Goal: Information Seeking & Learning: Check status

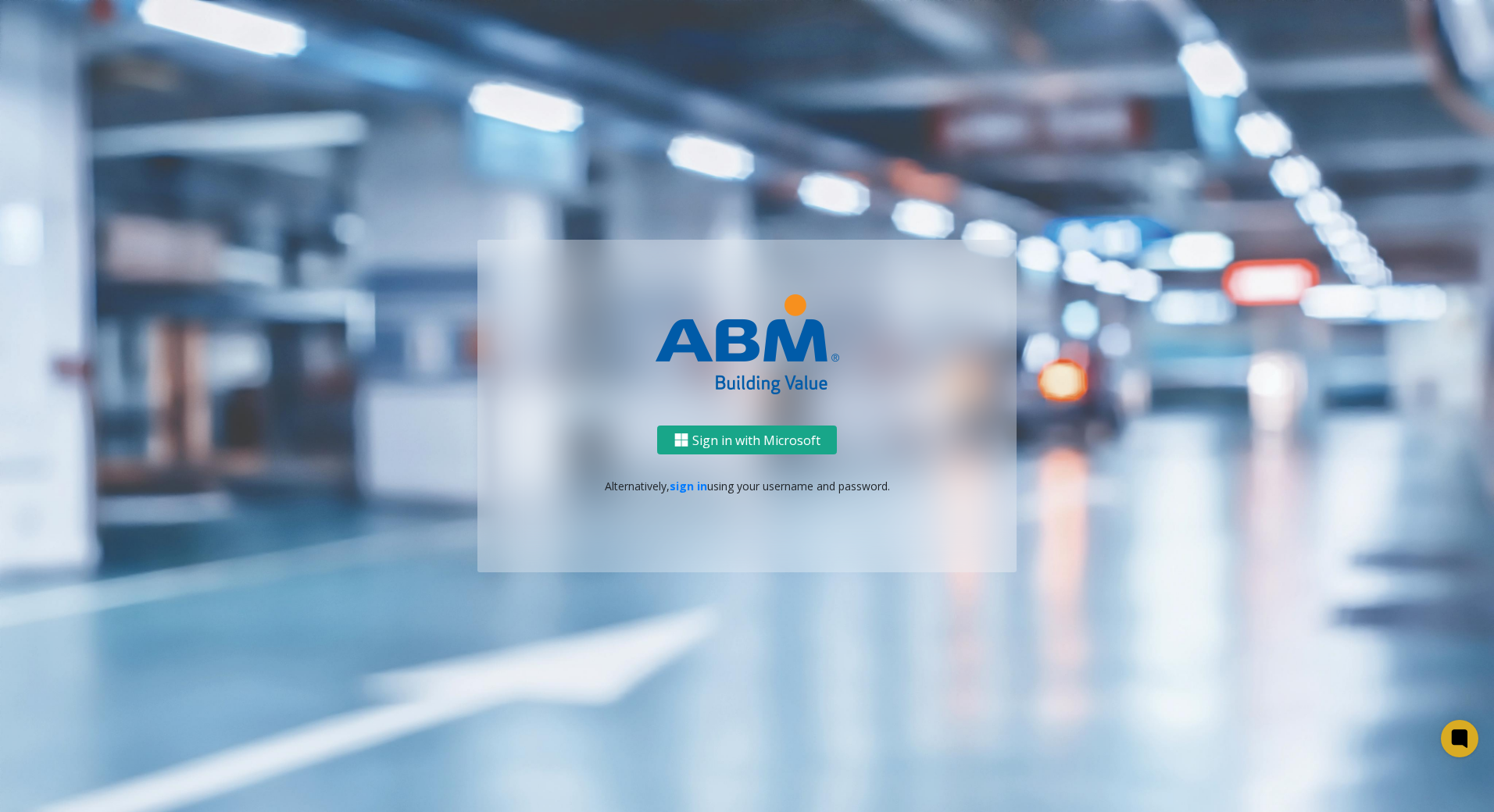
click at [712, 451] on button "Sign in with Microsoft" at bounding box center [747, 440] width 180 height 29
click at [683, 493] on link "sign in" at bounding box center [688, 486] width 38 height 15
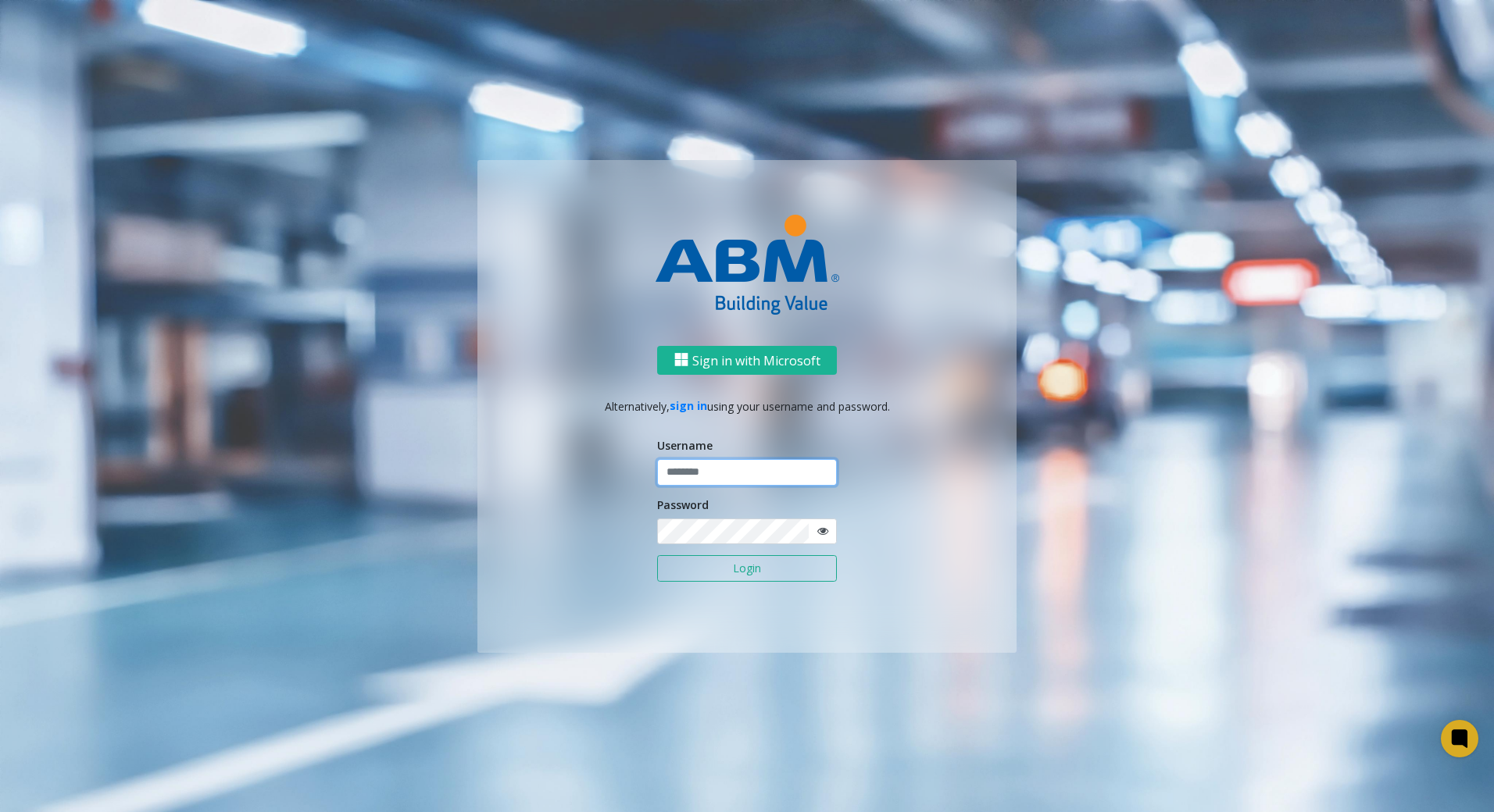
type input "*******"
click at [768, 573] on button "Login" at bounding box center [747, 569] width 180 height 26
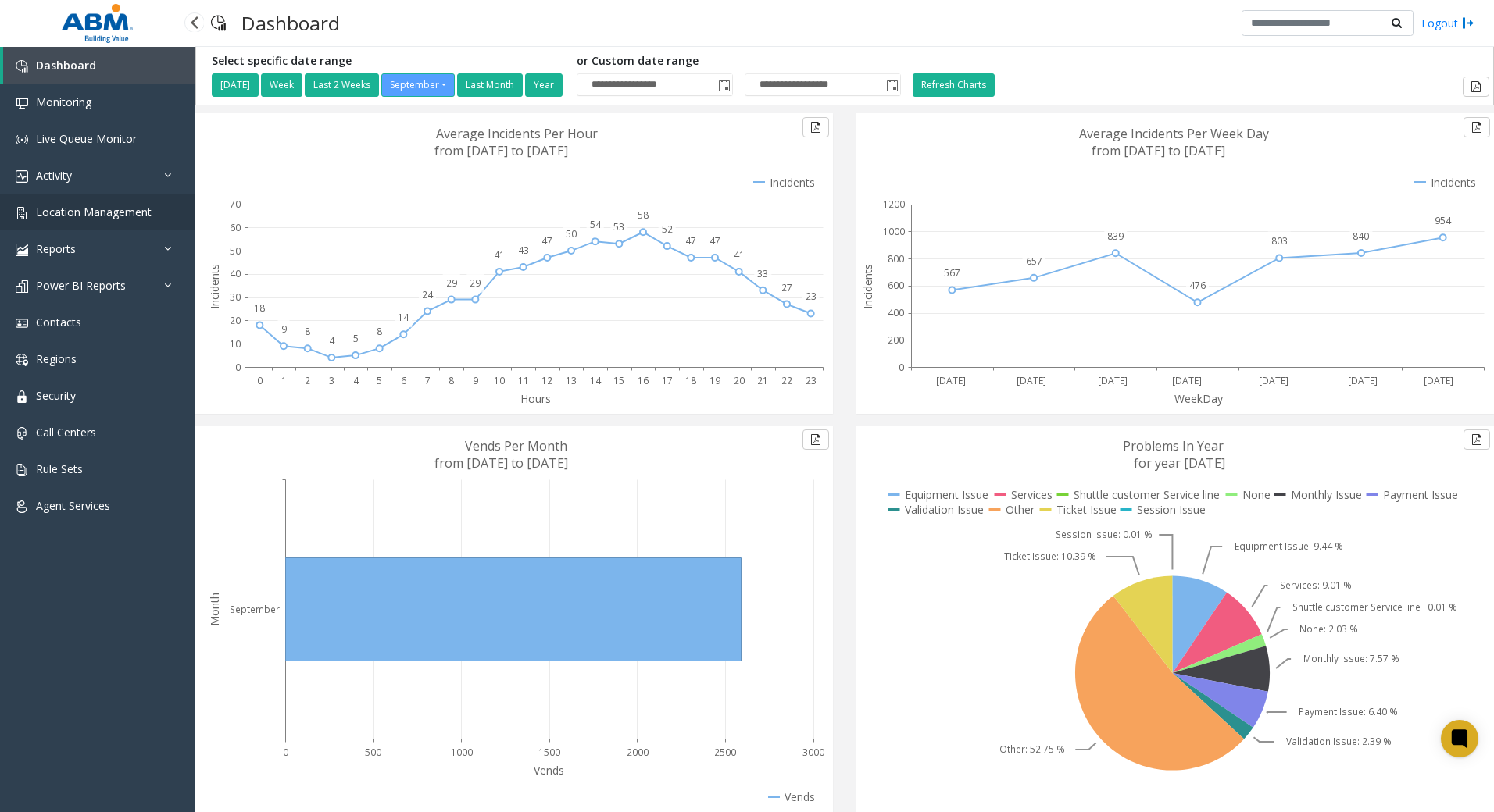
click at [91, 218] on span "Location Management" at bounding box center [94, 212] width 116 height 15
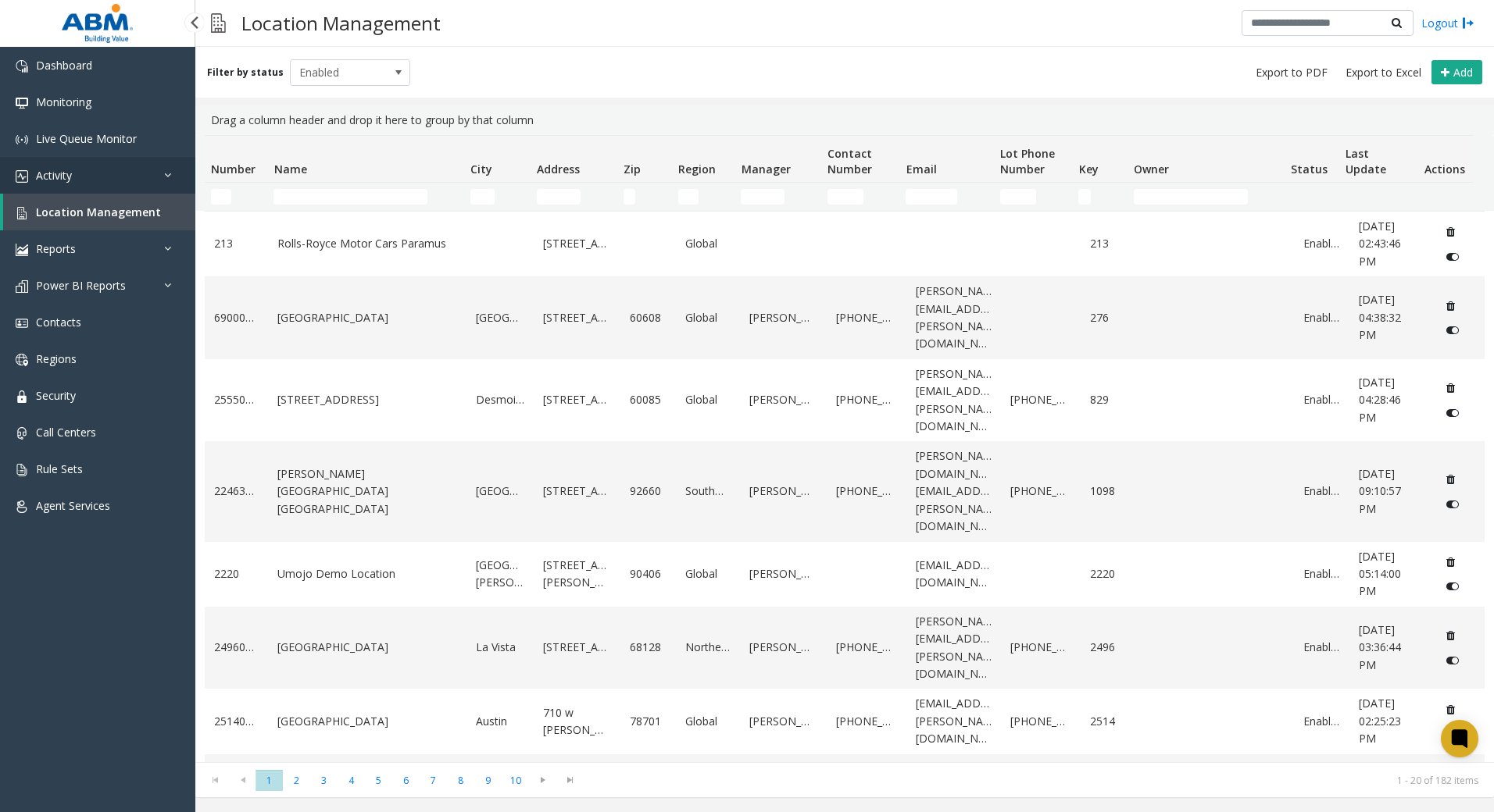
click at [121, 167] on link "Activity" at bounding box center [98, 175] width 195 height 37
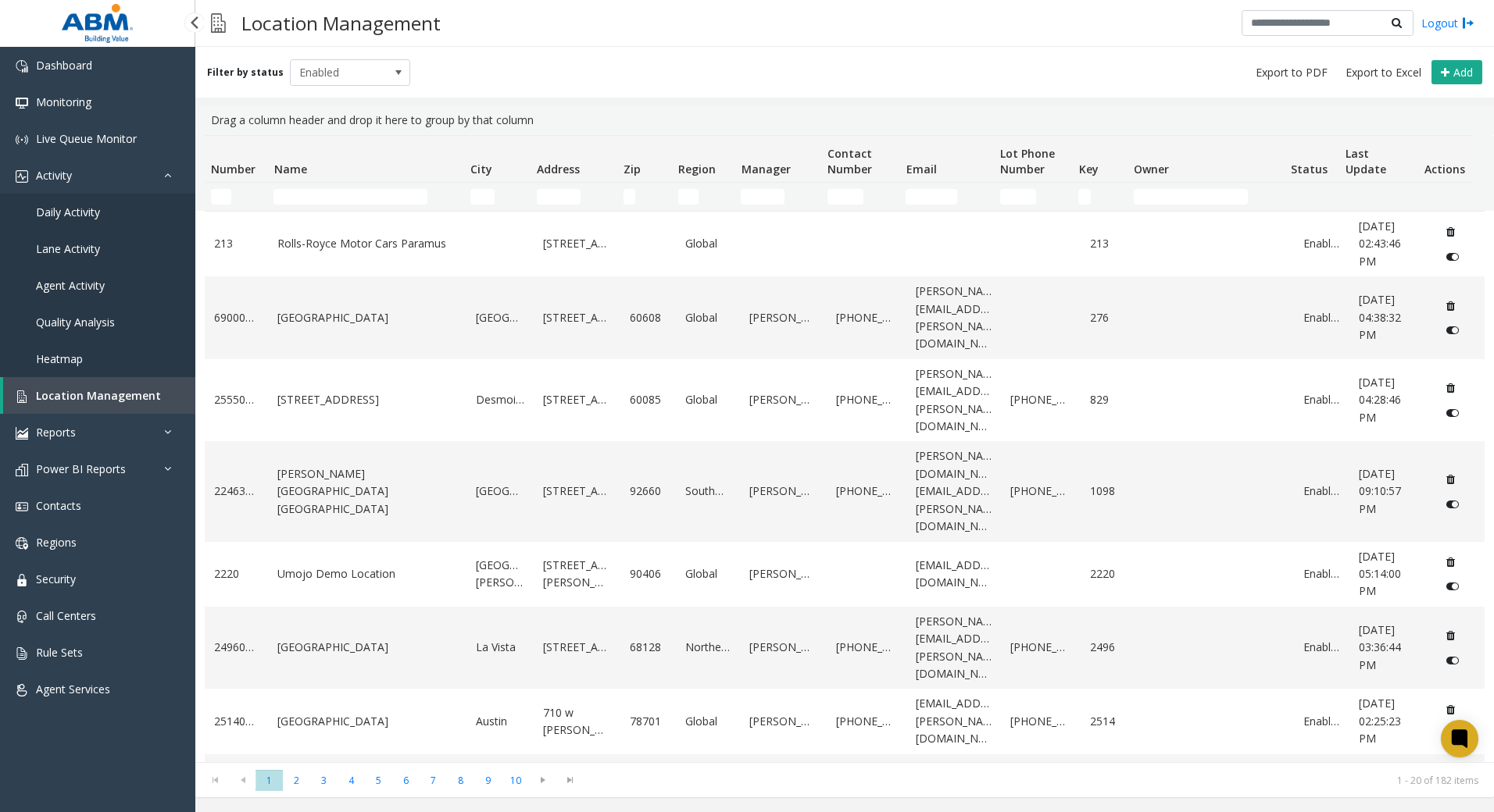
click at [124, 209] on link "Daily Activity" at bounding box center [98, 212] width 195 height 37
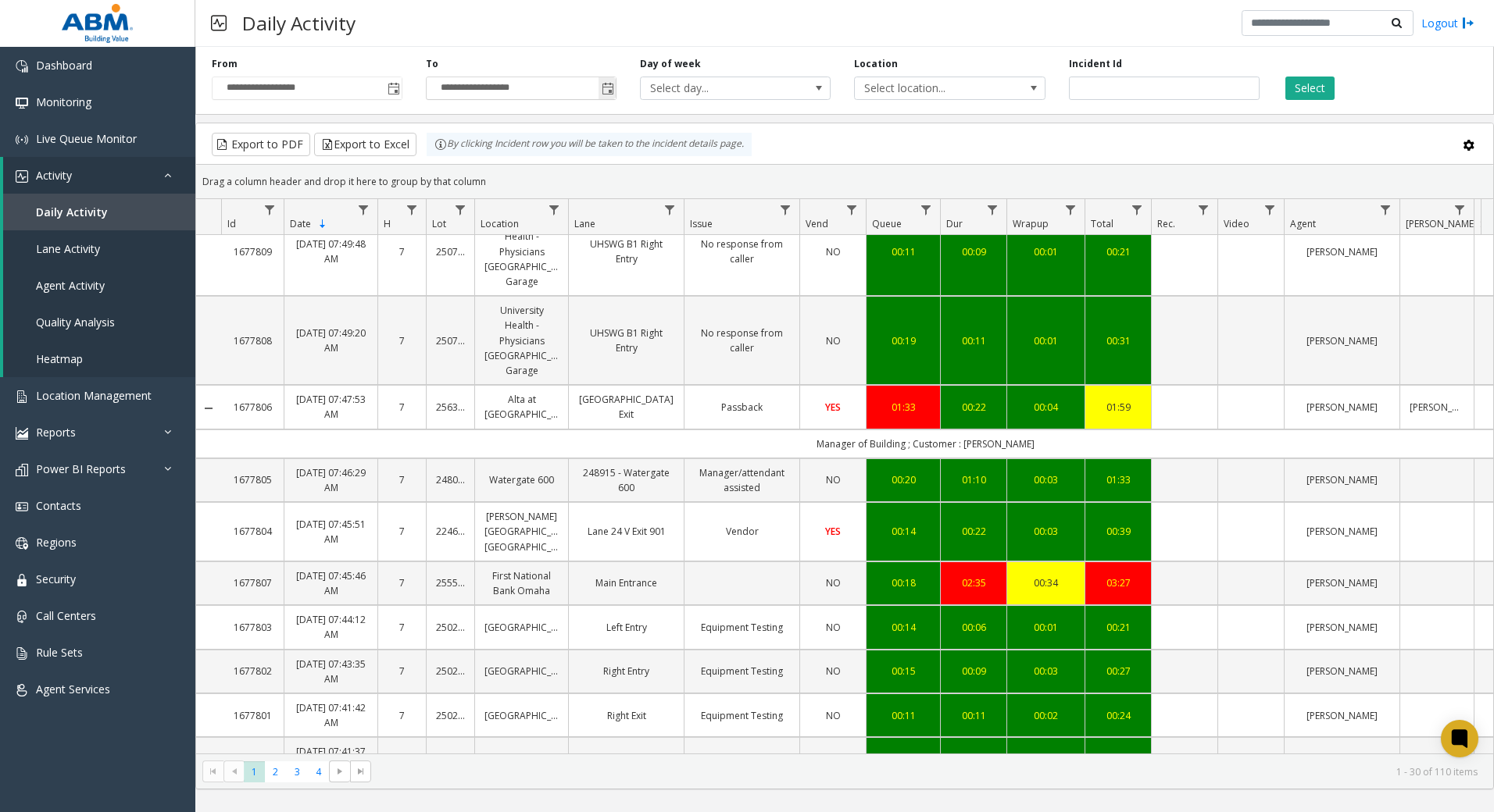
scroll to position [468, 0]
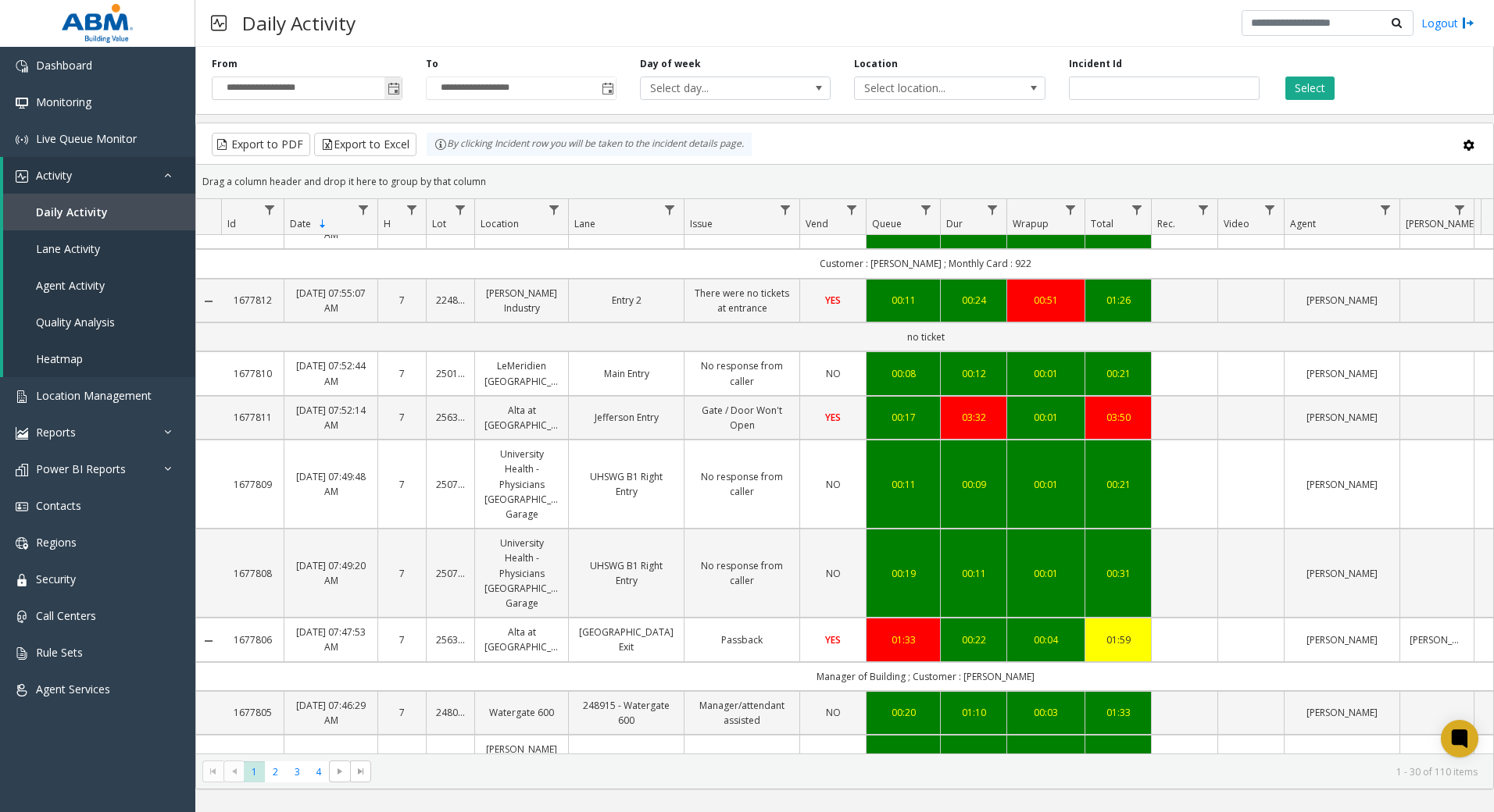
click at [387, 92] on span "Toggle popup" at bounding box center [393, 88] width 12 height 12
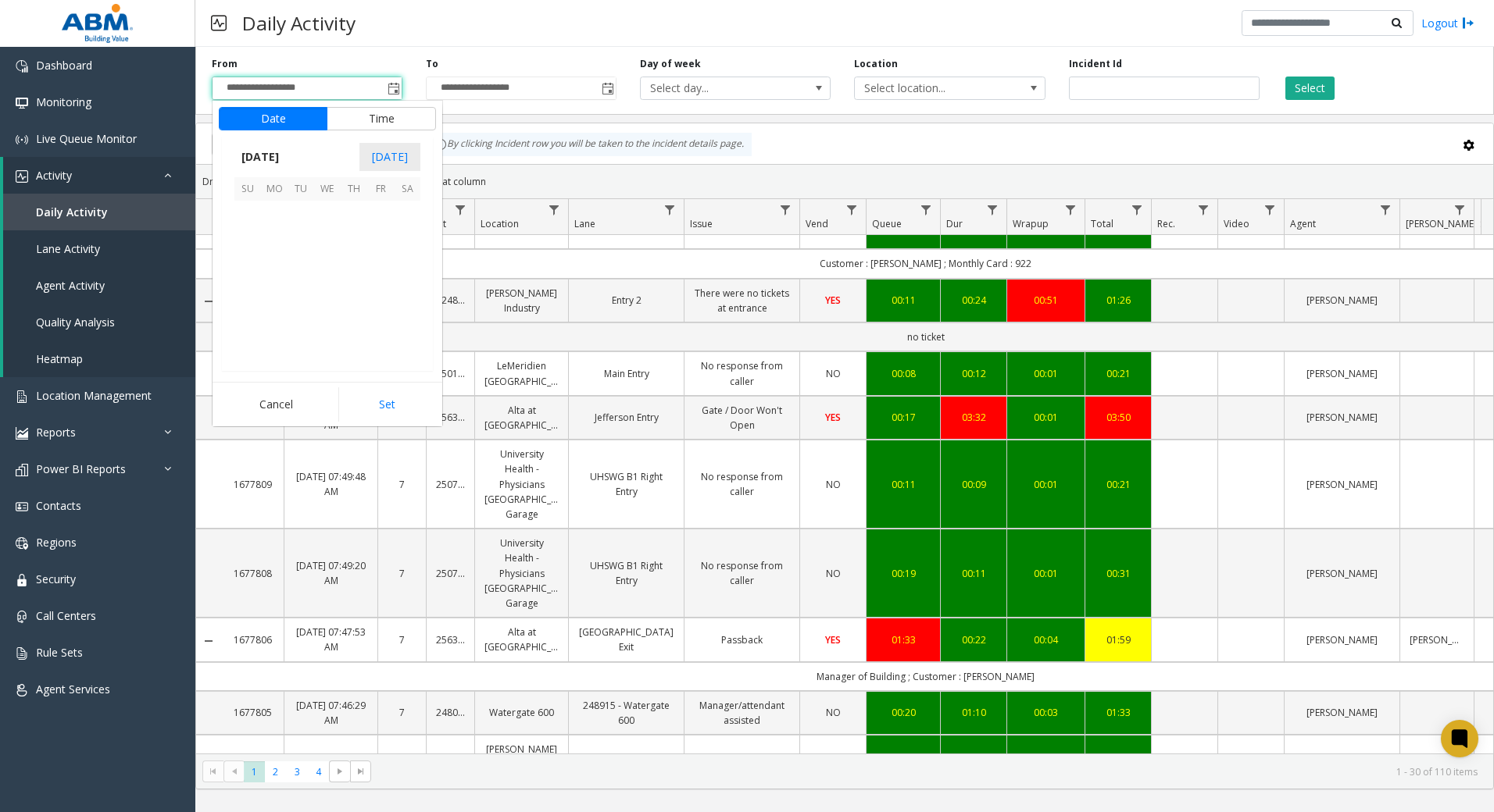
scroll to position [280338, 0]
click at [302, 235] on span "9" at bounding box center [301, 240] width 27 height 26
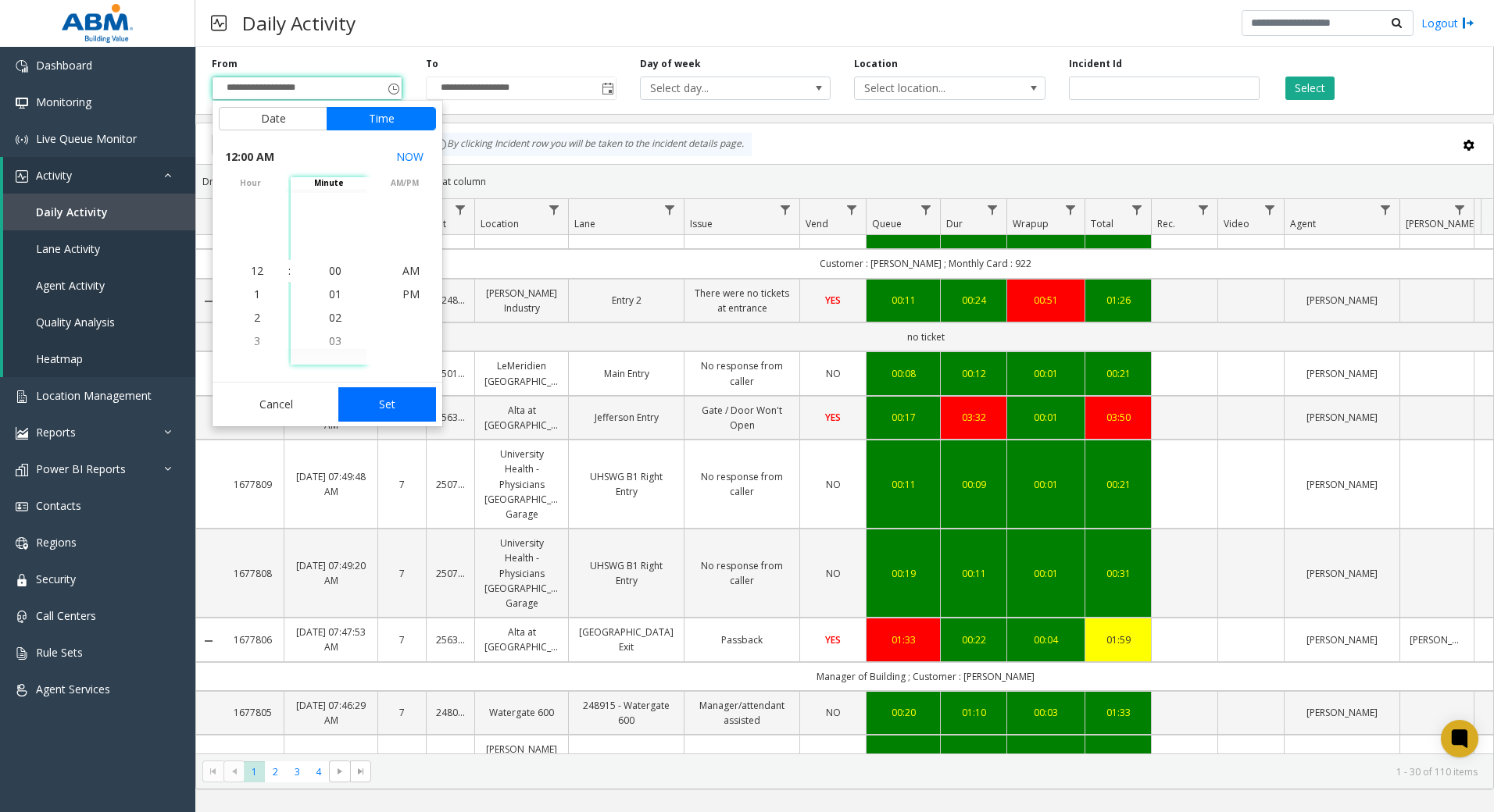
click at [374, 387] on button "Set" at bounding box center [387, 404] width 98 height 34
type input "**********"
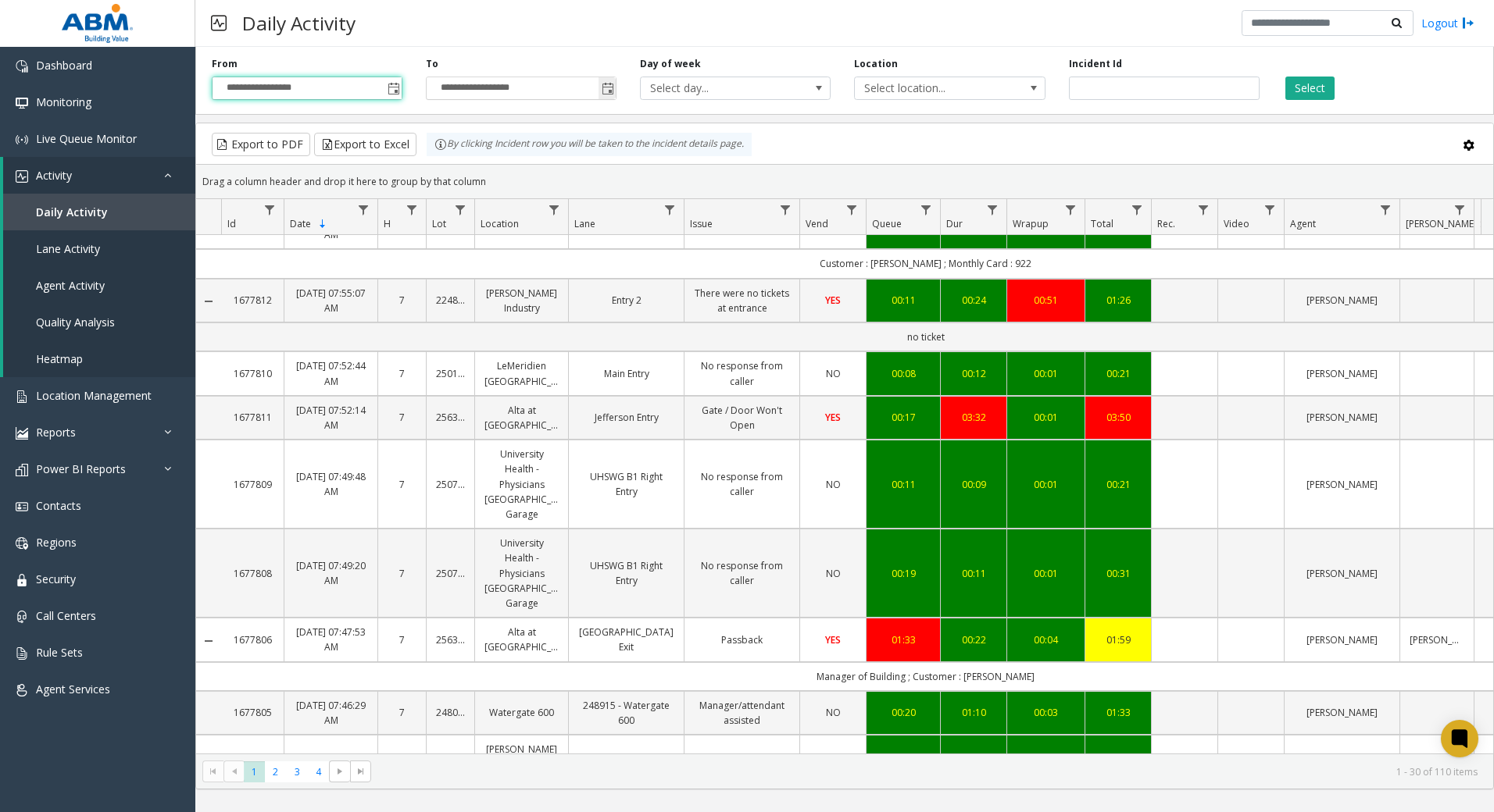
click at [610, 80] on span "Toggle popup" at bounding box center [607, 88] width 17 height 25
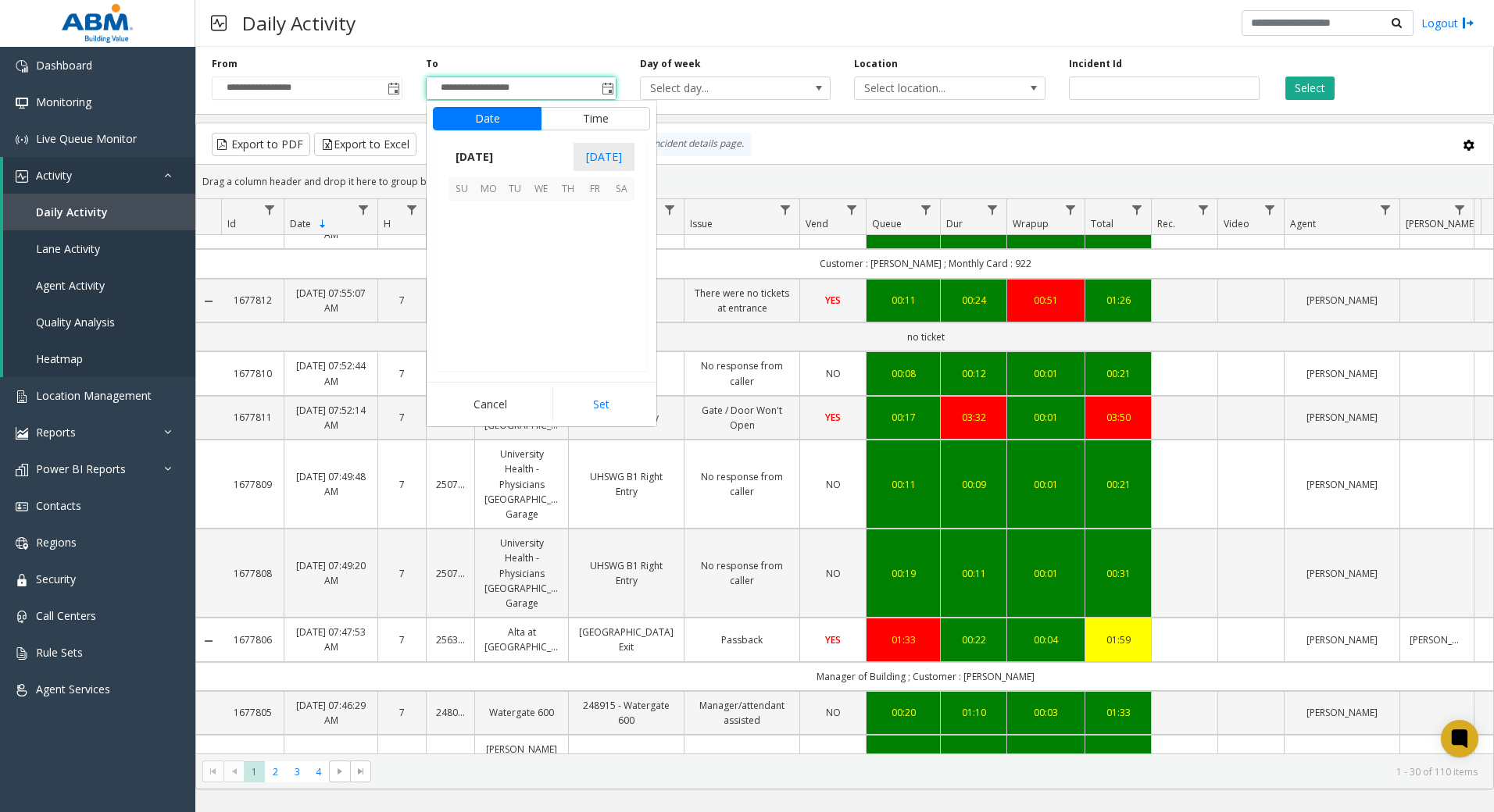
scroll to position [24, 0]
drag, startPoint x: 513, startPoint y: 246, endPoint x: 522, endPoint y: 247, distance: 9.1
click at [514, 245] on span "9" at bounding box center [515, 240] width 27 height 26
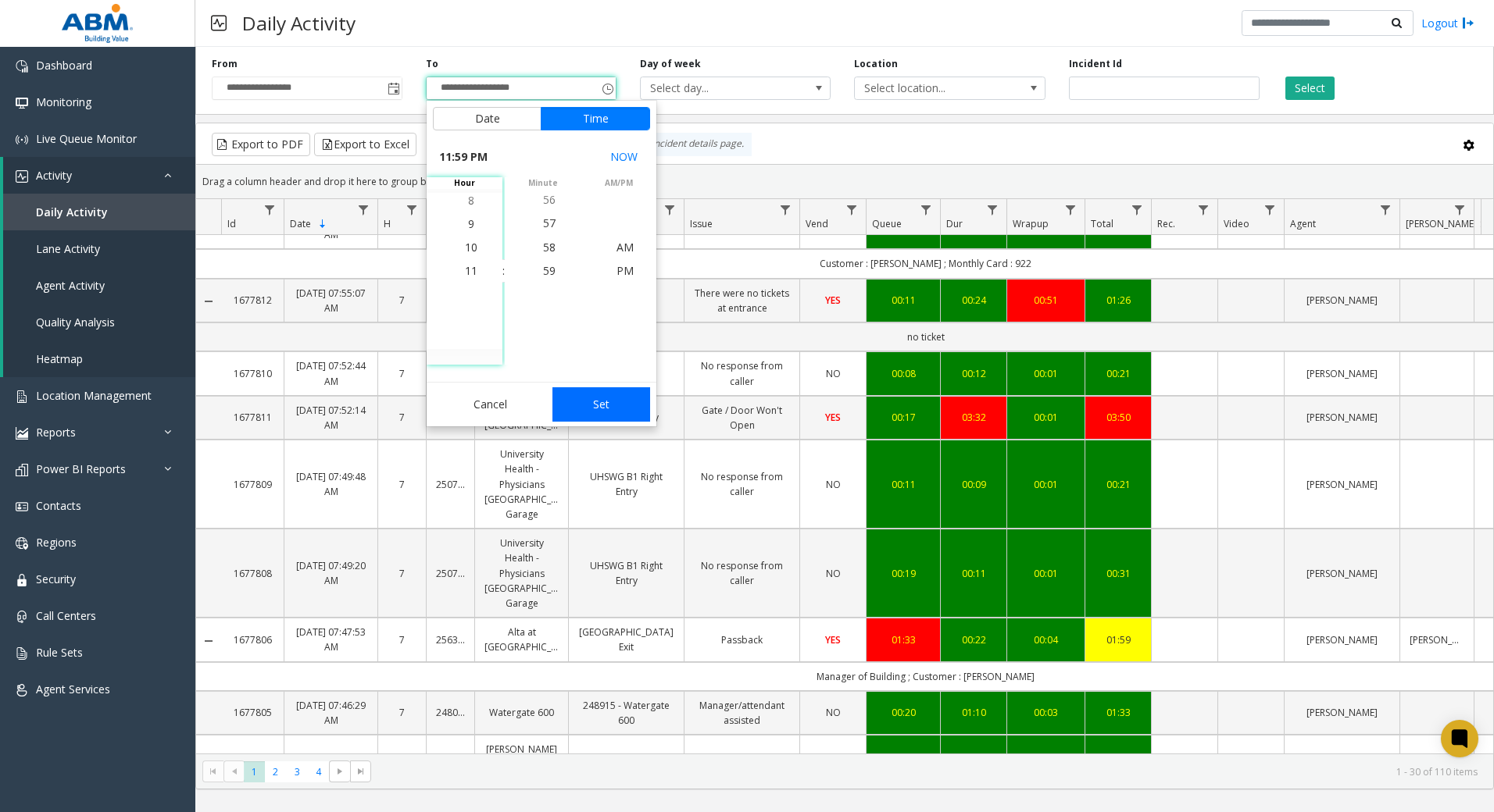
click at [607, 399] on button "Set" at bounding box center [602, 404] width 98 height 34
type input "**********"
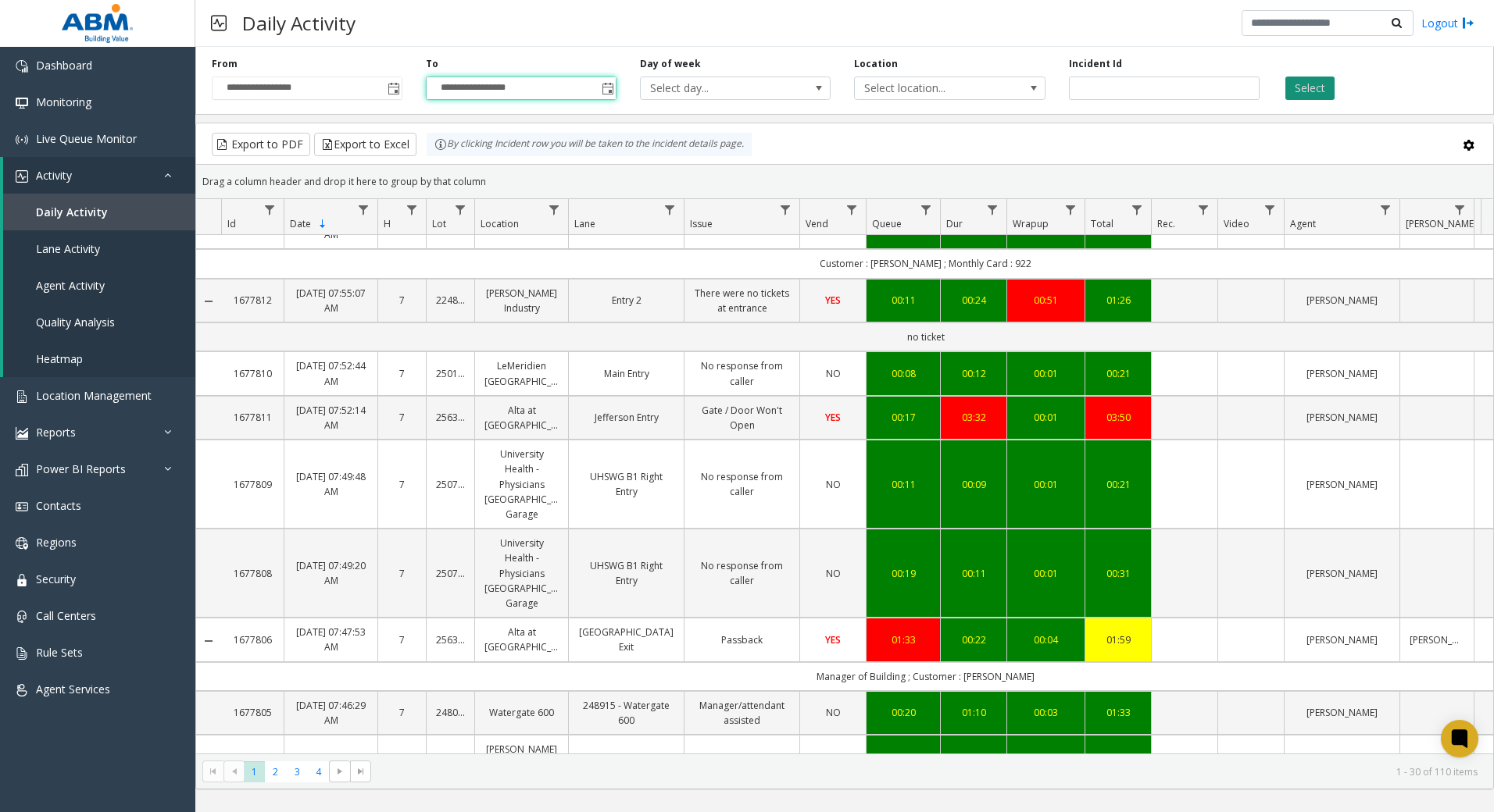
click at [1303, 95] on button "Select" at bounding box center [1310, 88] width 49 height 24
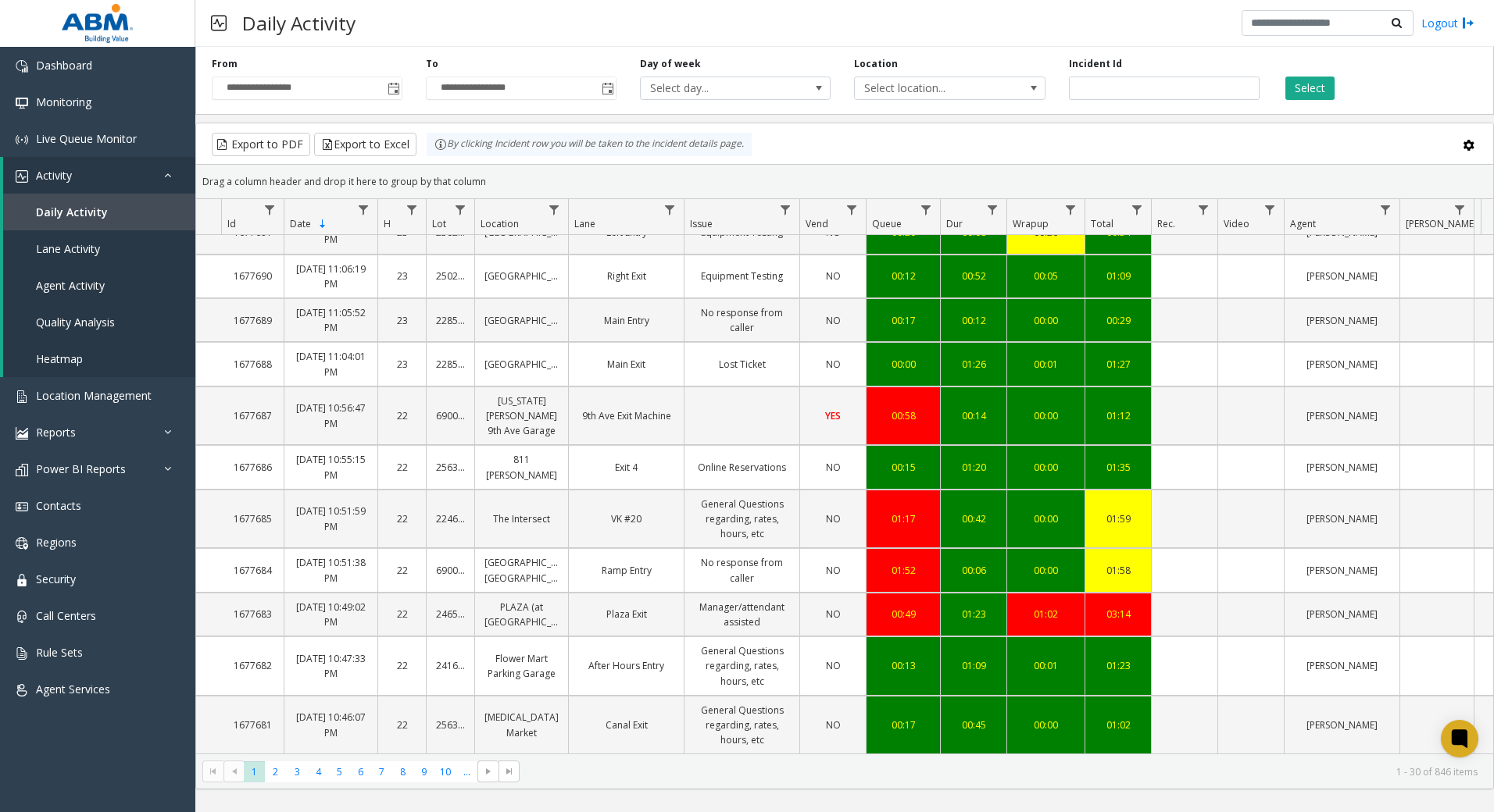
scroll to position [1006, 0]
click at [276, 771] on span "2" at bounding box center [276, 772] width 21 height 21
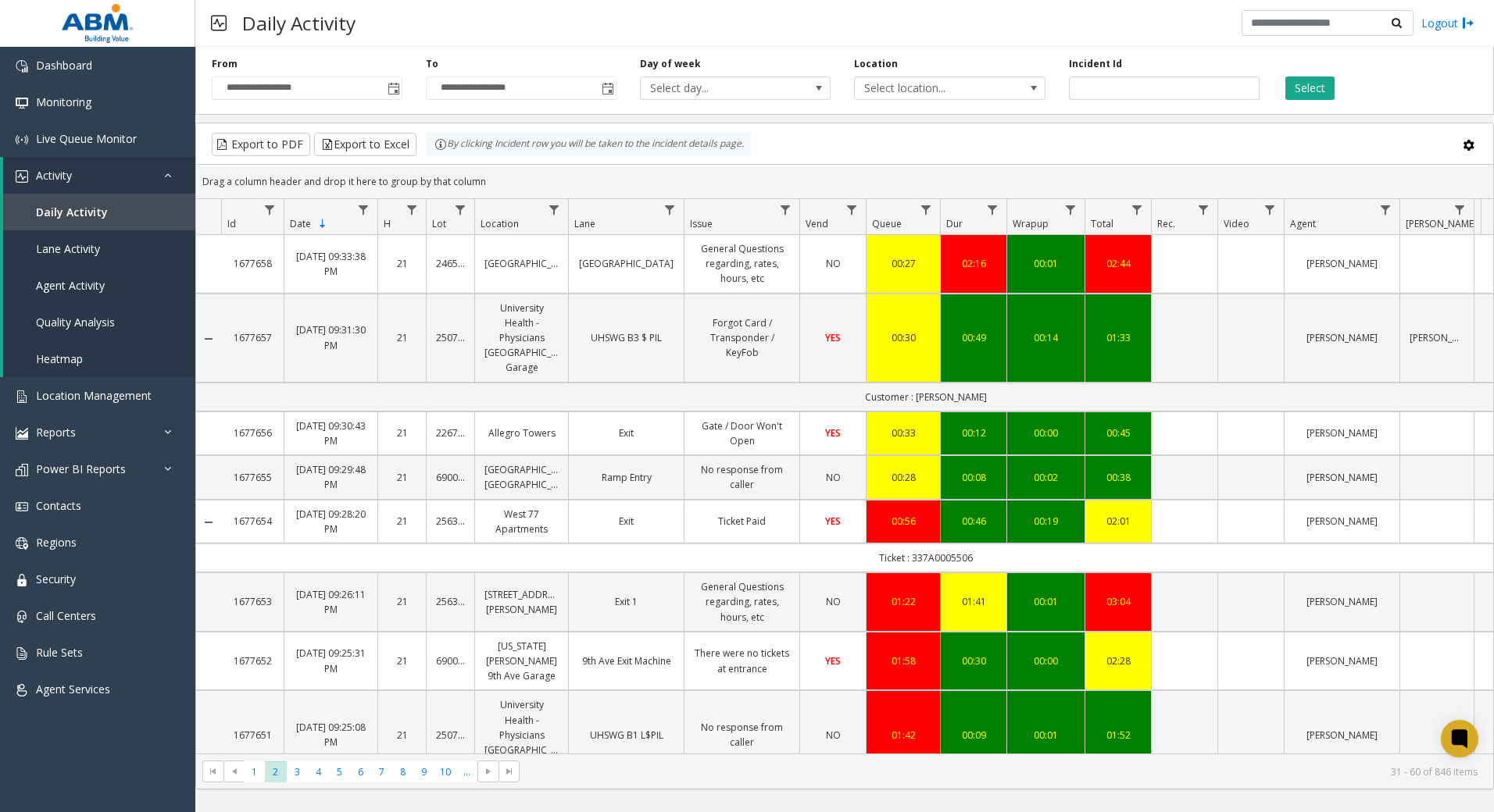
scroll to position [1186, 0]
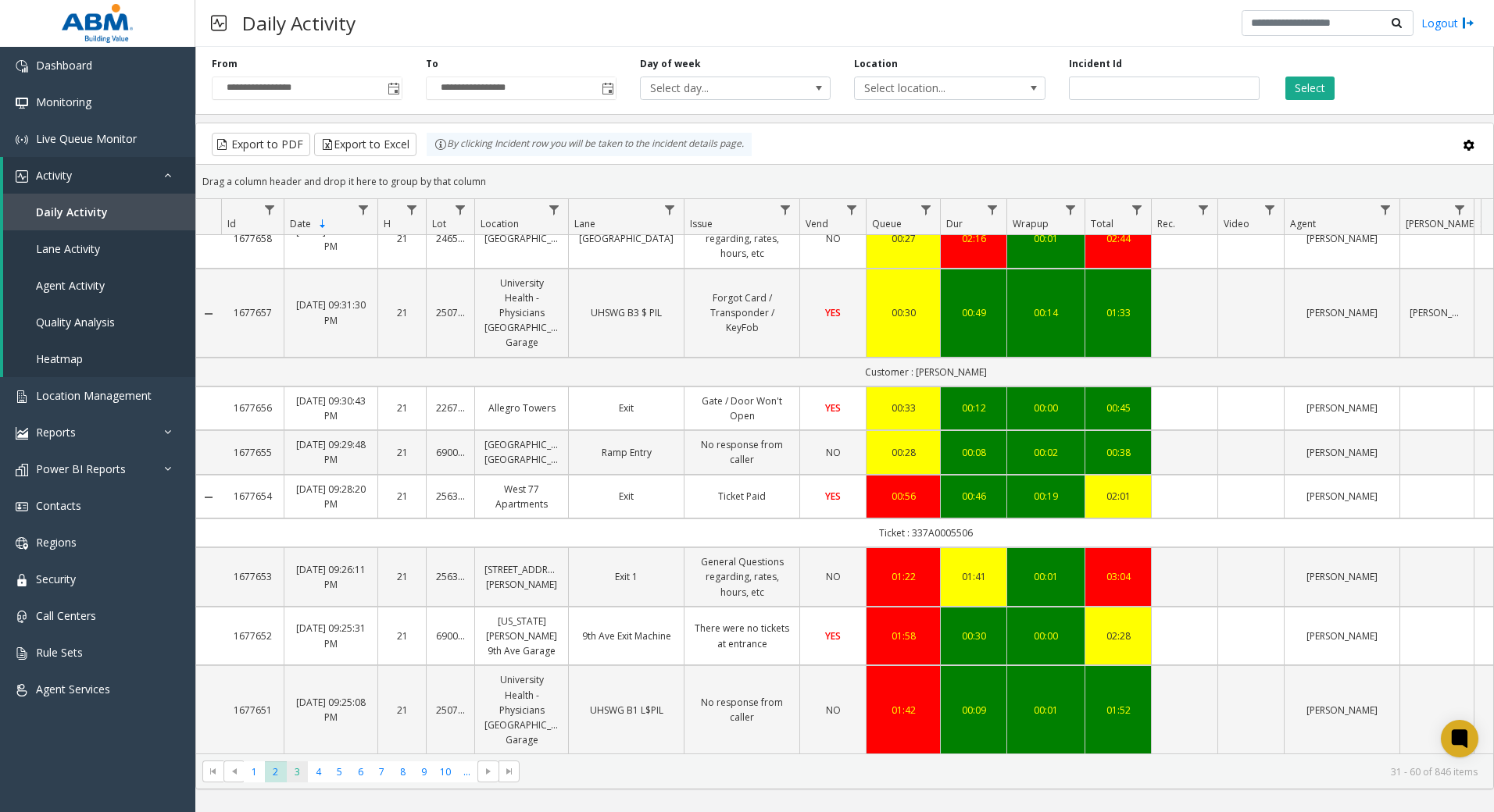
click at [297, 775] on span "3" at bounding box center [297, 772] width 21 height 21
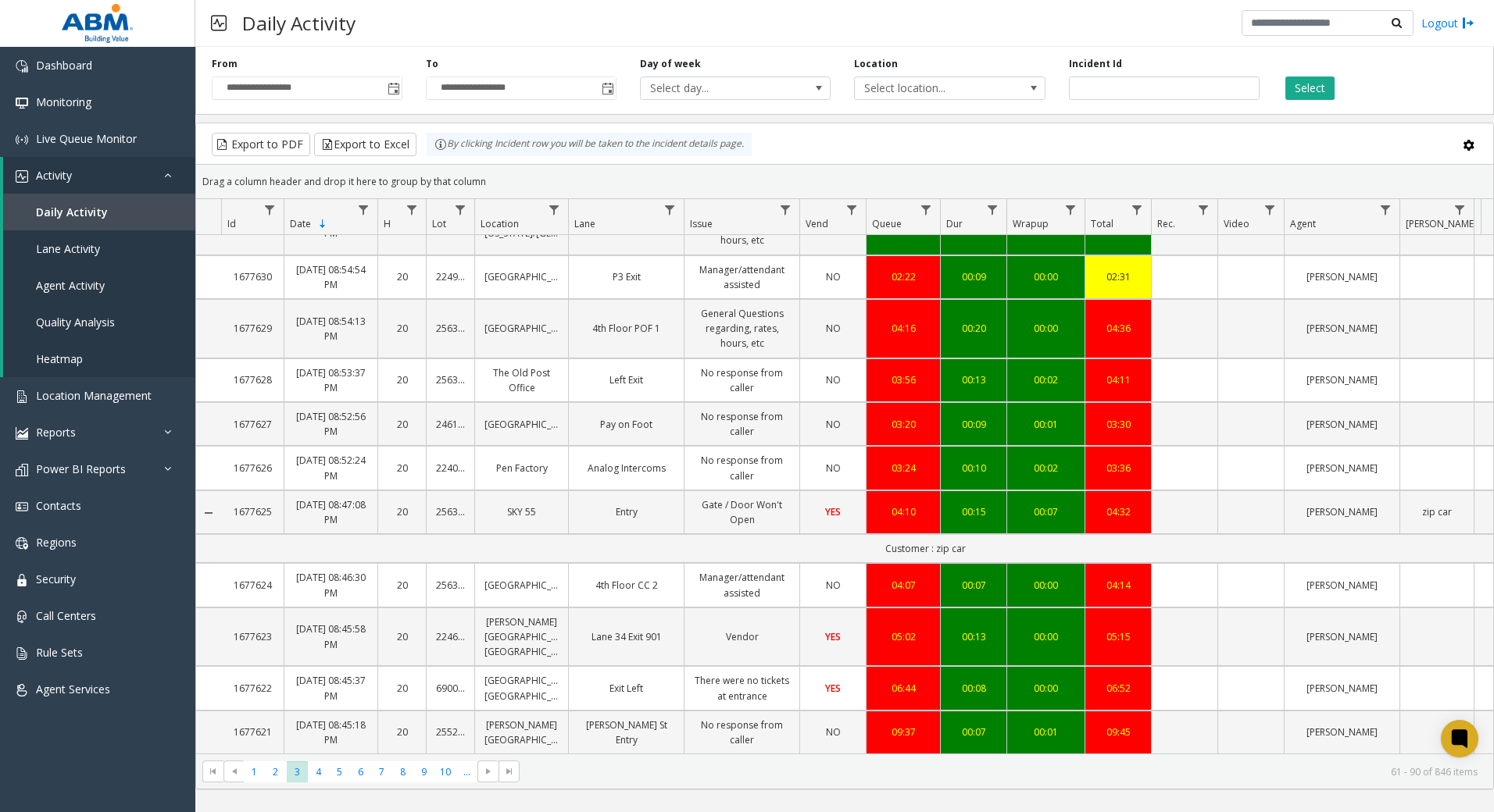
scroll to position [1020, 0]
drag, startPoint x: 323, startPoint y: 779, endPoint x: 329, endPoint y: 771, distance: 10.0
click at [323, 778] on span "4" at bounding box center [318, 772] width 21 height 21
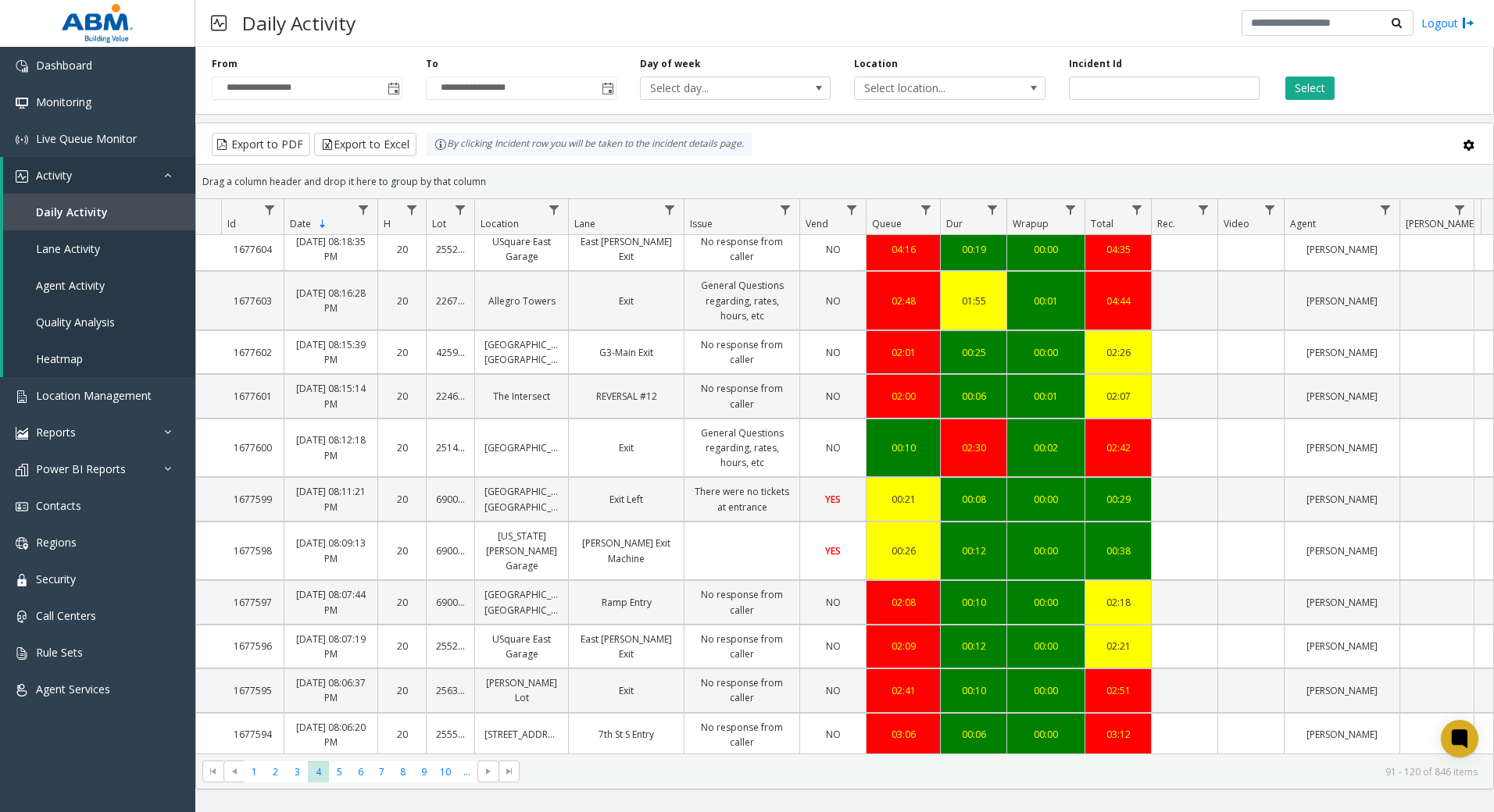
scroll to position [963, 0]
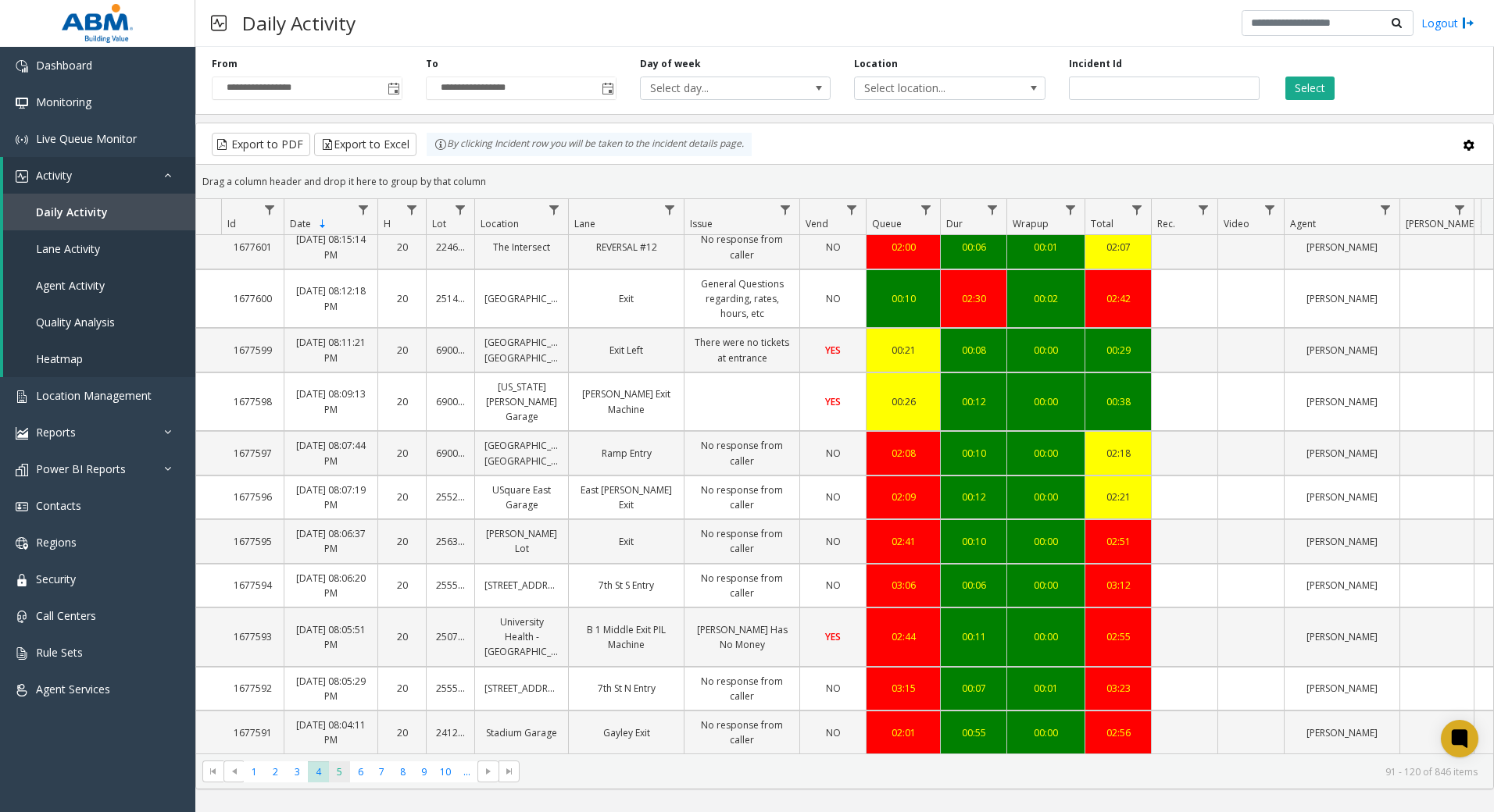
click at [345, 772] on span "5" at bounding box center [339, 772] width 21 height 21
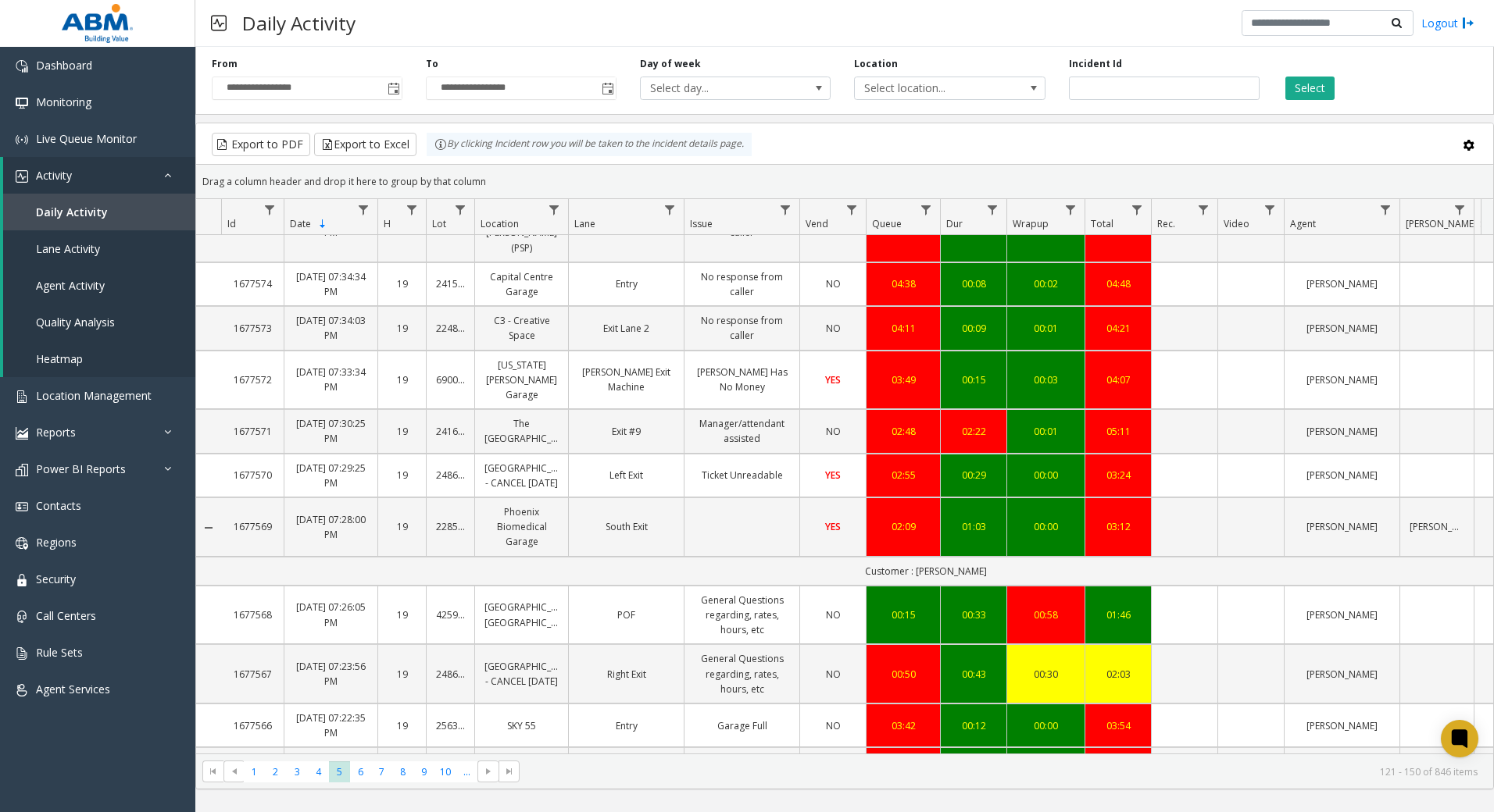
scroll to position [1109, 0]
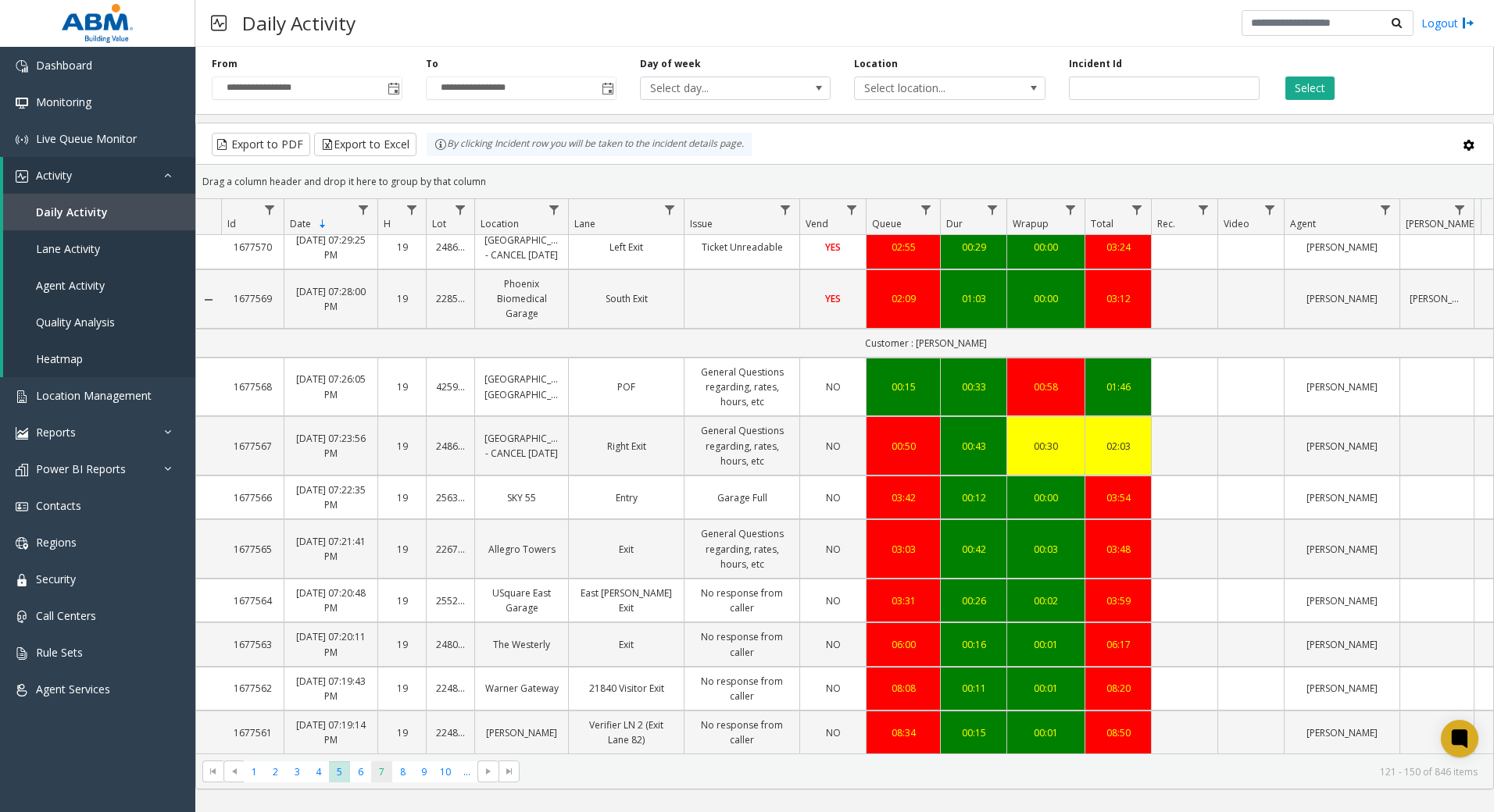
click at [382, 771] on span "7" at bounding box center [382, 772] width 21 height 21
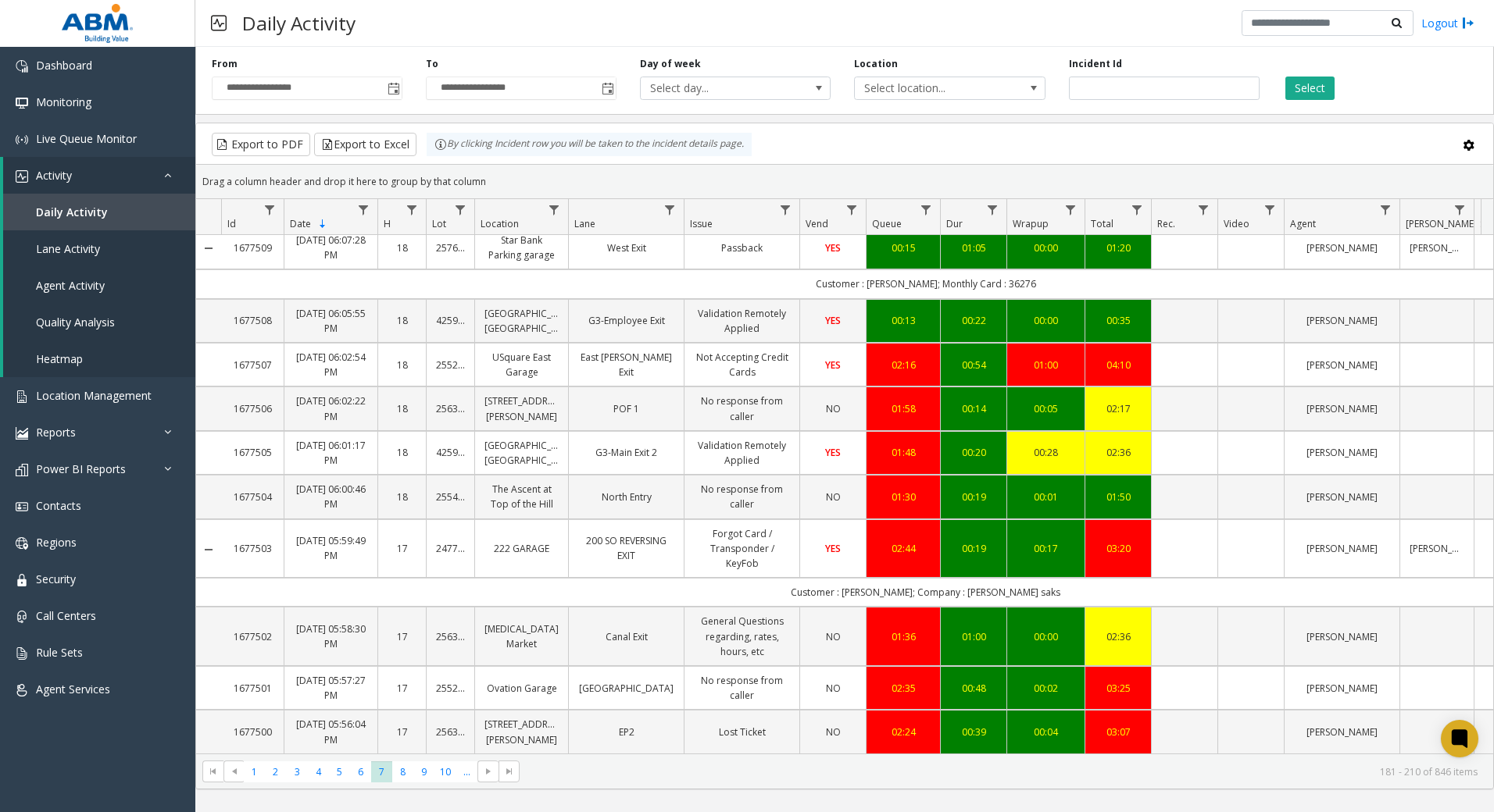
scroll to position [1139, 0]
click at [405, 775] on span "8" at bounding box center [402, 772] width 21 height 21
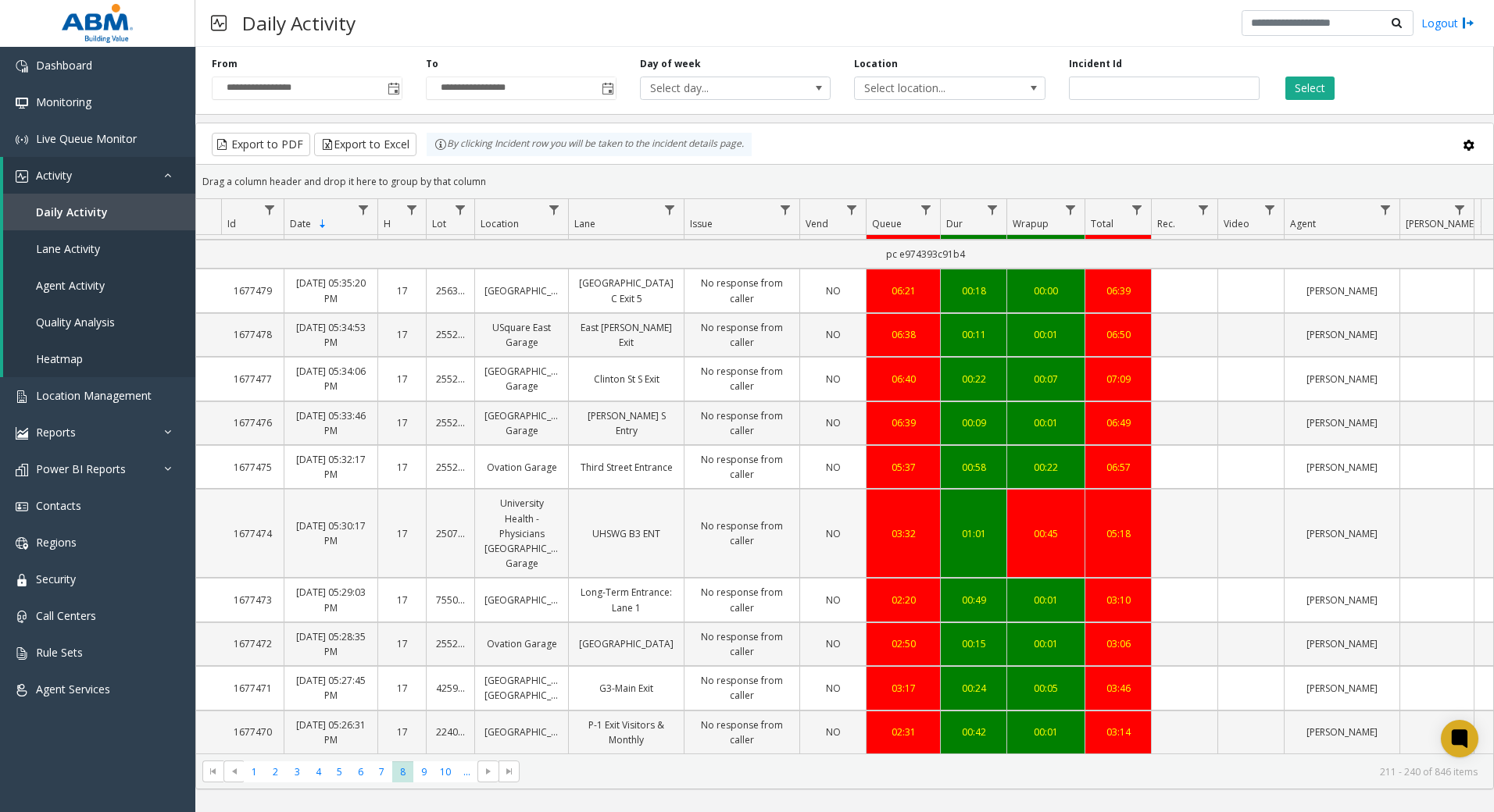
scroll to position [1170, 0]
click at [427, 778] on span "9" at bounding box center [424, 772] width 21 height 21
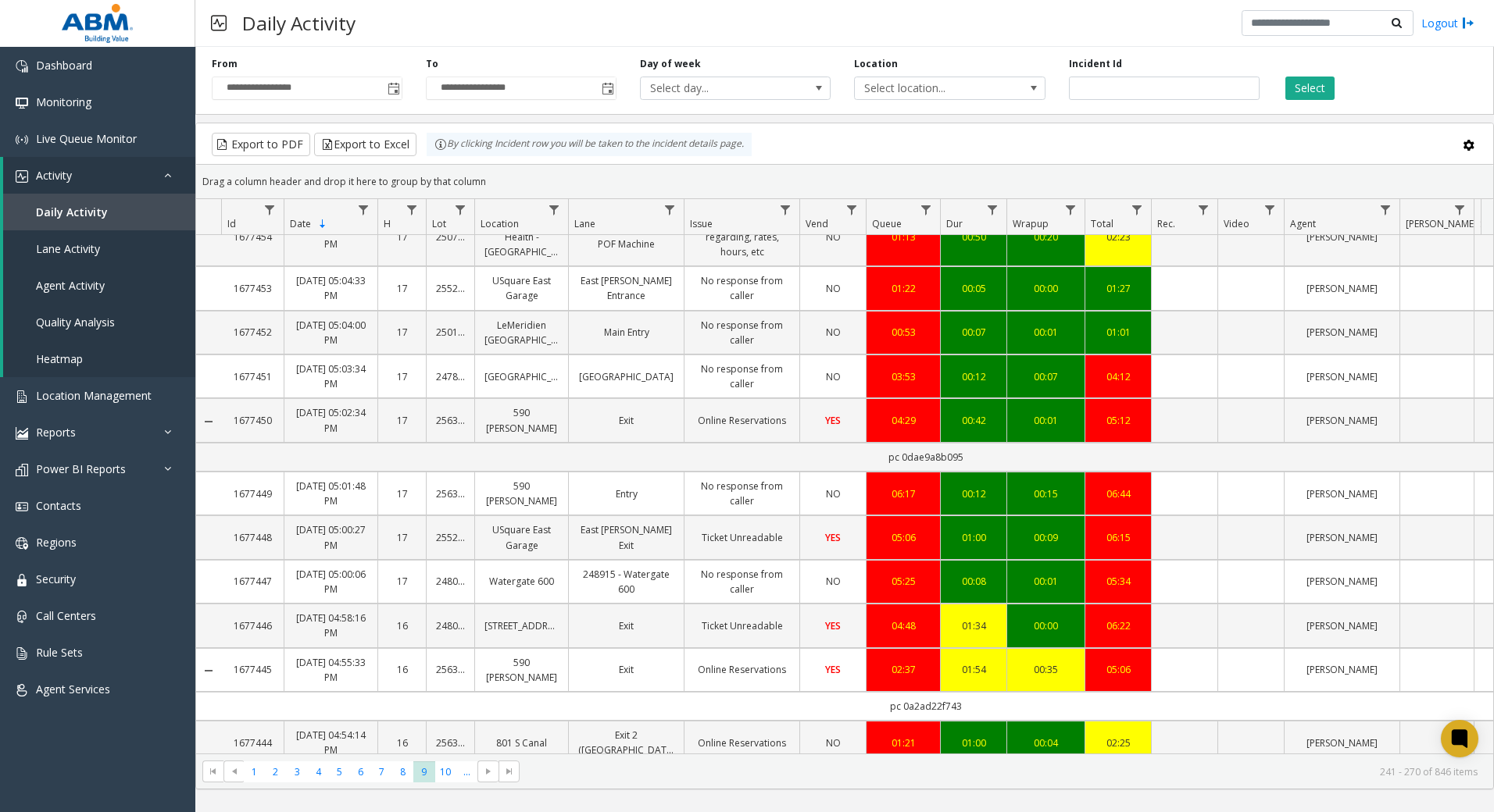
scroll to position [1226, 0]
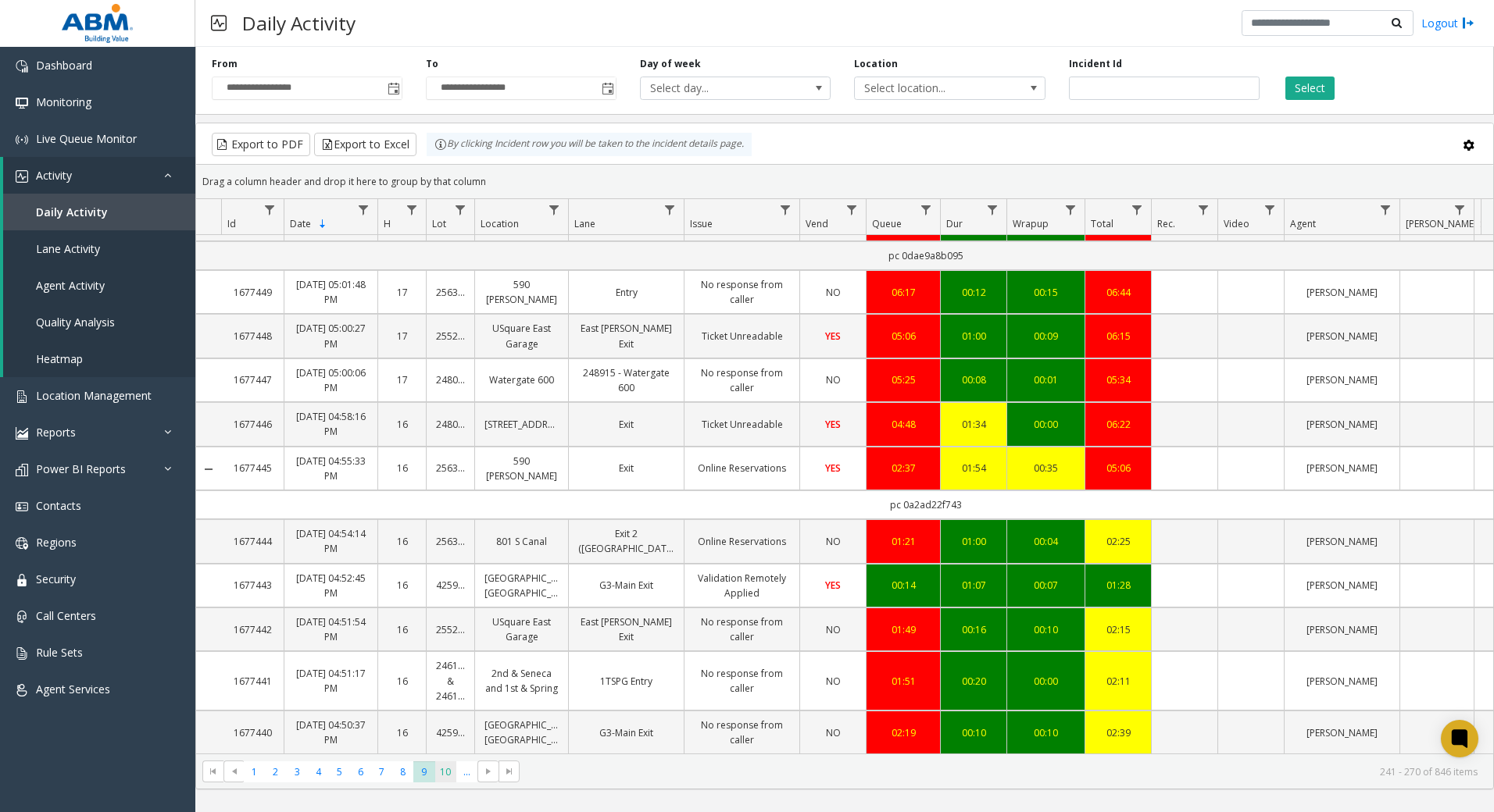
click at [440, 778] on span "10" at bounding box center [446, 772] width 21 height 21
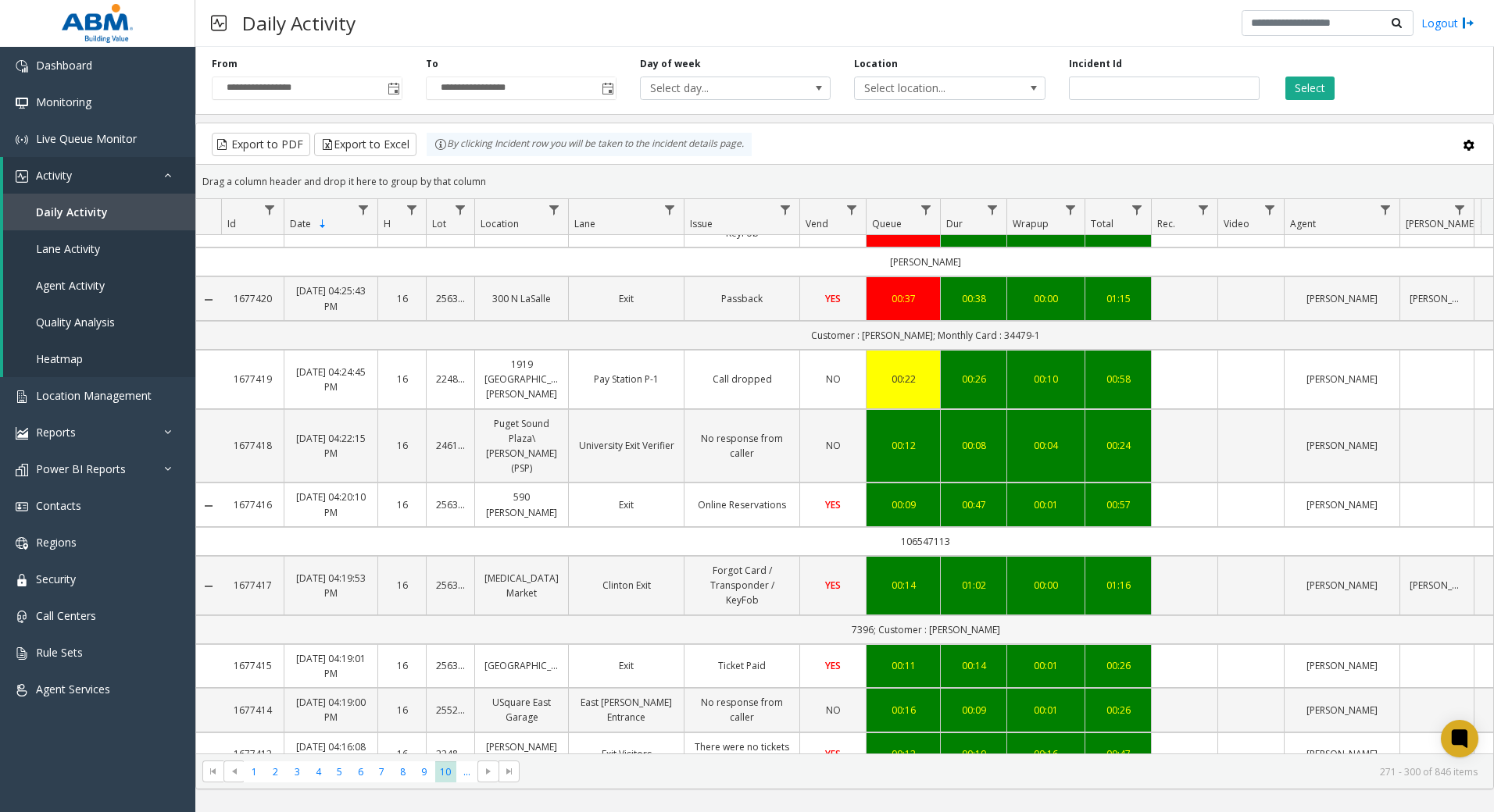
scroll to position [1197, 0]
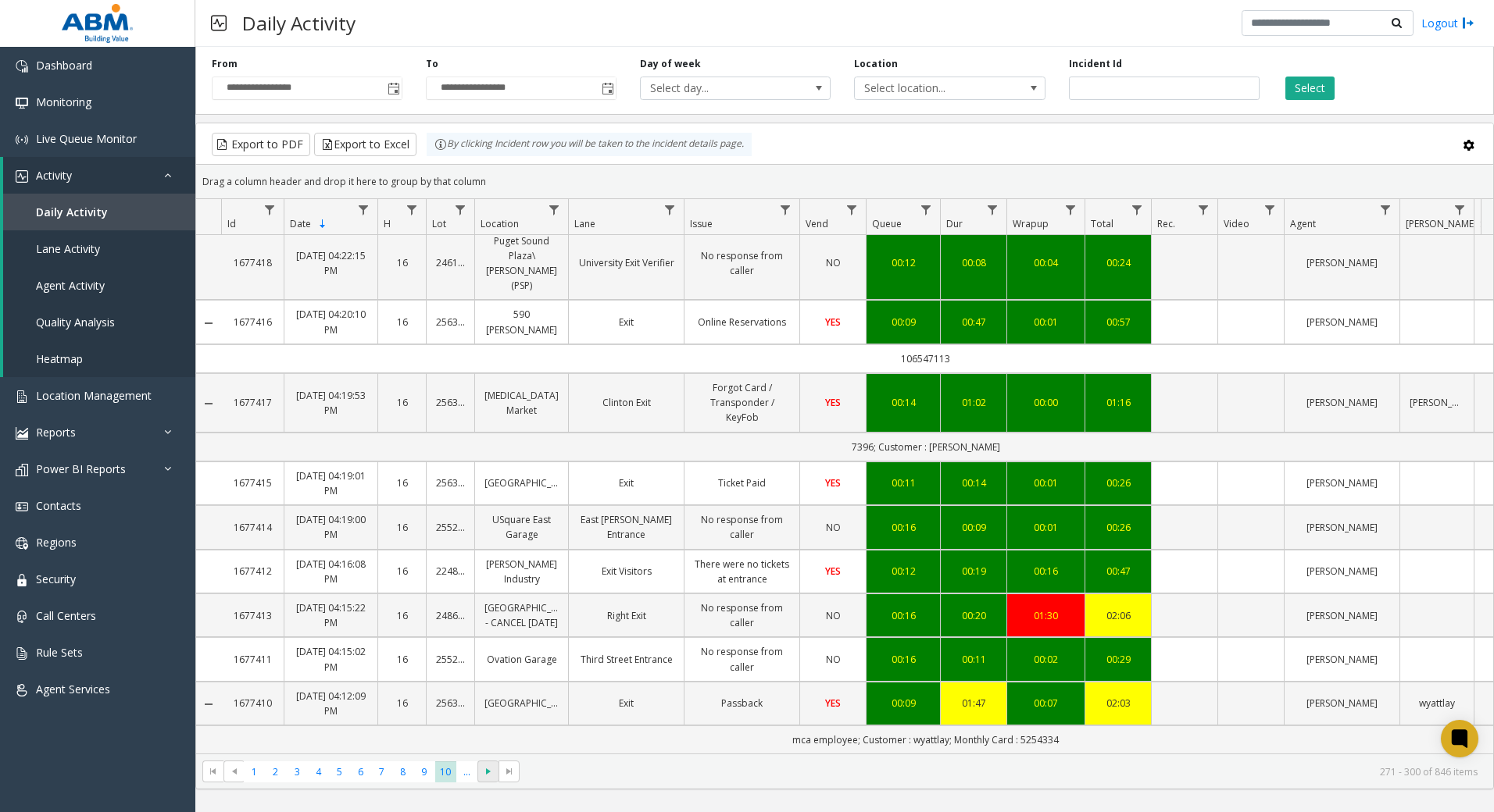
click at [494, 776] on span "Go to the next page" at bounding box center [488, 771] width 12 height 12
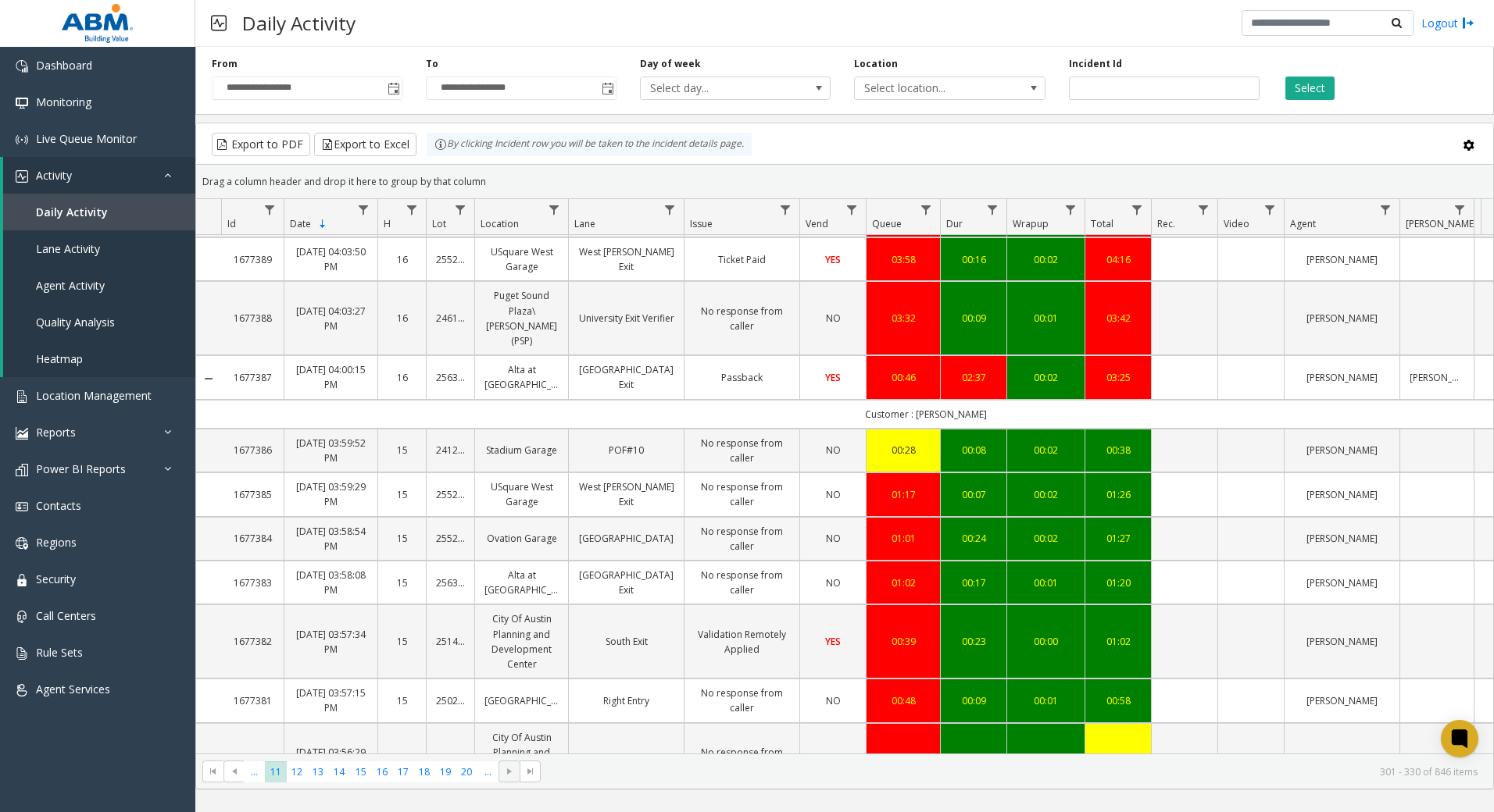
scroll to position [991, 0]
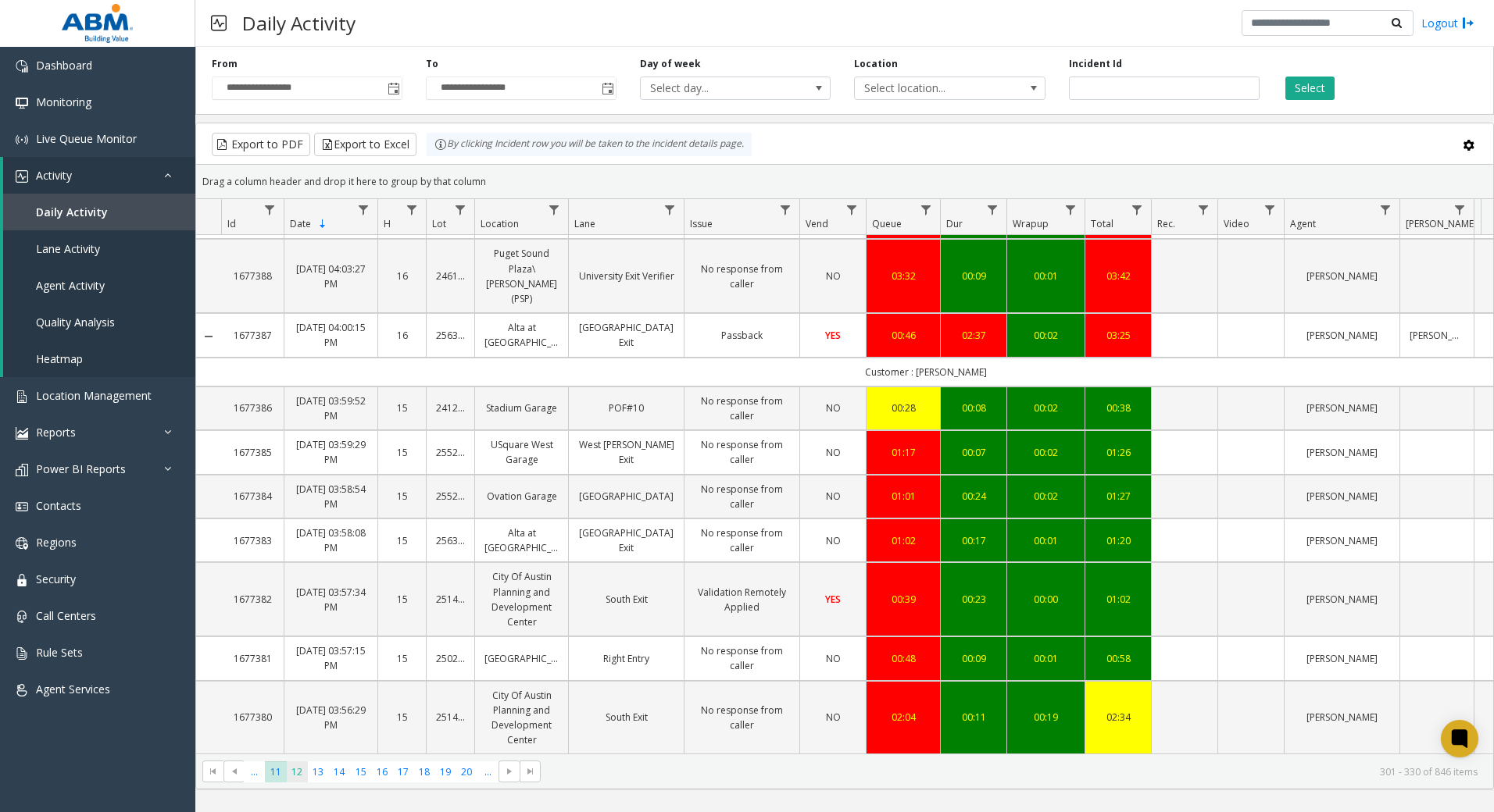
click at [301, 780] on span "12" at bounding box center [297, 772] width 21 height 21
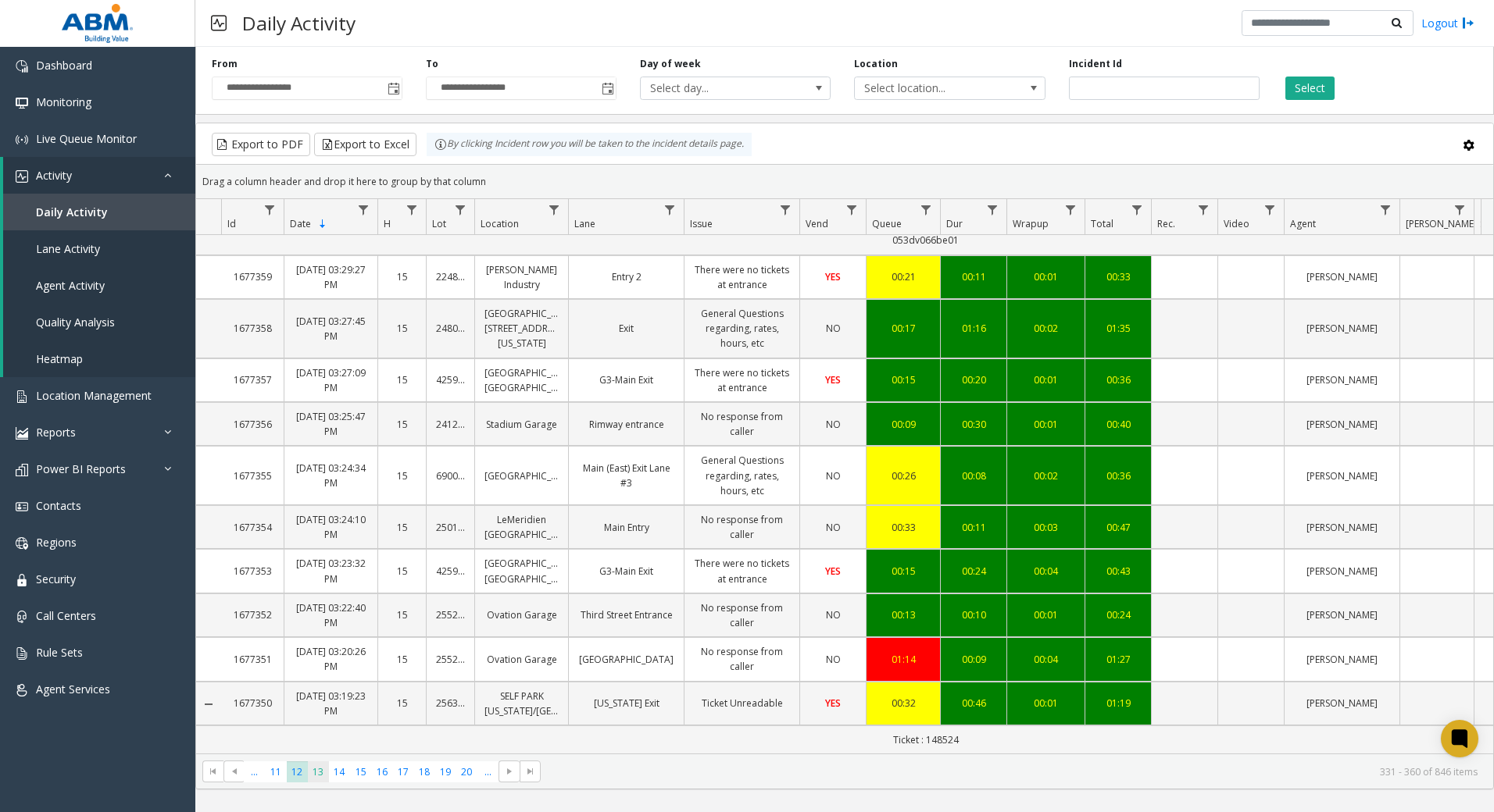
click at [324, 779] on span "13" at bounding box center [318, 772] width 21 height 21
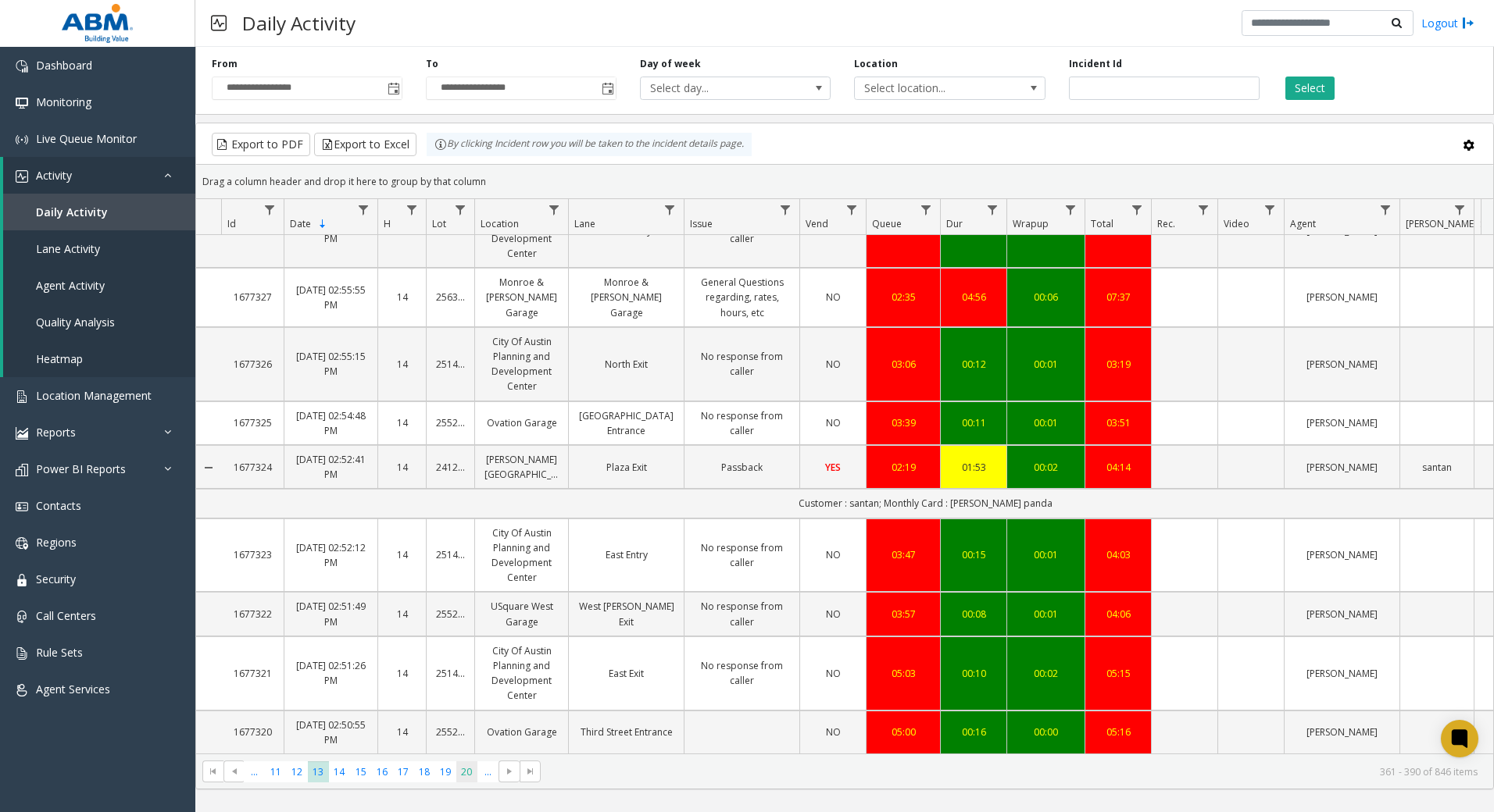
click at [463, 773] on span "20" at bounding box center [467, 772] width 21 height 21
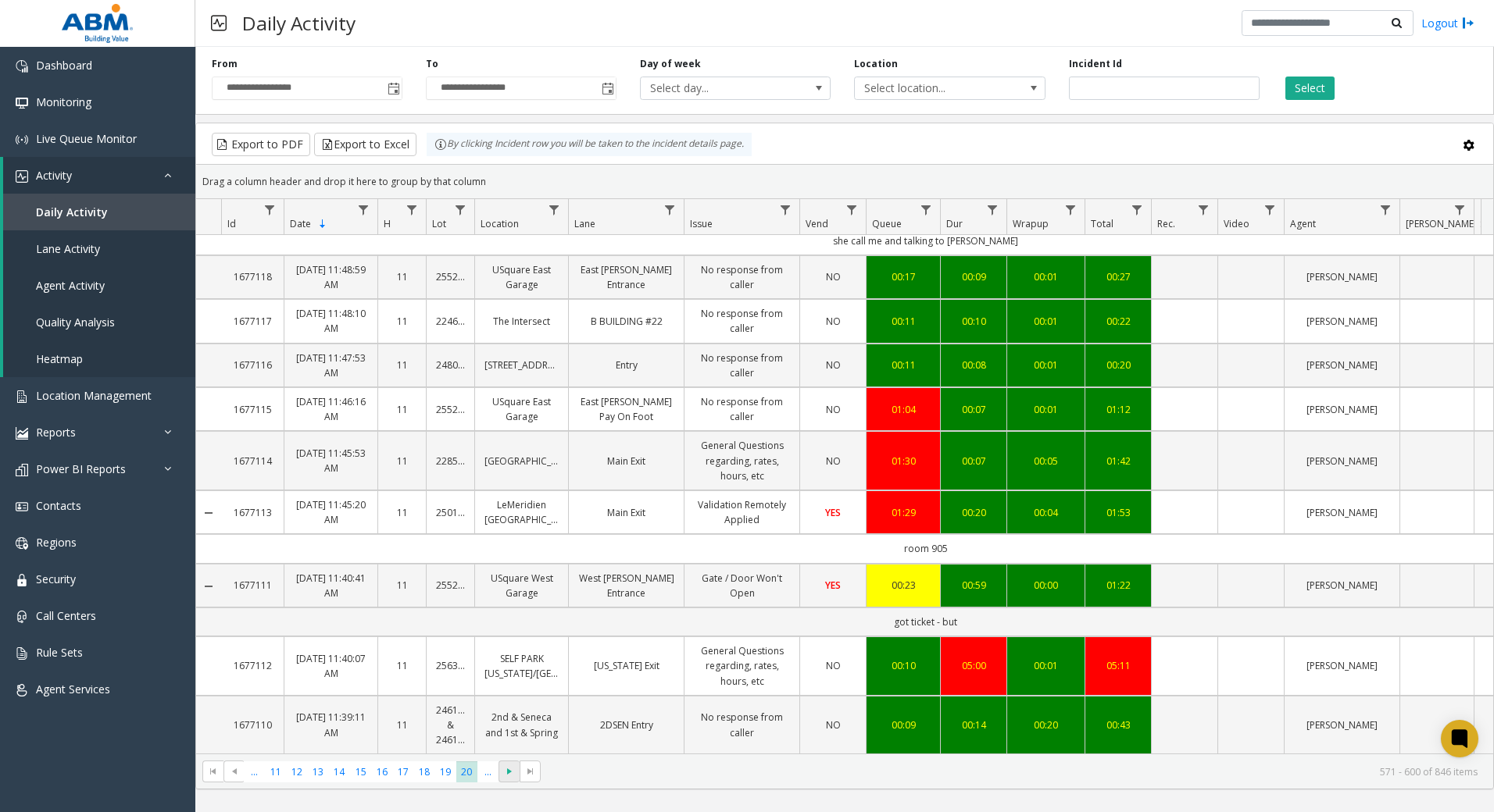
click at [507, 774] on span "Go to the next page" at bounding box center [509, 771] width 12 height 12
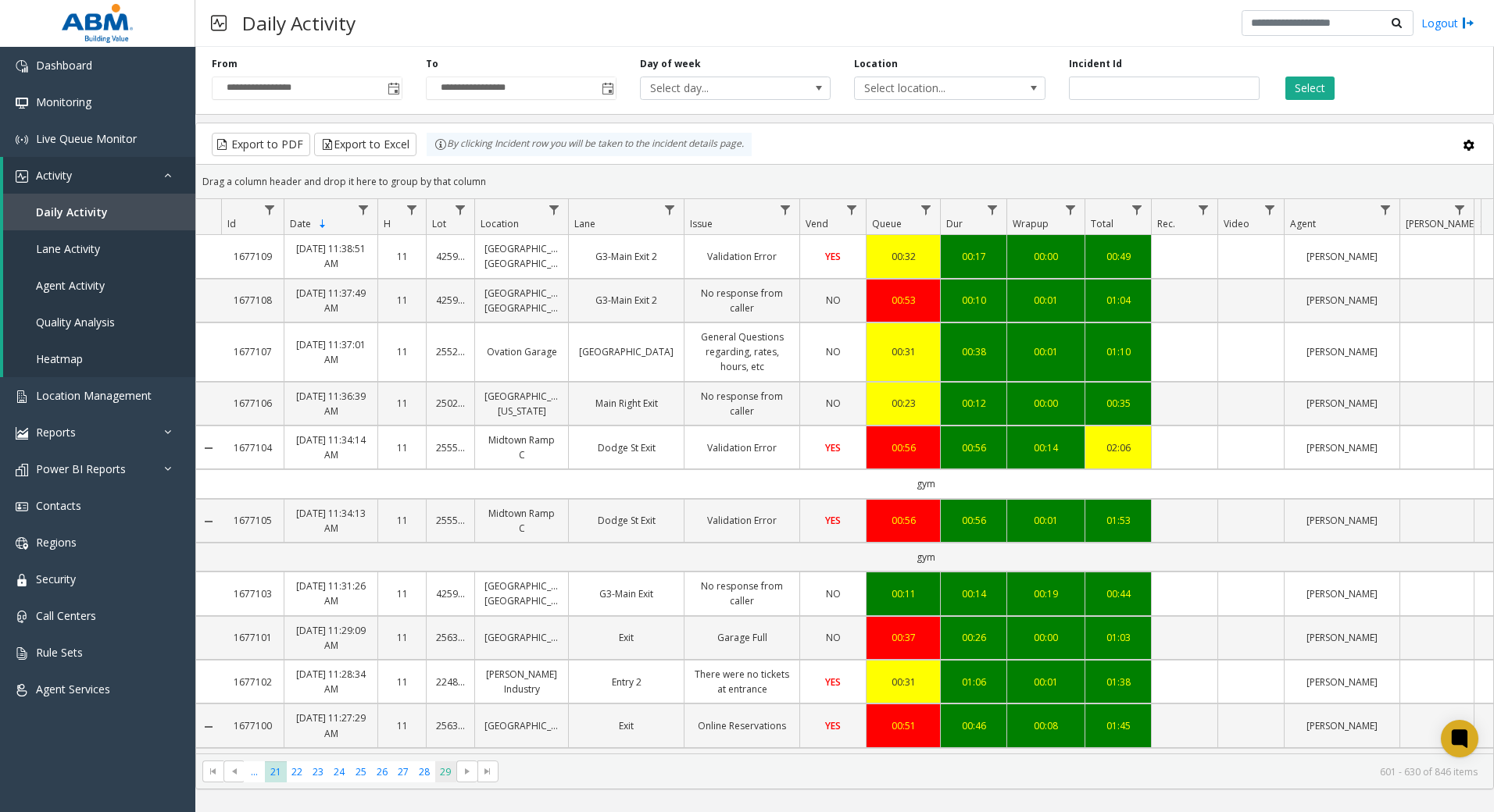
click at [440, 773] on span "29" at bounding box center [446, 772] width 21 height 21
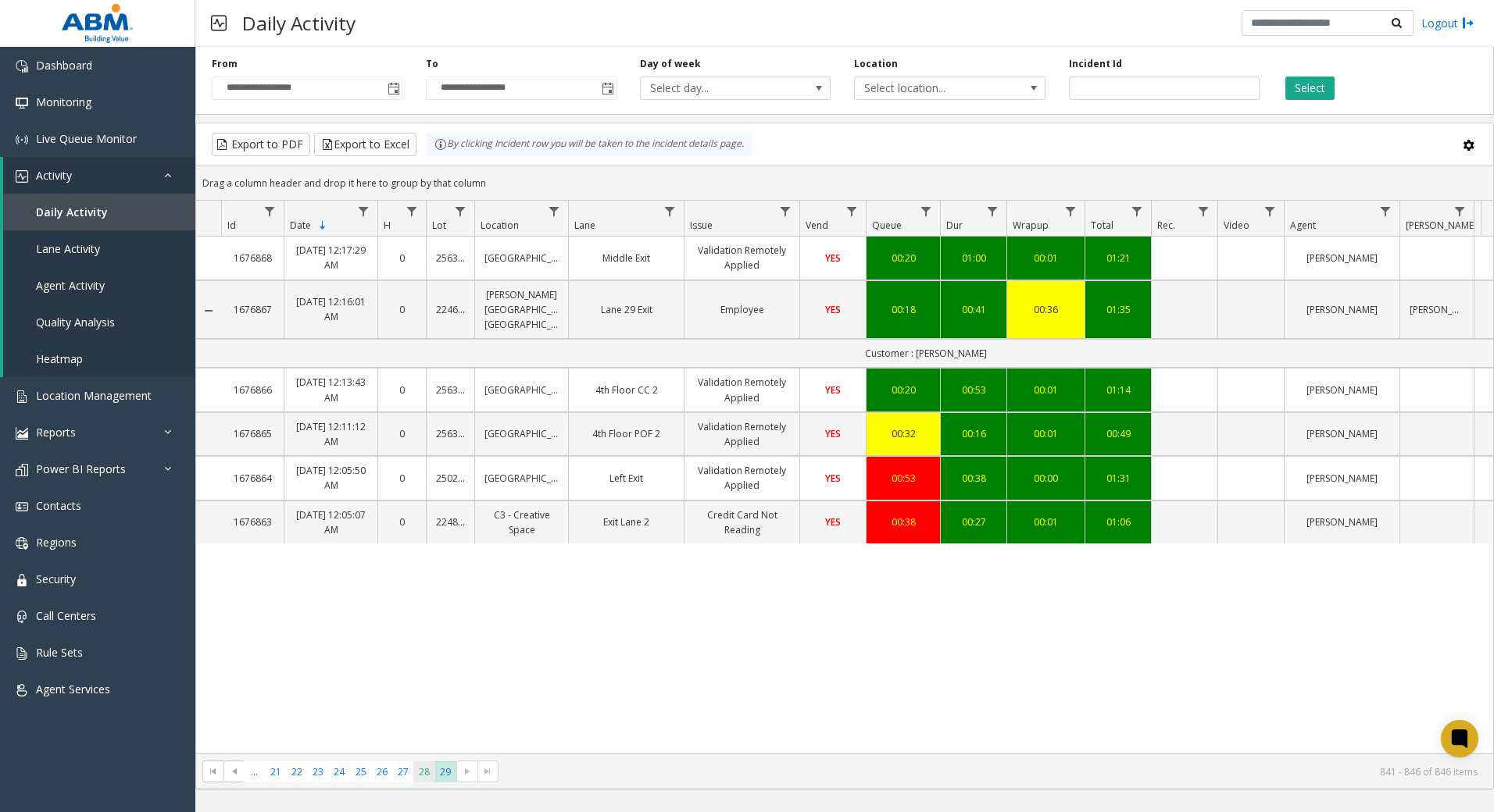
click at [425, 778] on span "28" at bounding box center [424, 772] width 21 height 21
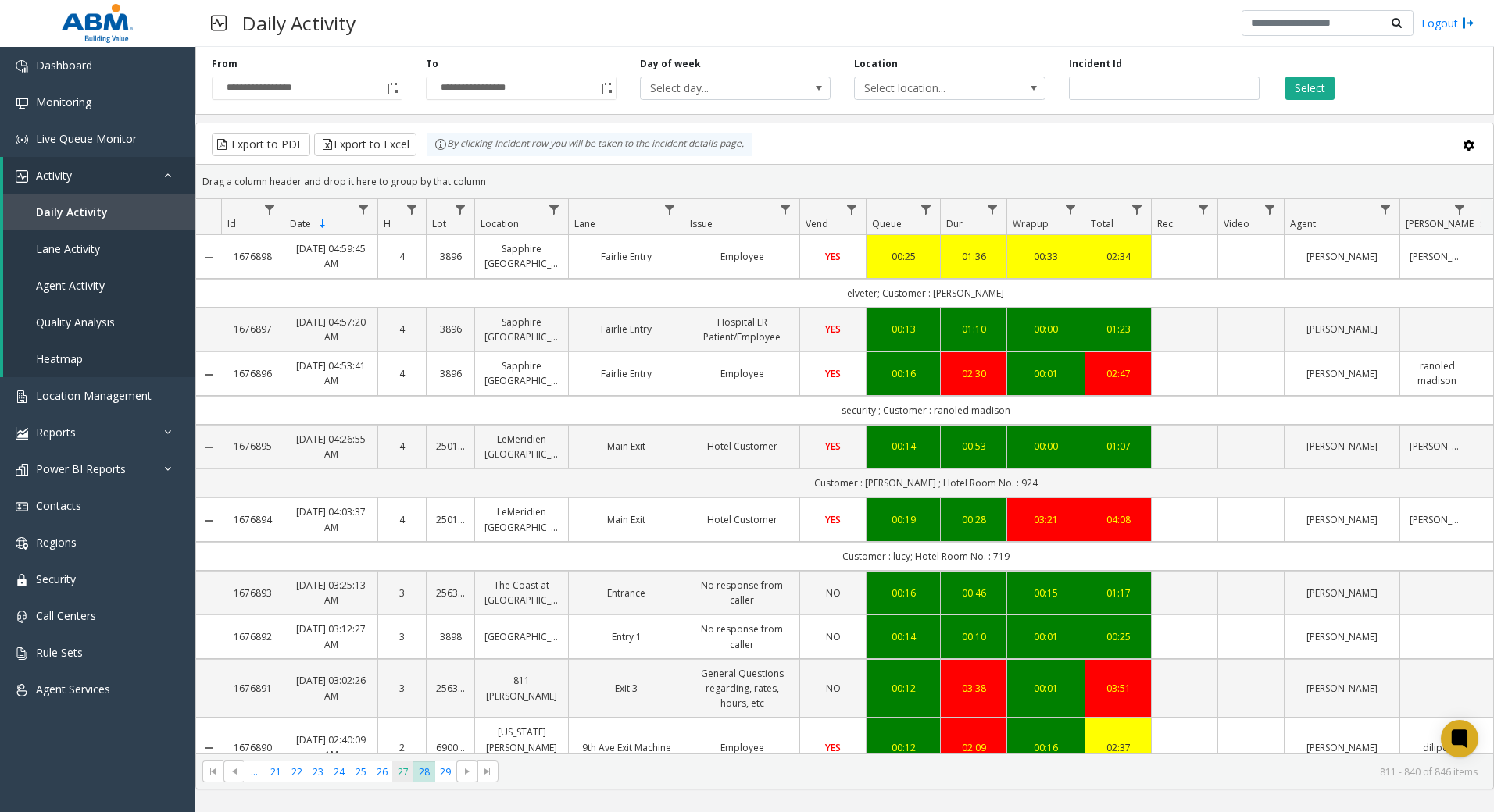
click at [399, 772] on span "27" at bounding box center [402, 772] width 21 height 21
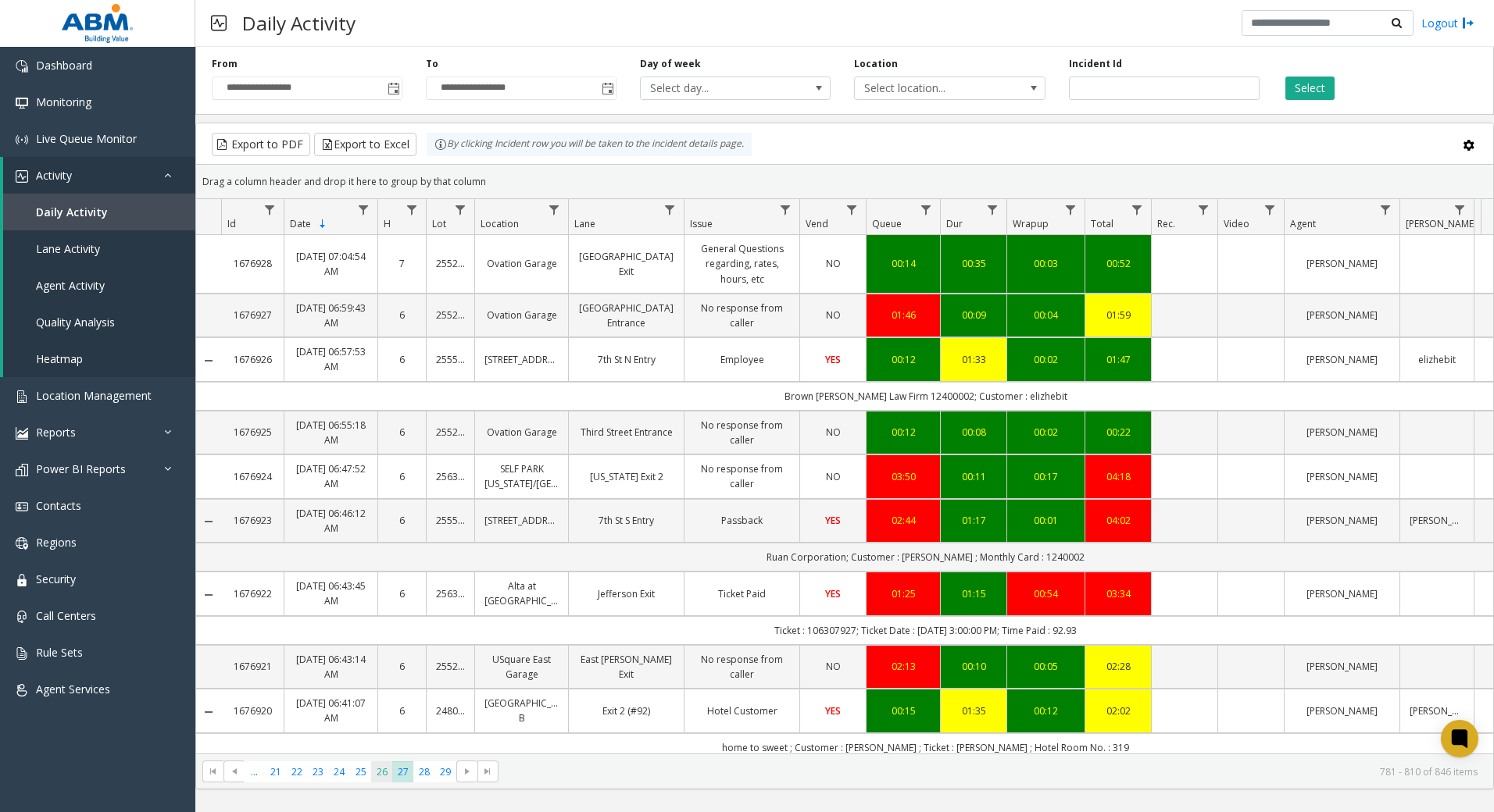
click at [382, 776] on span "26" at bounding box center [382, 772] width 21 height 21
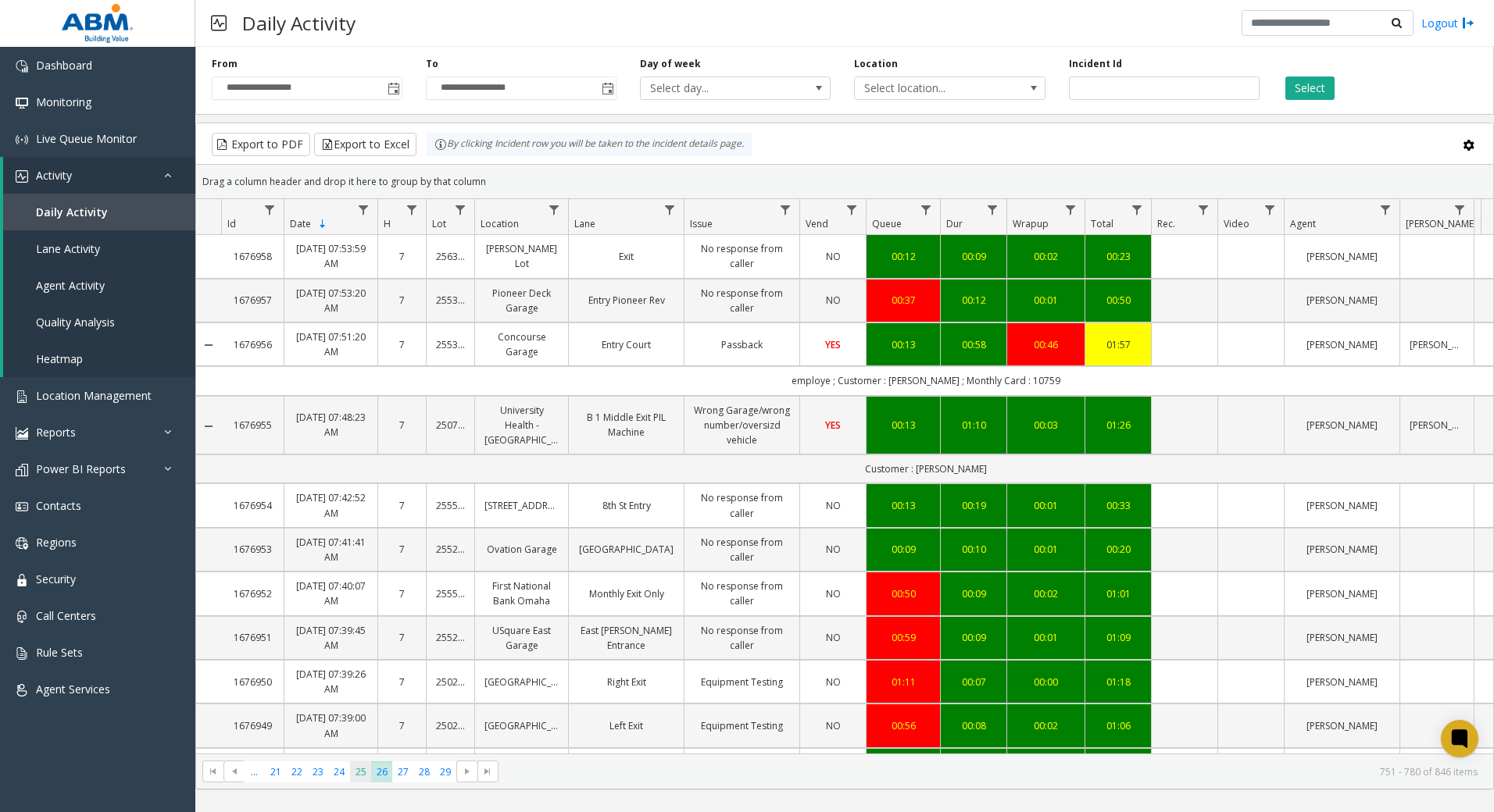
click at [366, 780] on span "25" at bounding box center [361, 772] width 21 height 21
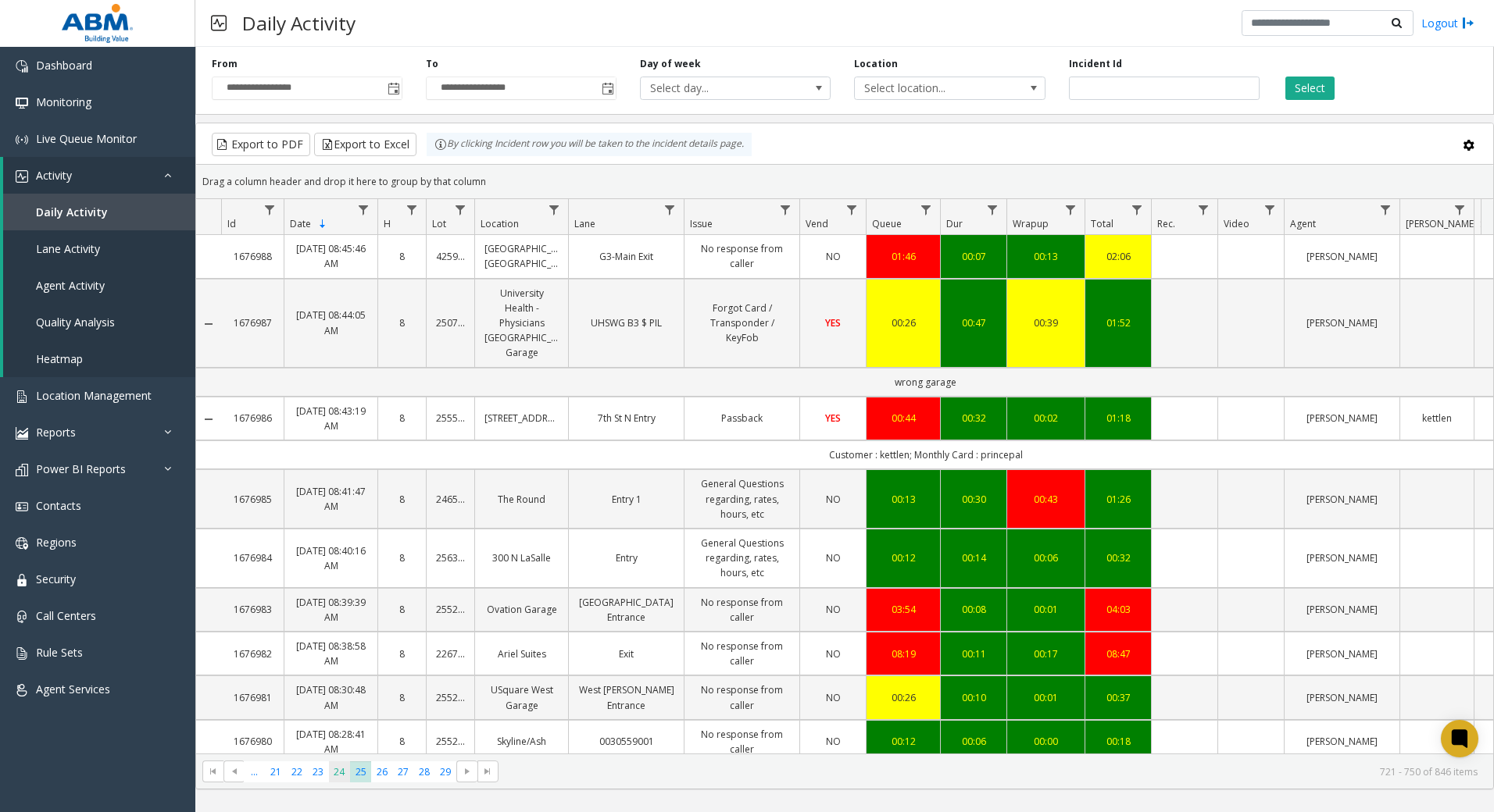
click at [344, 774] on span "24" at bounding box center [339, 772] width 21 height 21
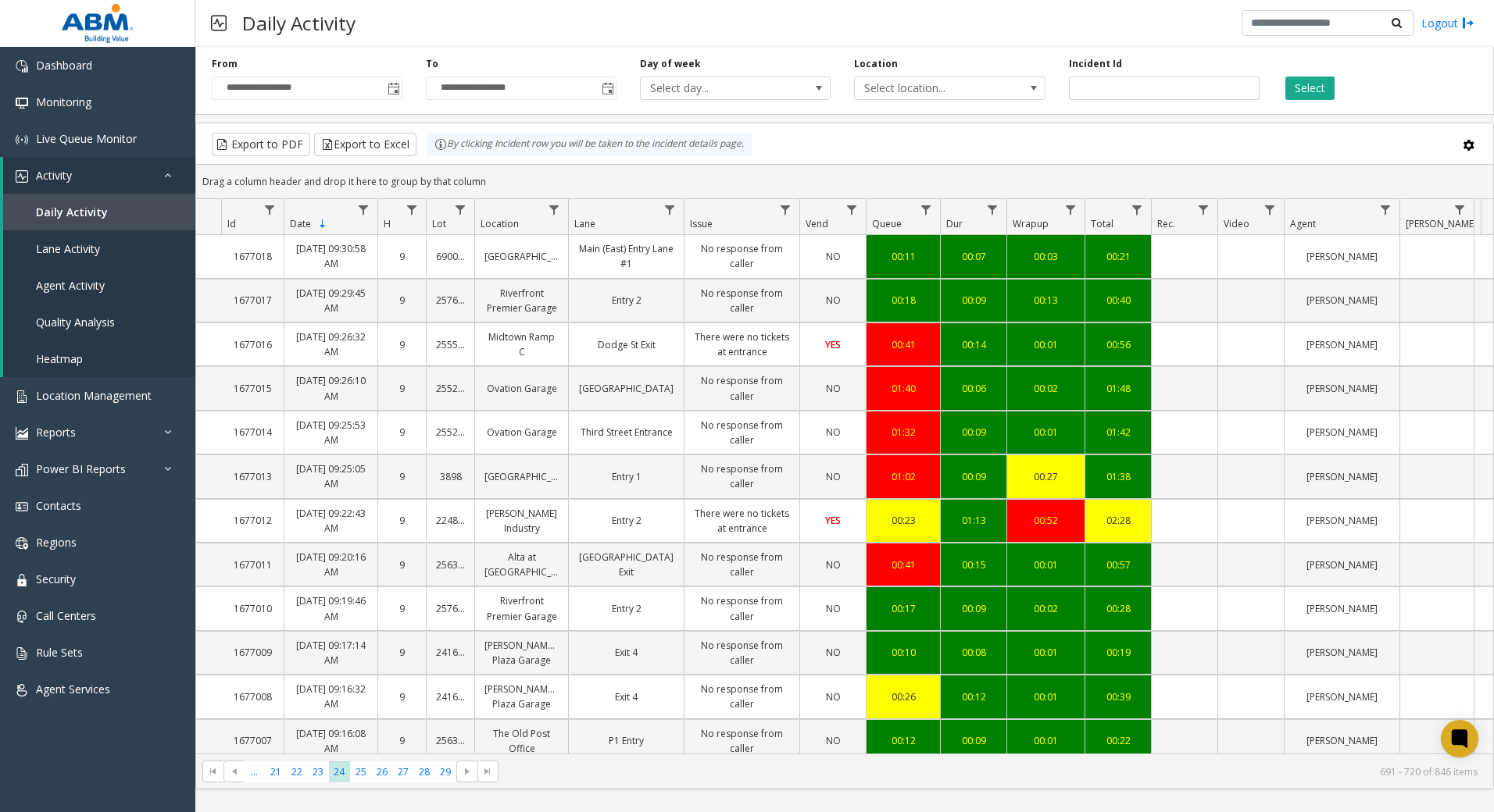
click at [400, 100] on div "**********" at bounding box center [845, 78] width 1299 height 74
click at [391, 92] on span "Toggle popup" at bounding box center [393, 88] width 12 height 12
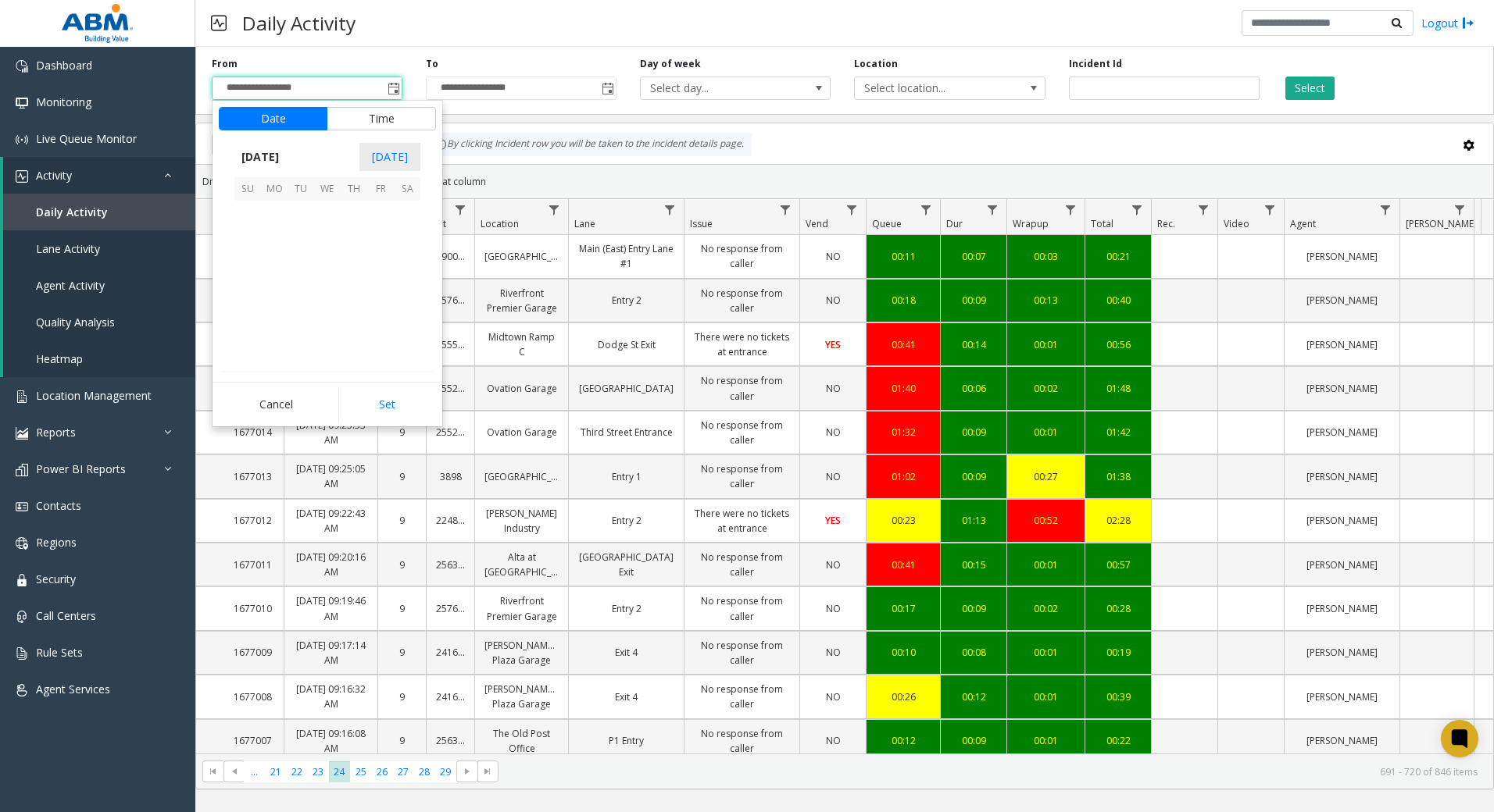
scroll to position [280338, 0]
click at [274, 244] on span "8" at bounding box center [275, 240] width 27 height 26
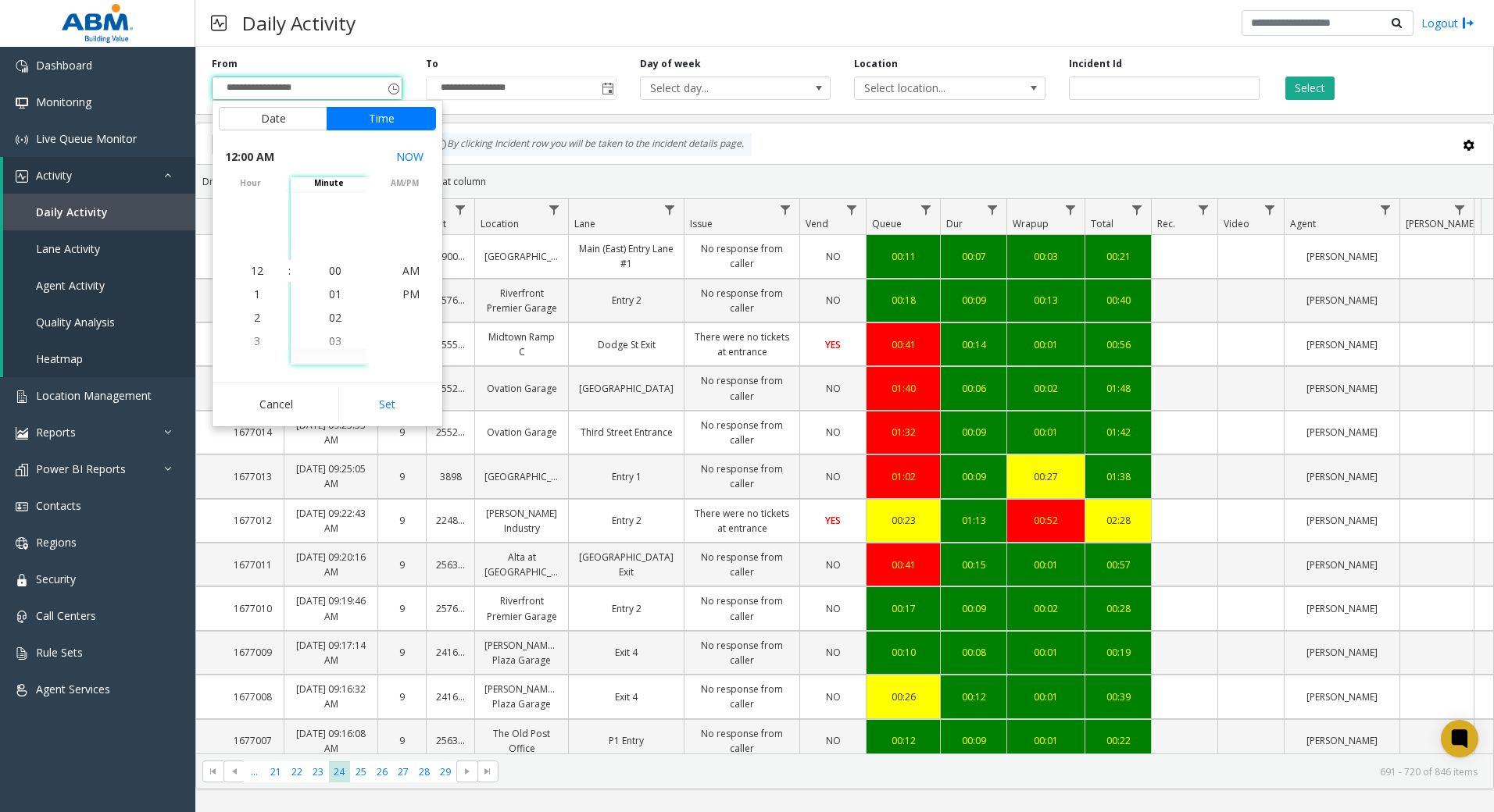
click at [404, 415] on button "Set" at bounding box center [387, 404] width 98 height 34
type input "**********"
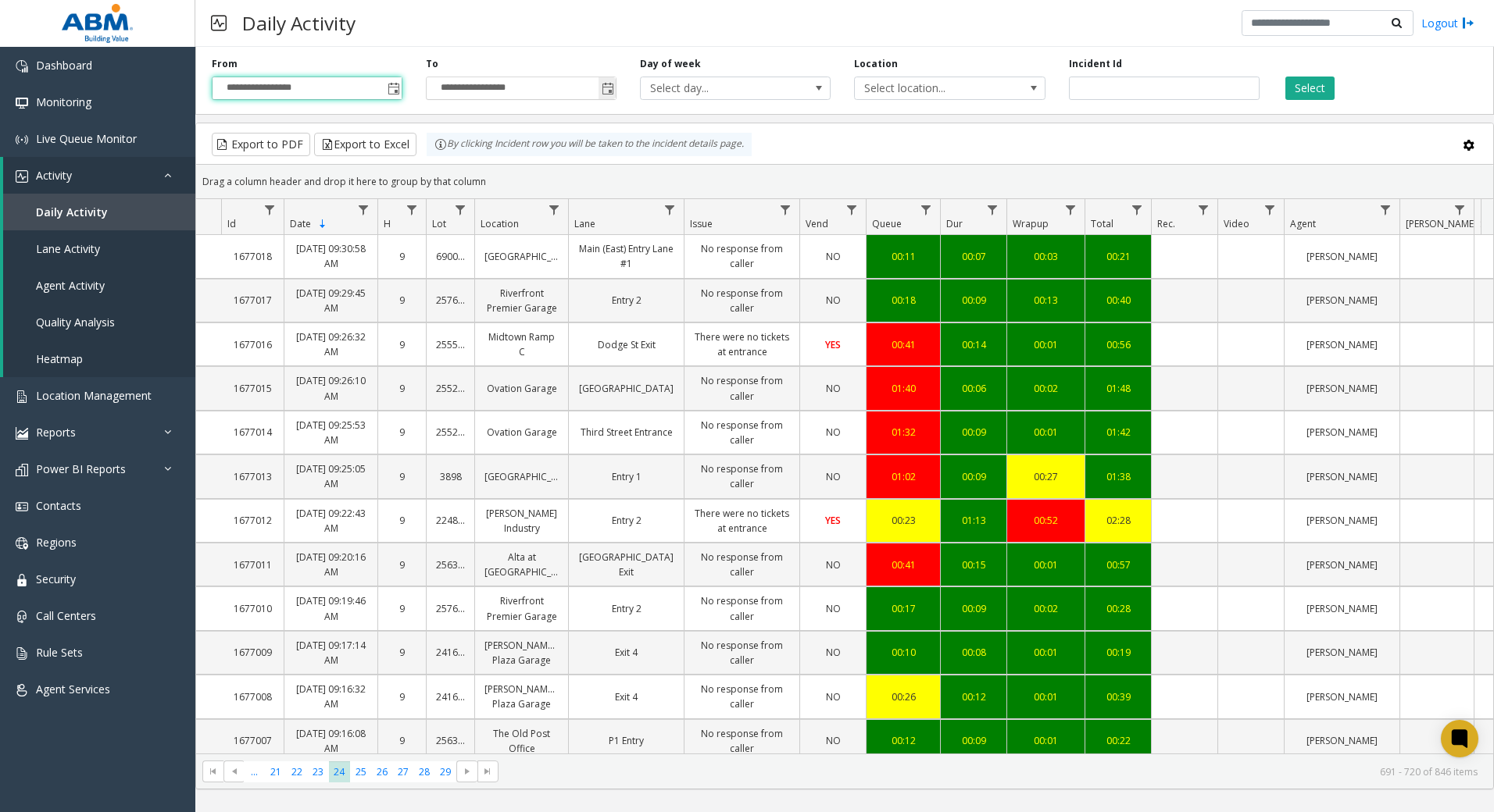
click at [611, 85] on span "Toggle popup" at bounding box center [608, 88] width 12 height 12
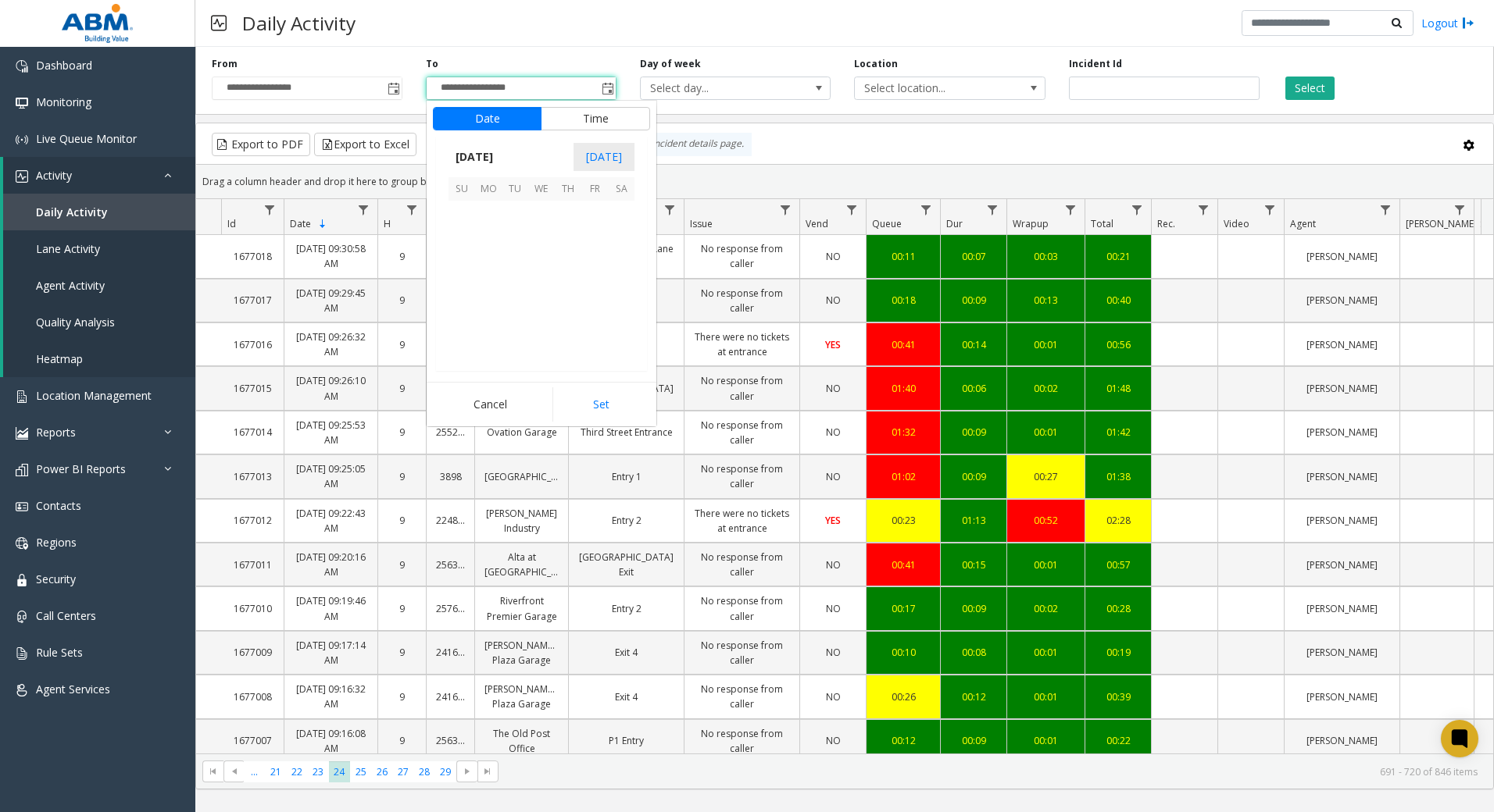
scroll to position [24, 0]
click at [486, 245] on span "8" at bounding box center [489, 240] width 27 height 26
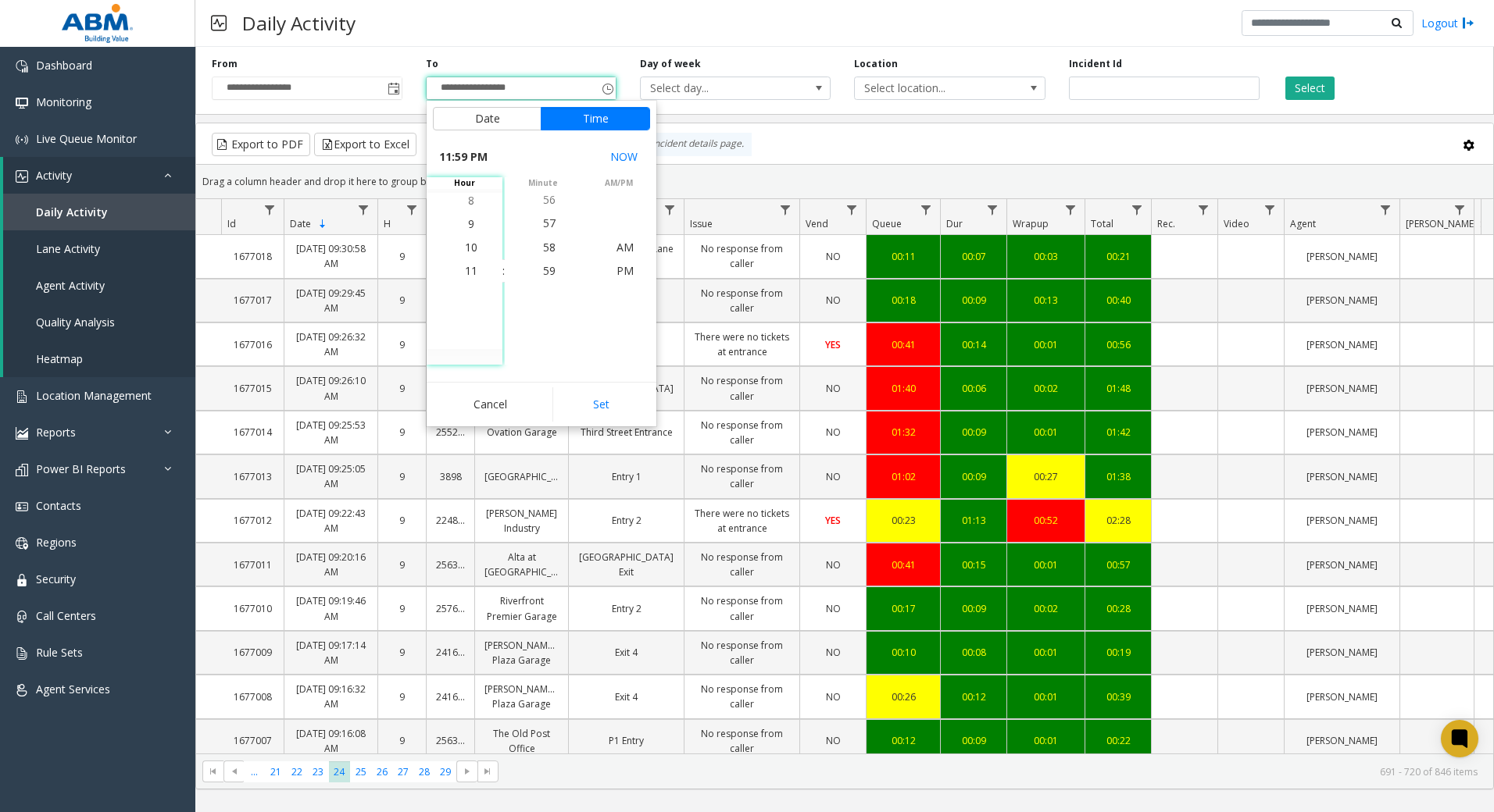
click at [589, 391] on button "Set" at bounding box center [602, 404] width 98 height 34
type input "**********"
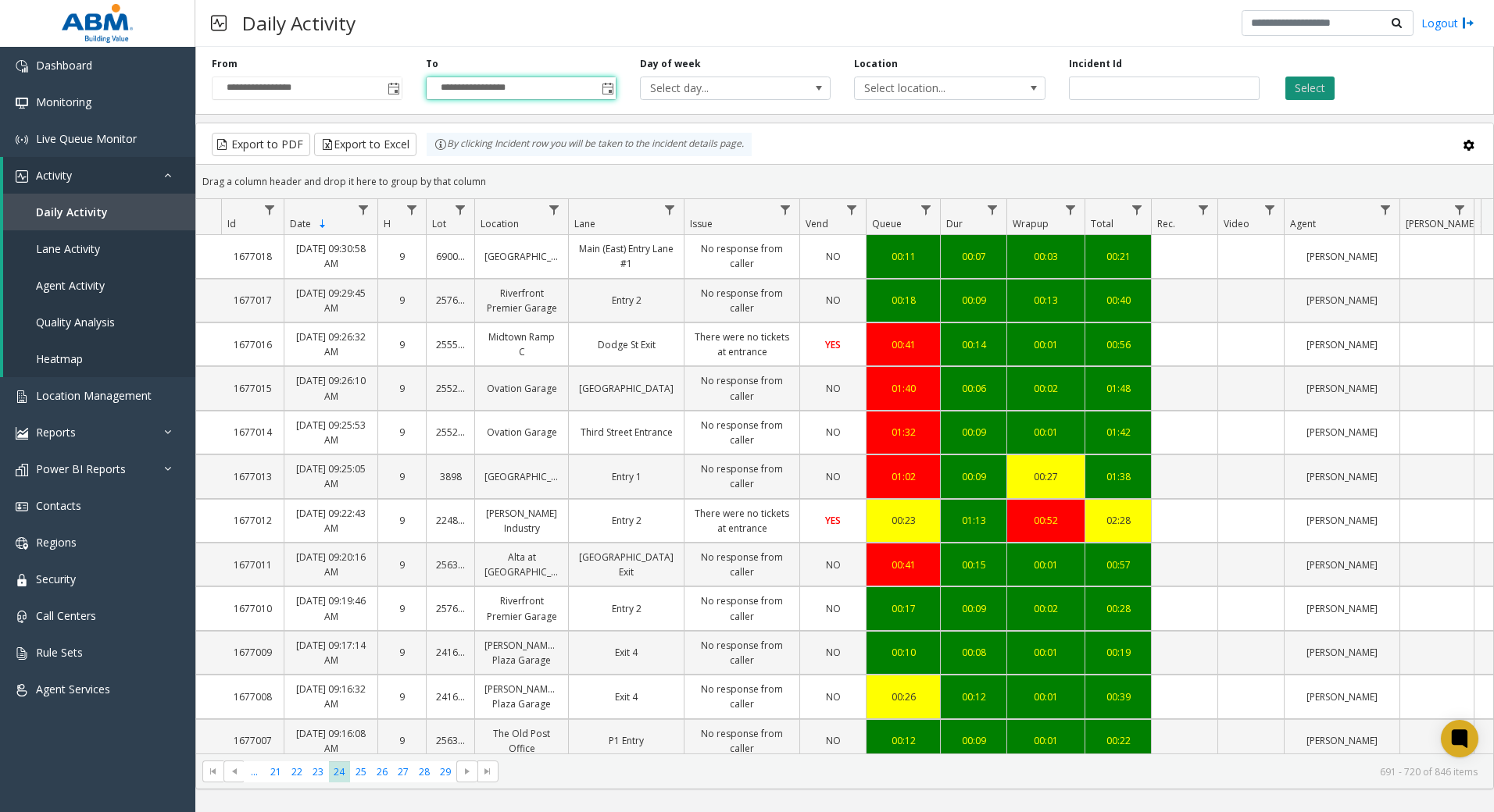
click at [1315, 97] on button "Select" at bounding box center [1310, 88] width 49 height 24
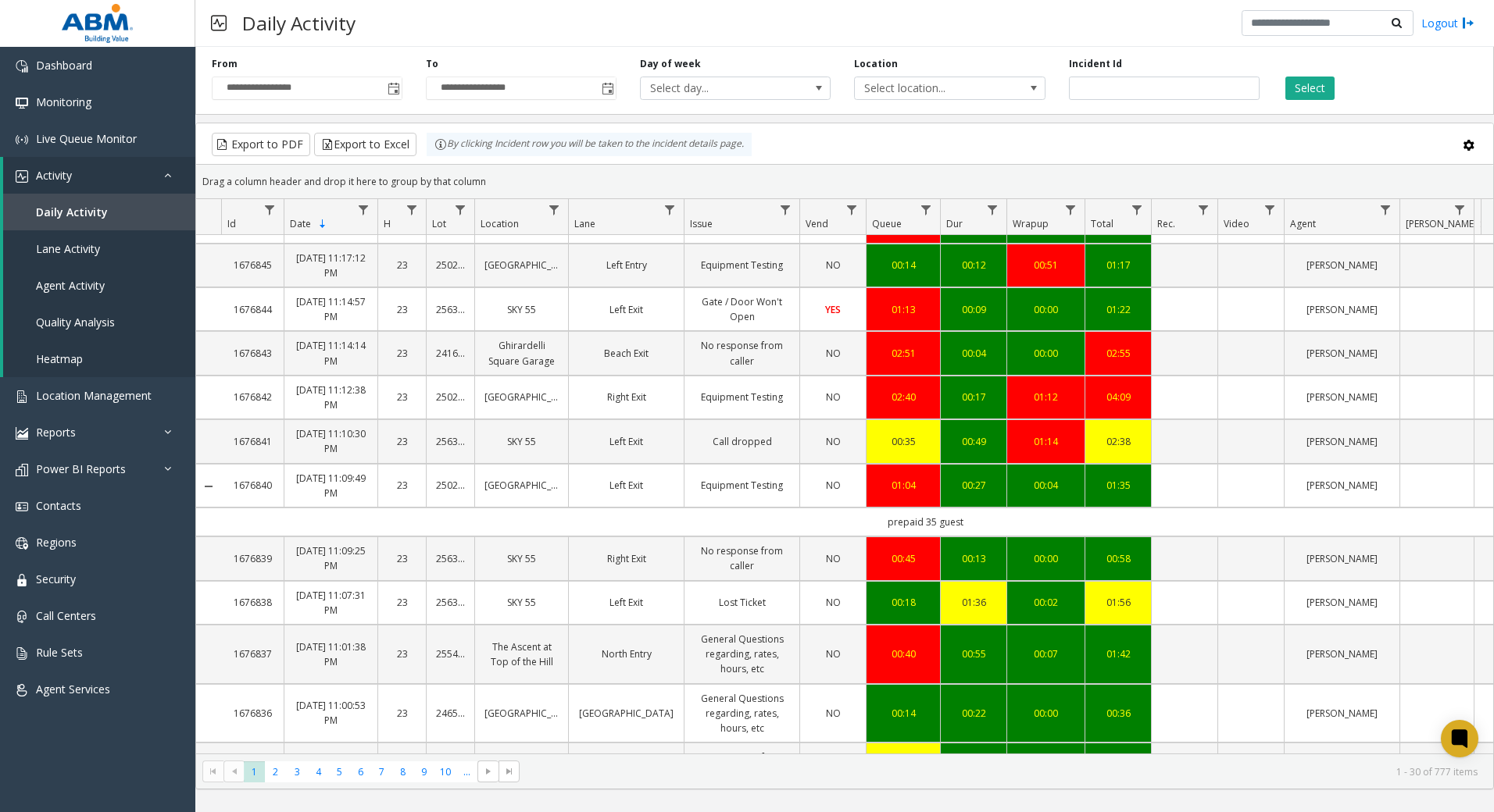
scroll to position [1050, 0]
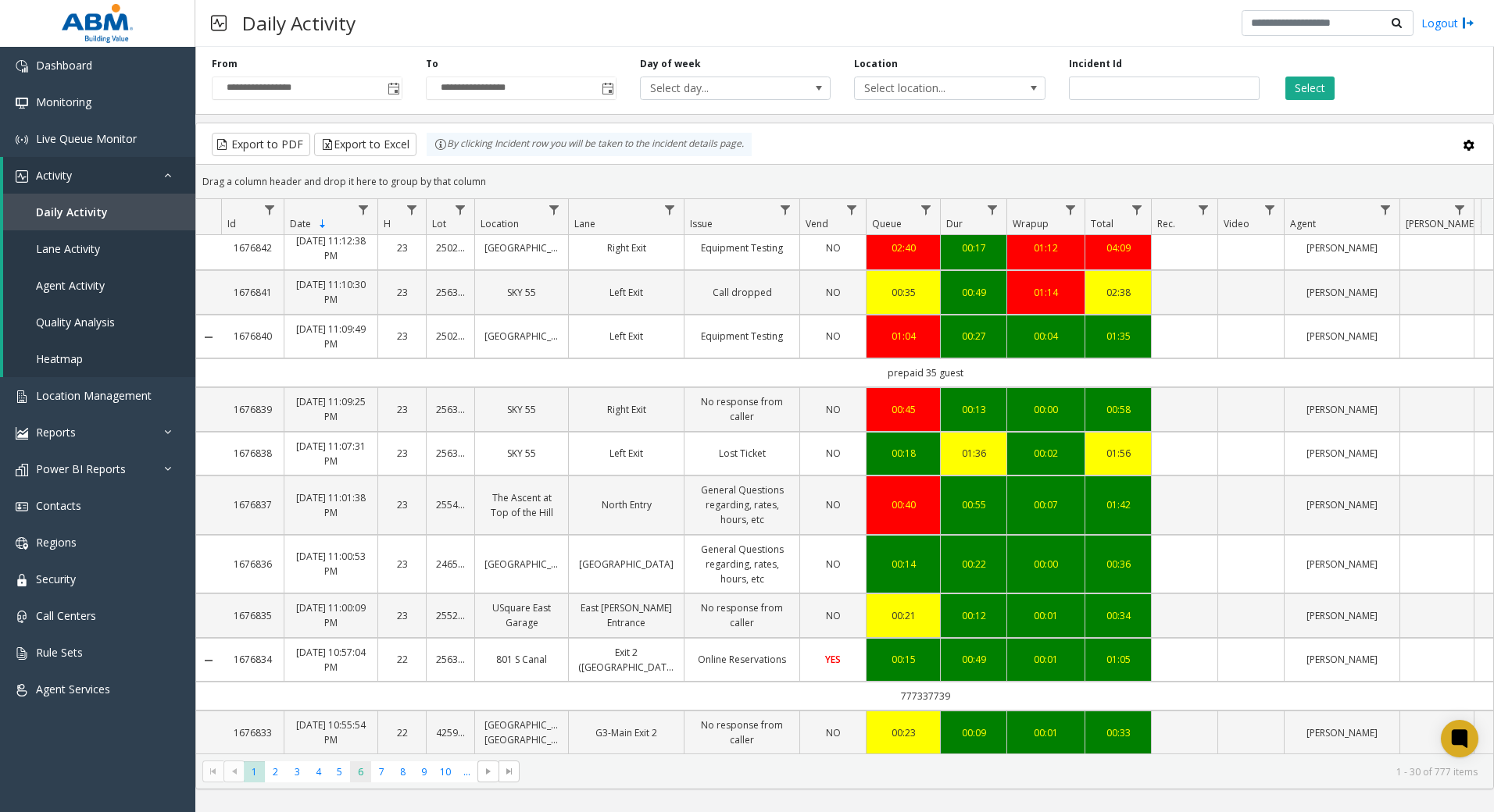
click at [356, 772] on span "6" at bounding box center [361, 772] width 21 height 21
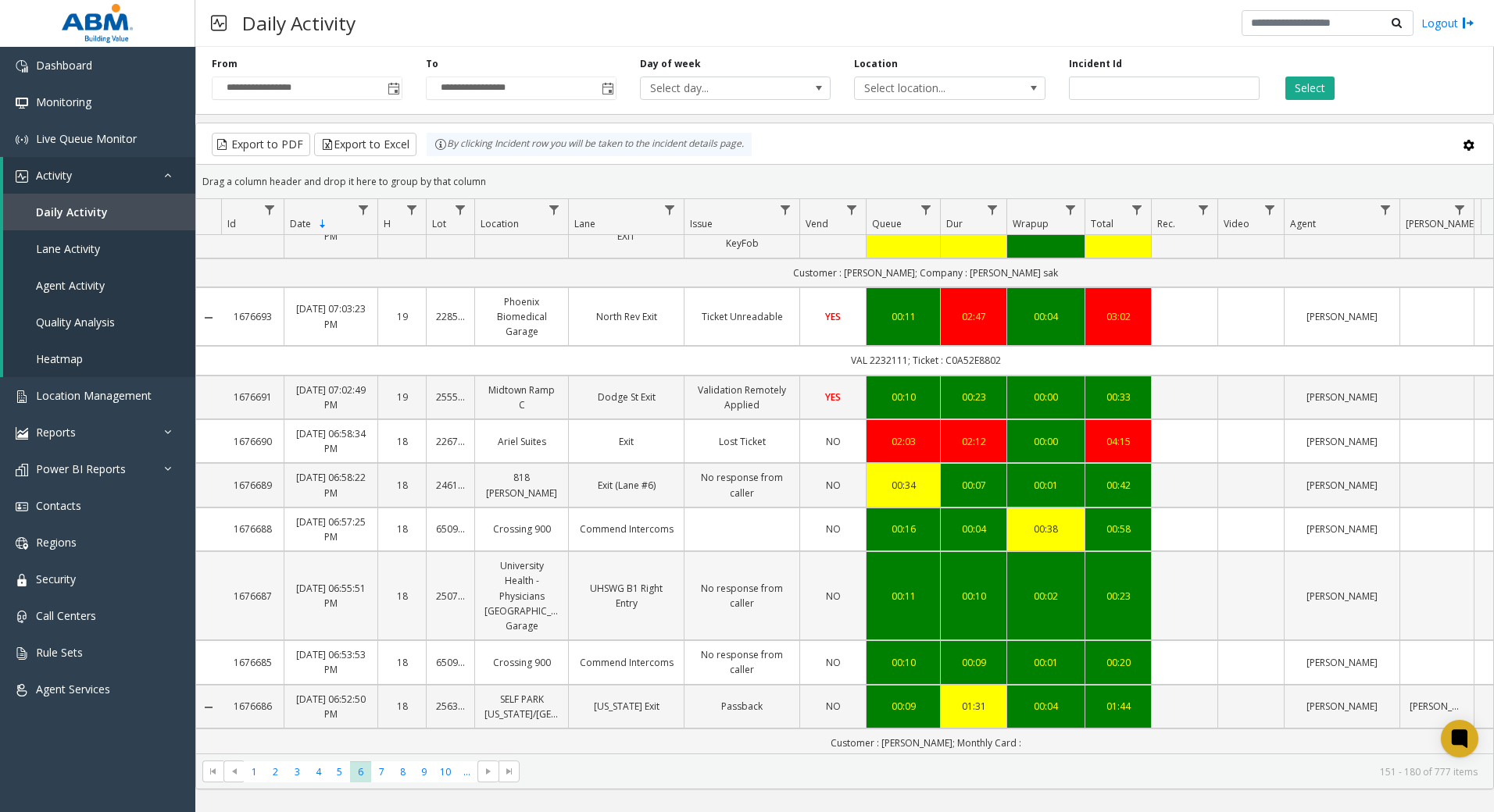
scroll to position [1168, 0]
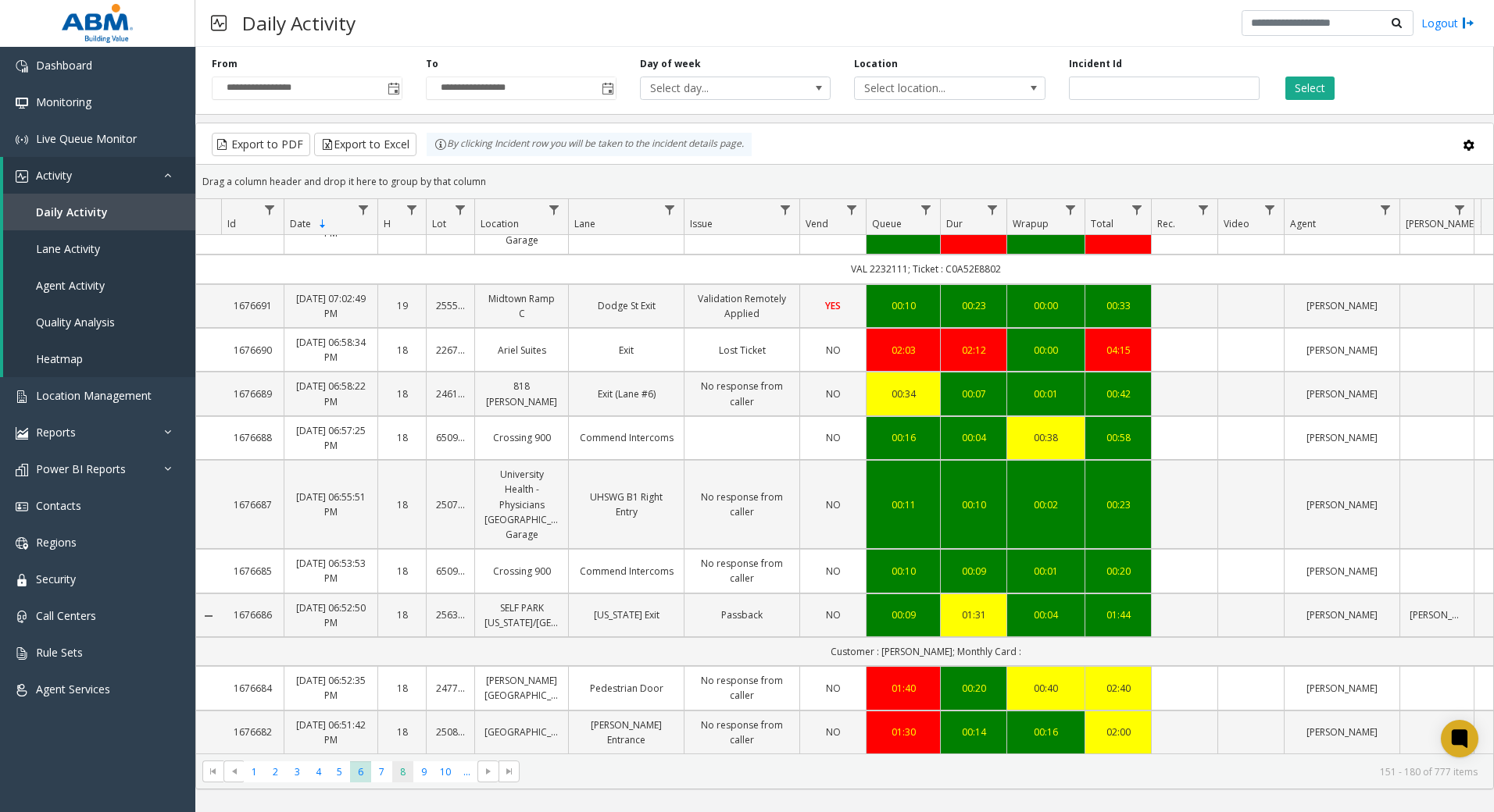
click at [402, 776] on span "8" at bounding box center [402, 772] width 21 height 21
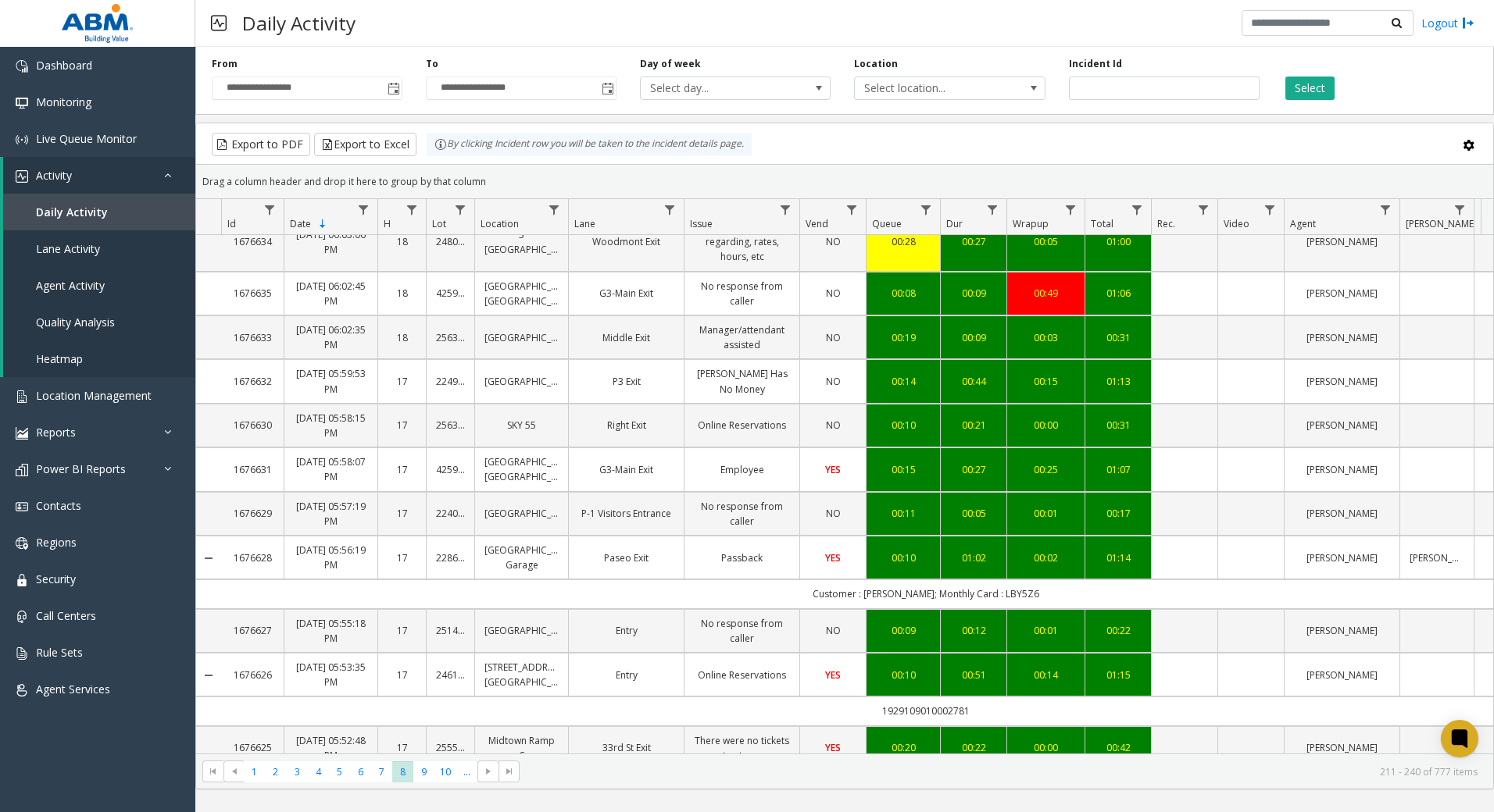
scroll to position [1080, 0]
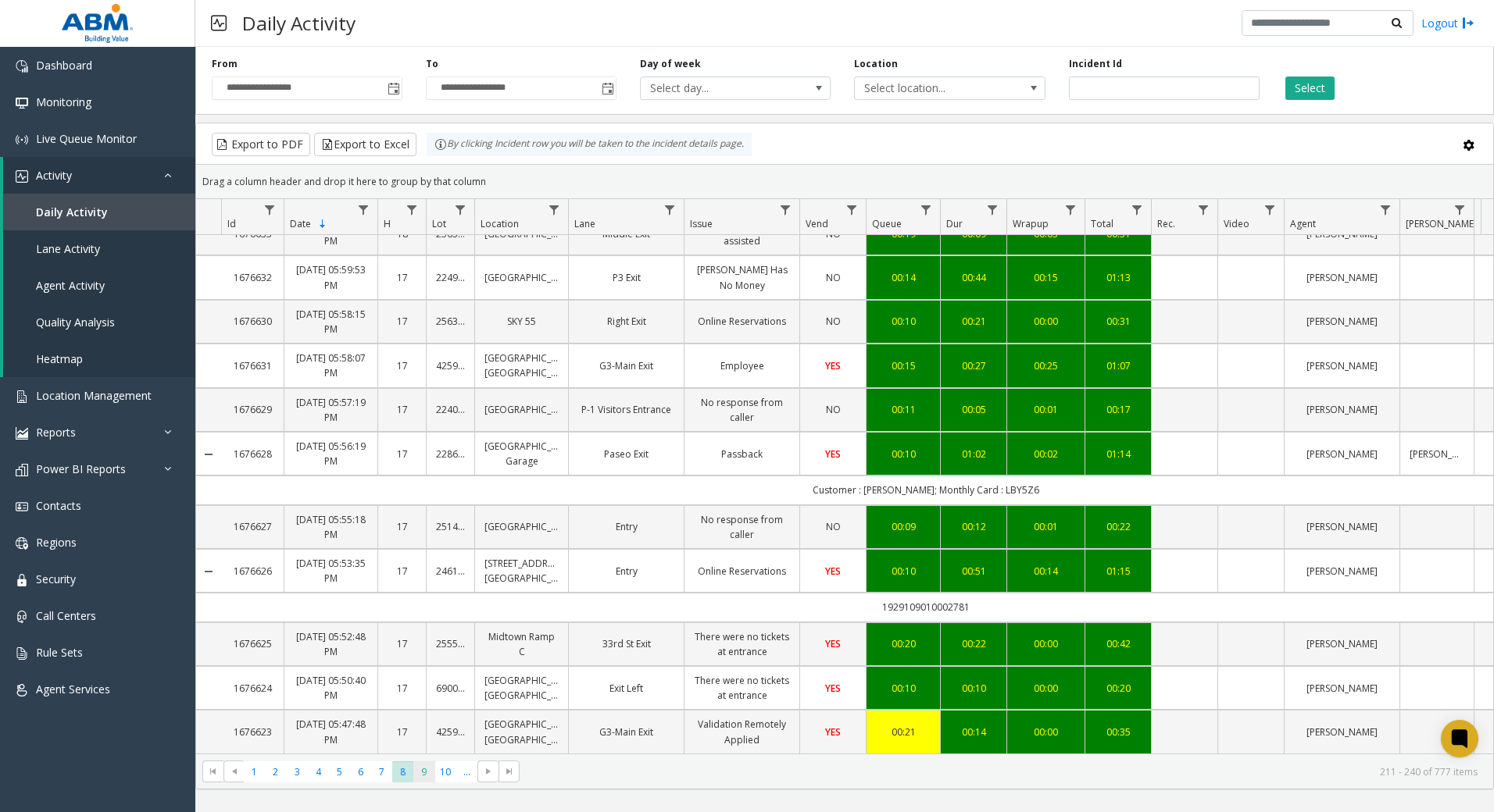
click at [420, 782] on span "9" at bounding box center [424, 772] width 21 height 21
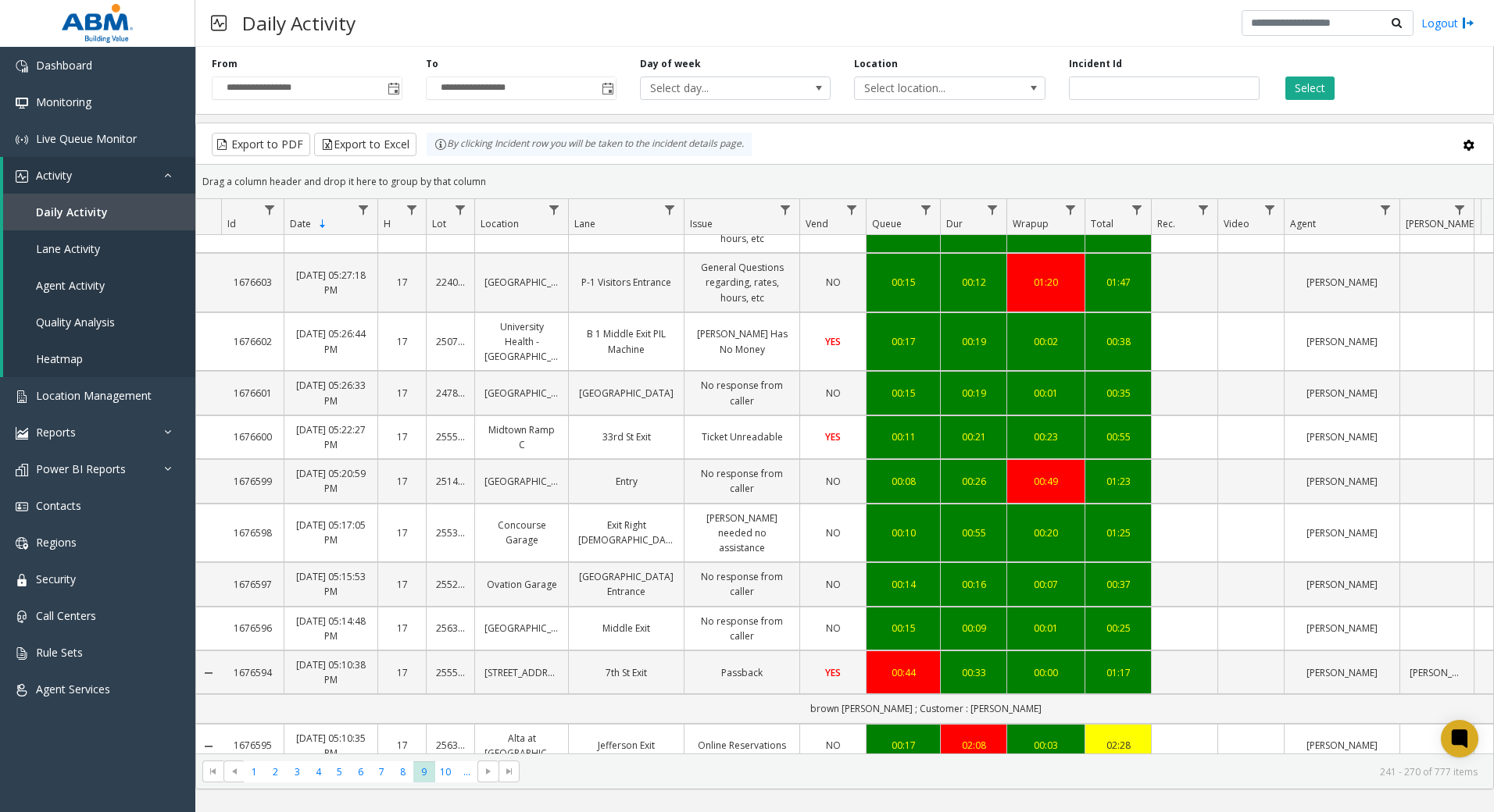
scroll to position [1050, 0]
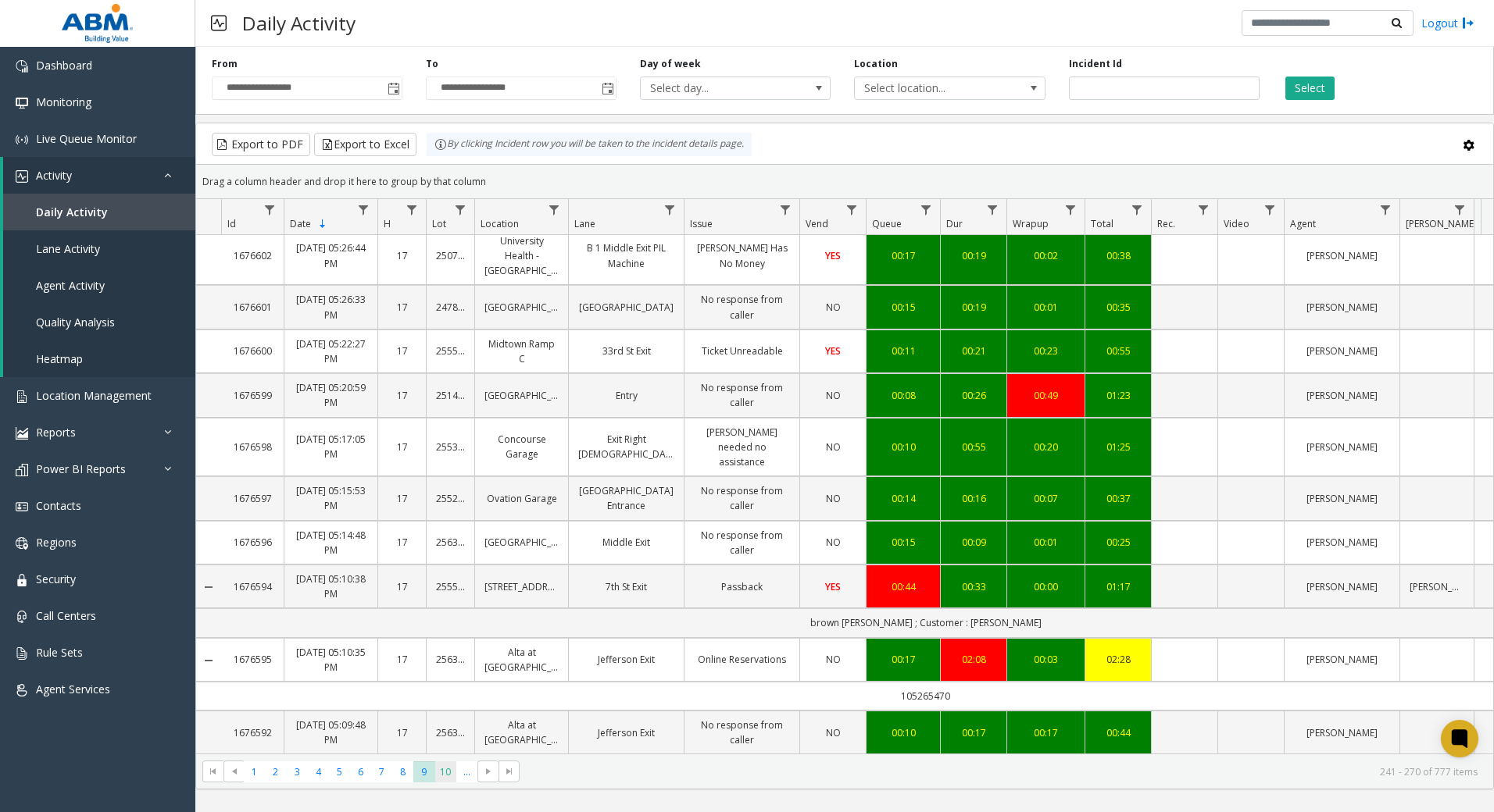
click at [447, 775] on span "10" at bounding box center [446, 772] width 21 height 21
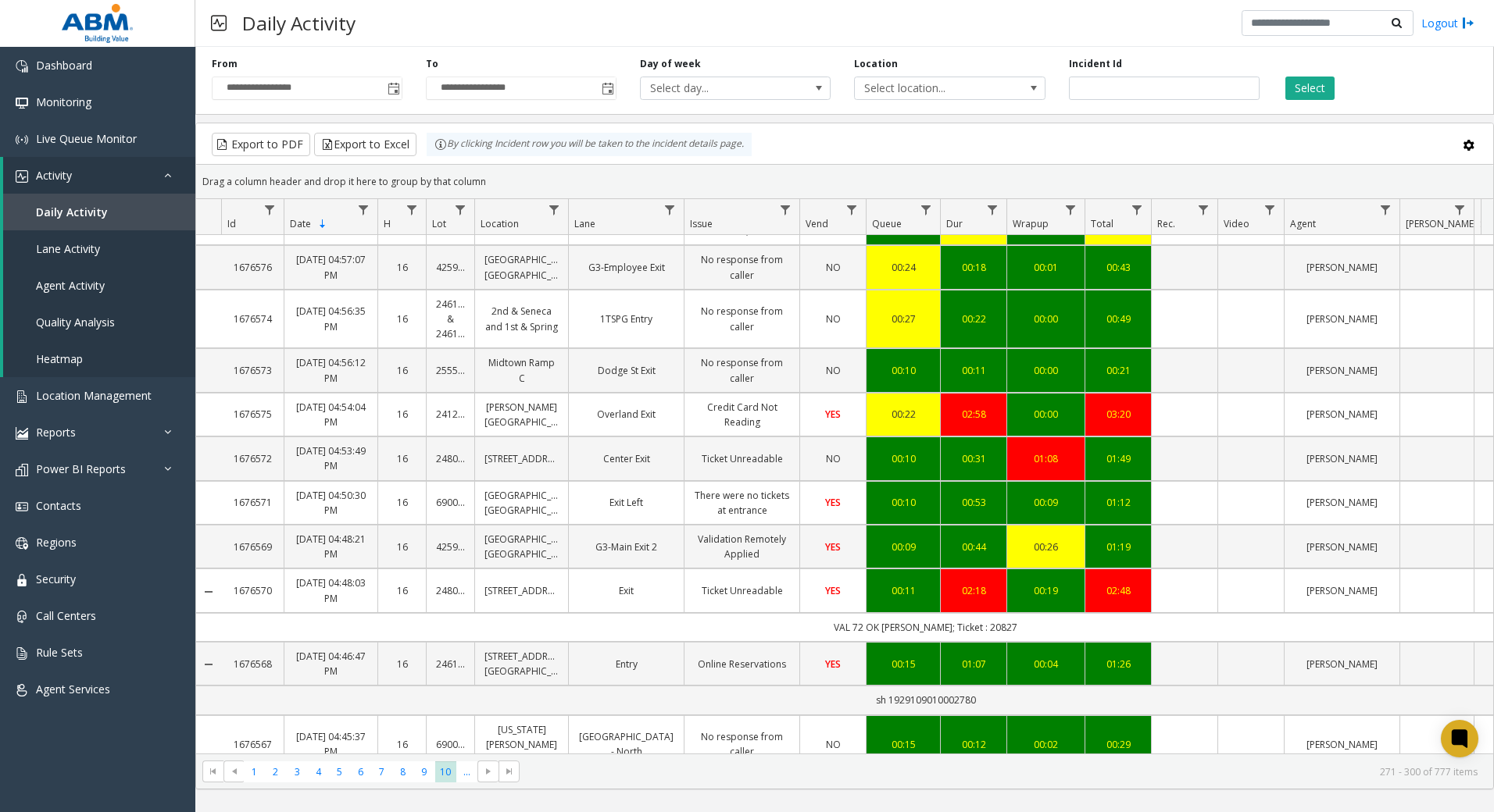
scroll to position [1167, 0]
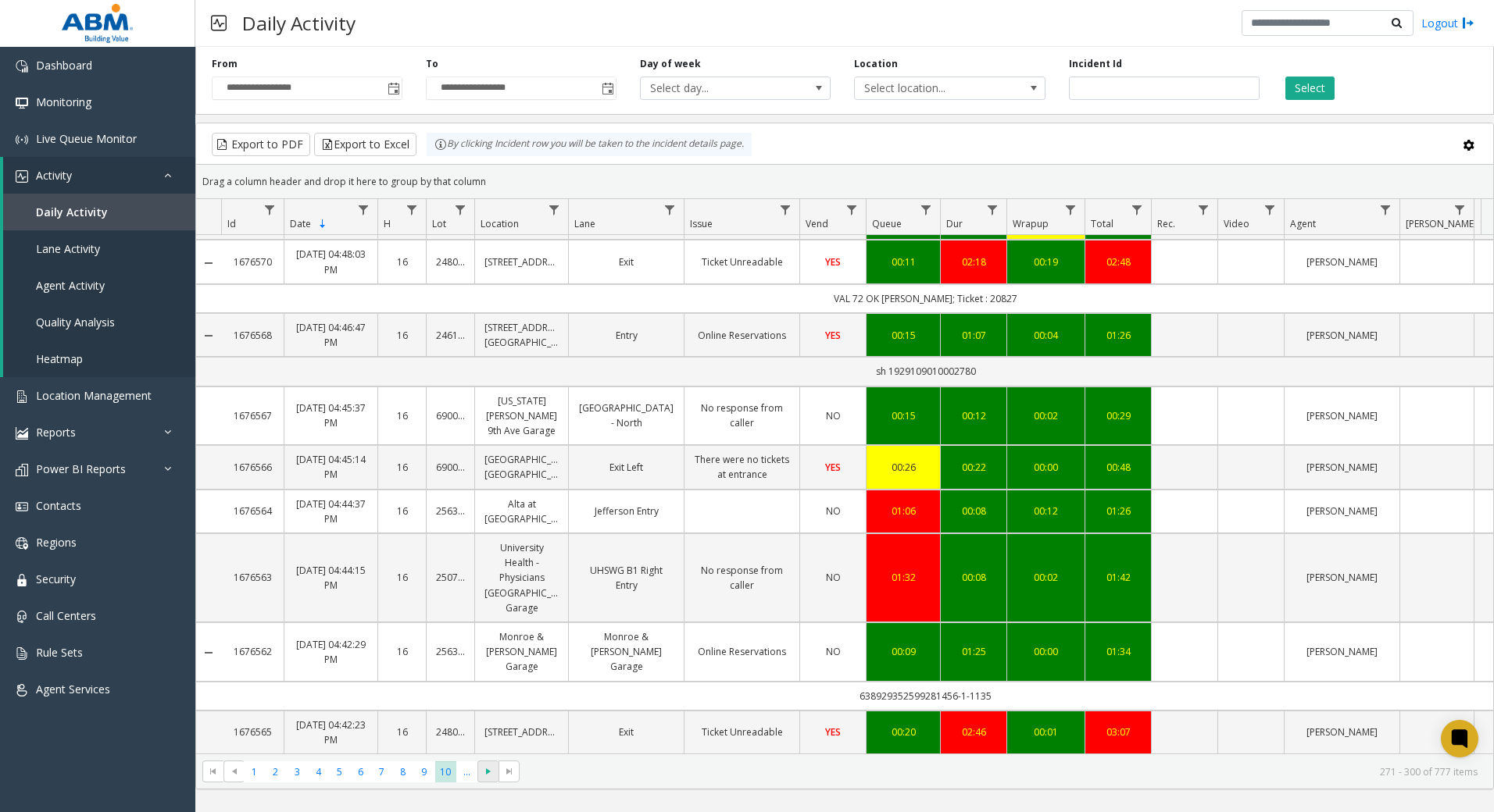
click at [483, 779] on span at bounding box center [488, 771] width 21 height 22
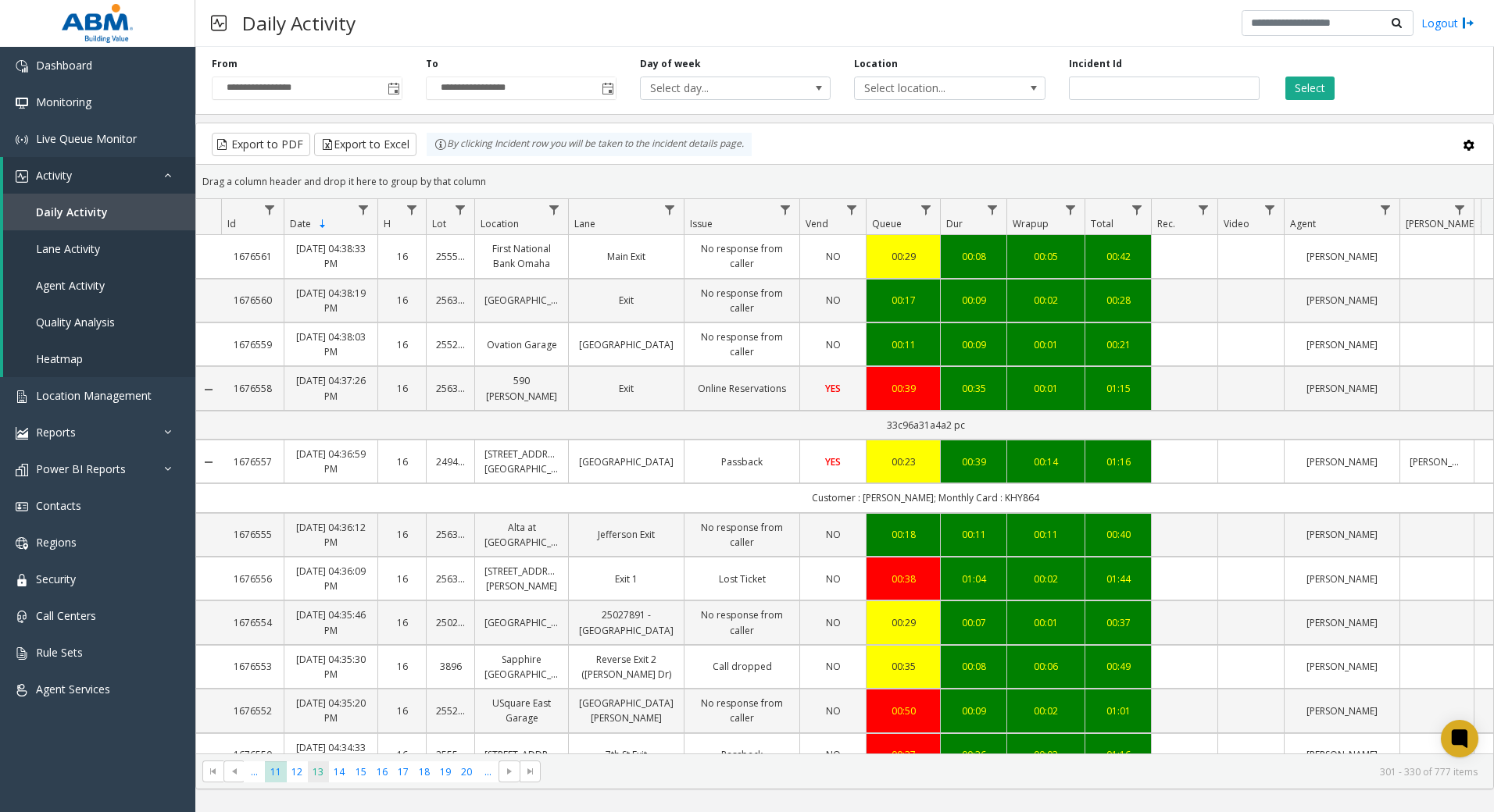
click at [326, 766] on span "13" at bounding box center [318, 772] width 21 height 21
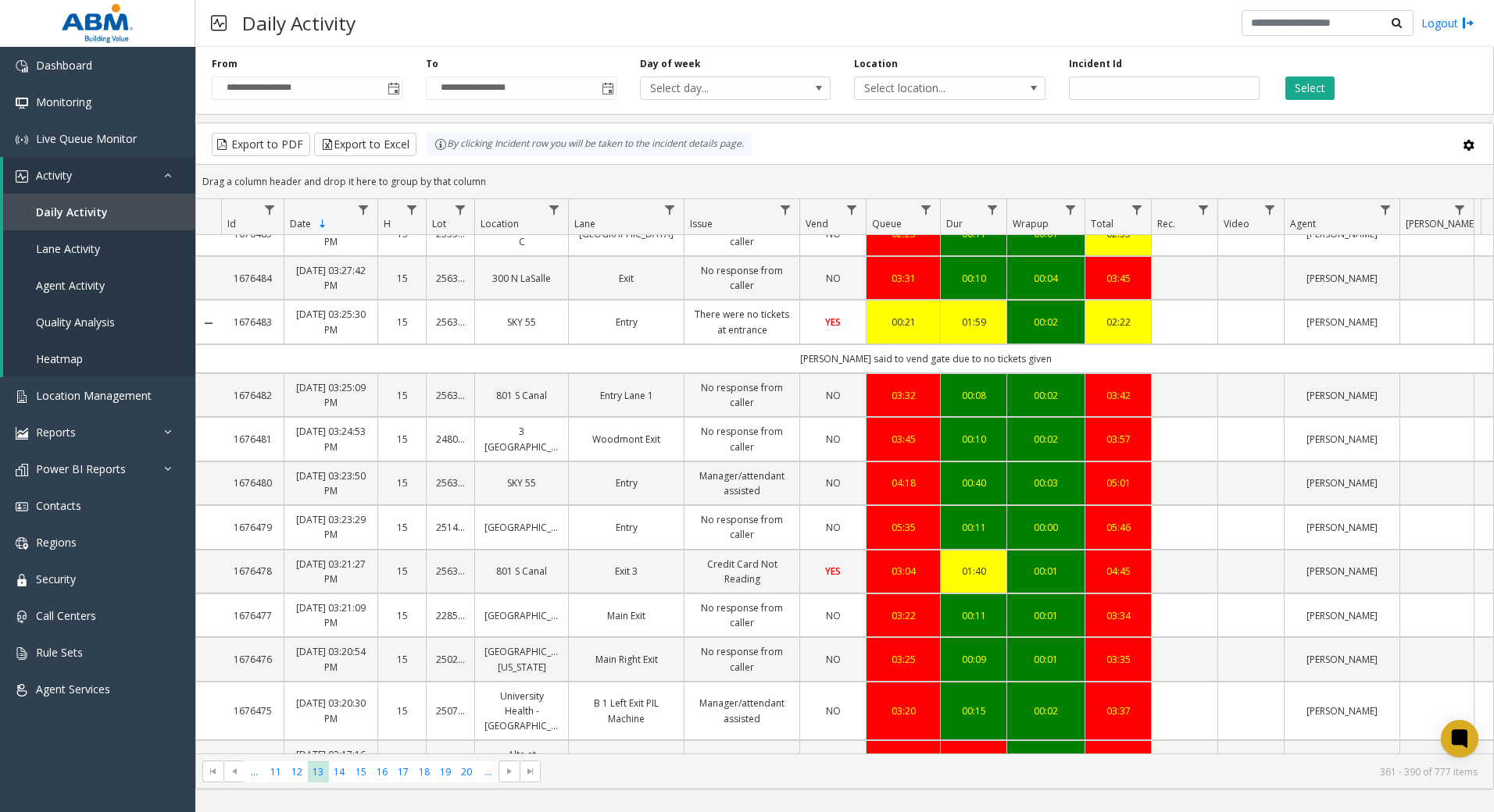
scroll to position [1093, 0]
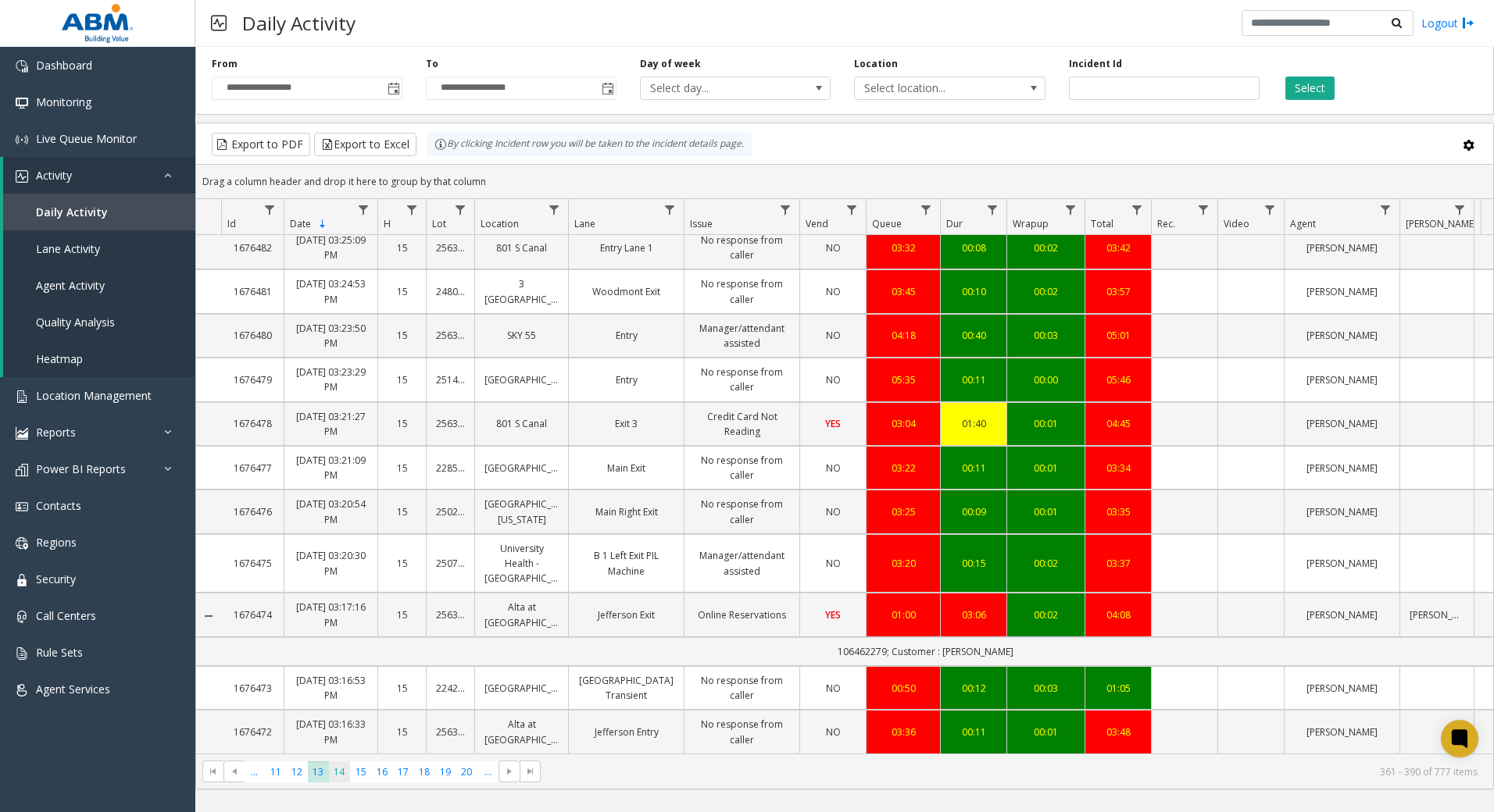
click at [340, 779] on span "14" at bounding box center [339, 772] width 21 height 21
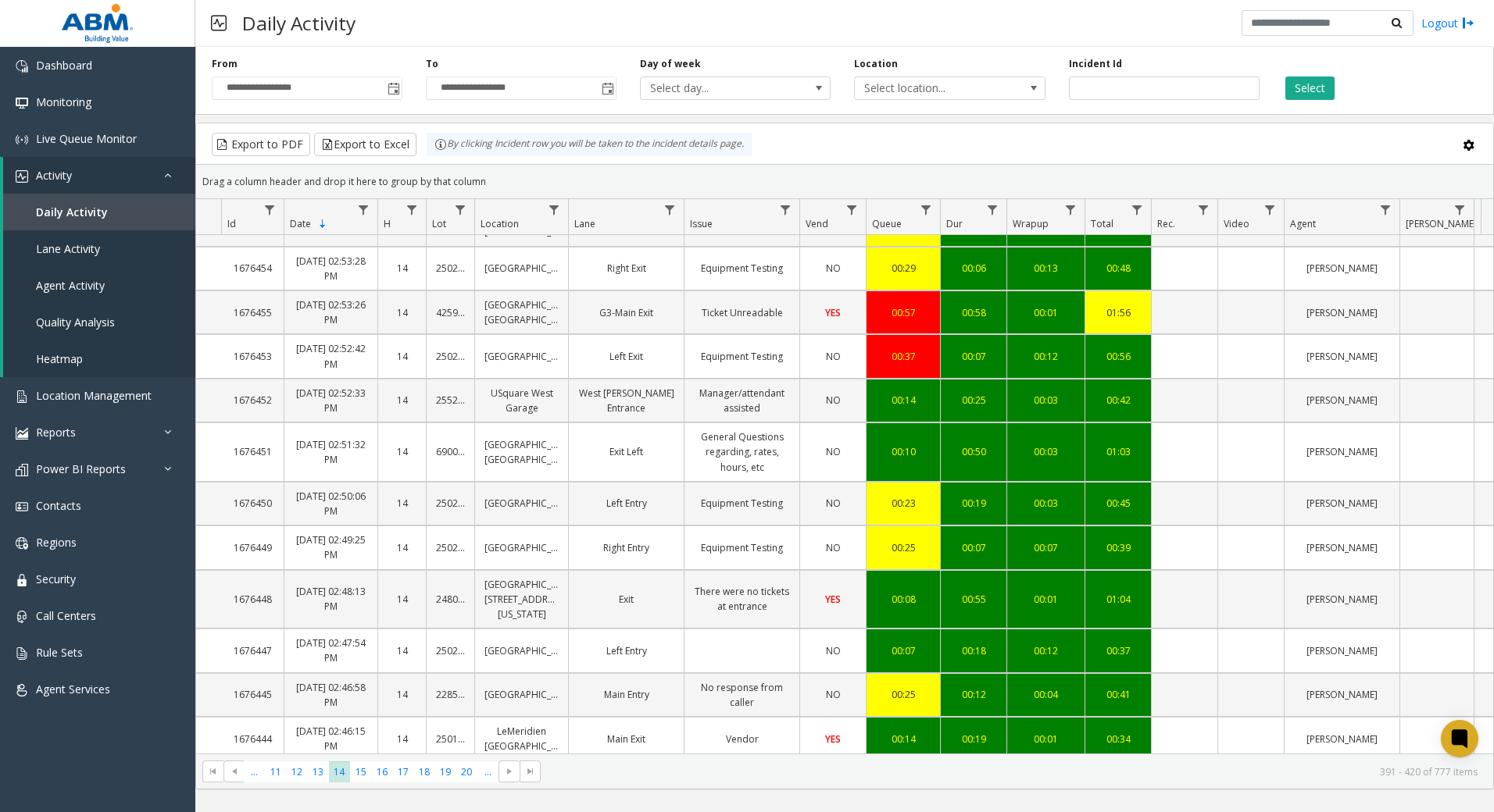
scroll to position [1035, 0]
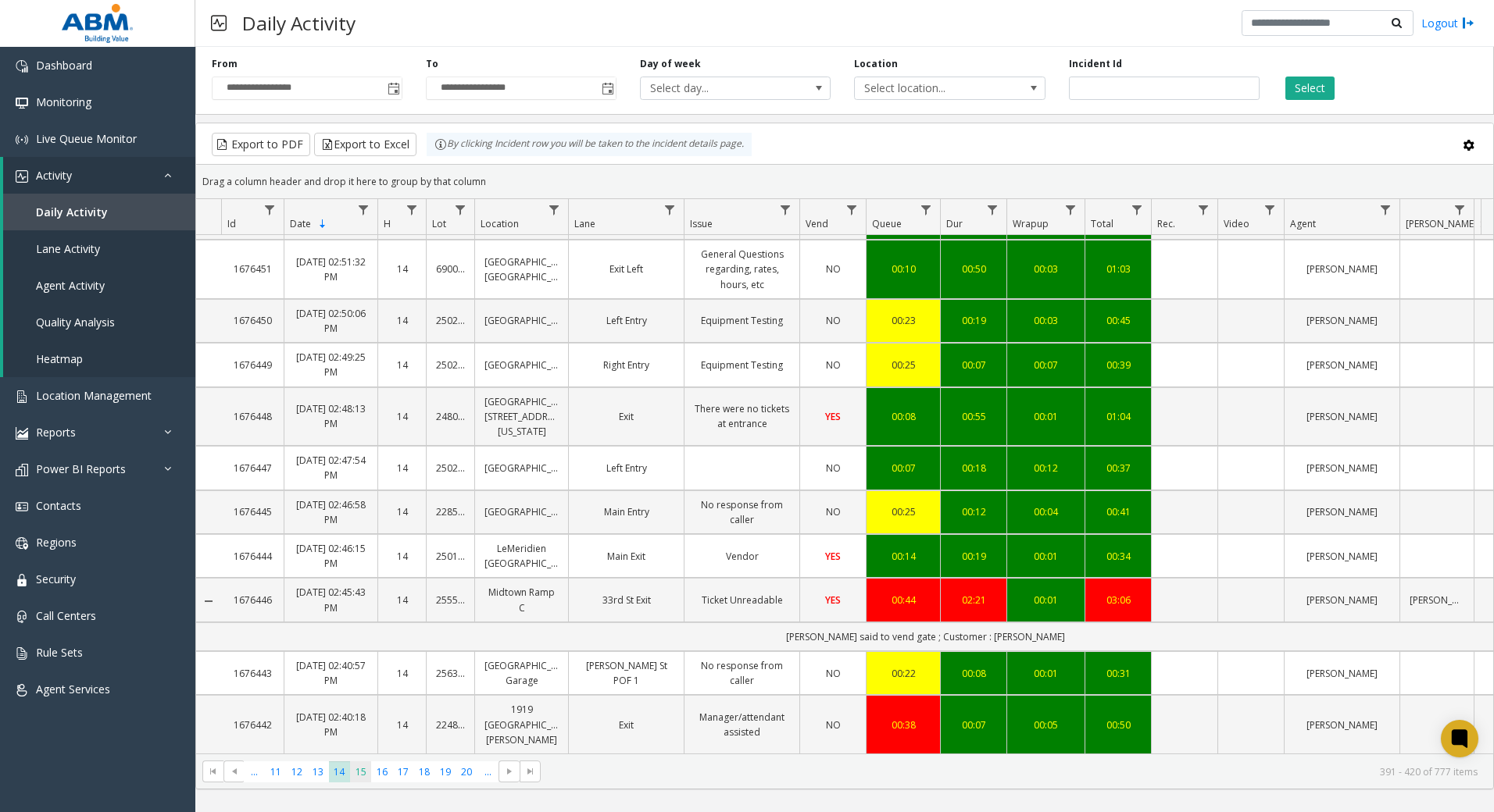
click at [360, 775] on span "15" at bounding box center [361, 772] width 21 height 21
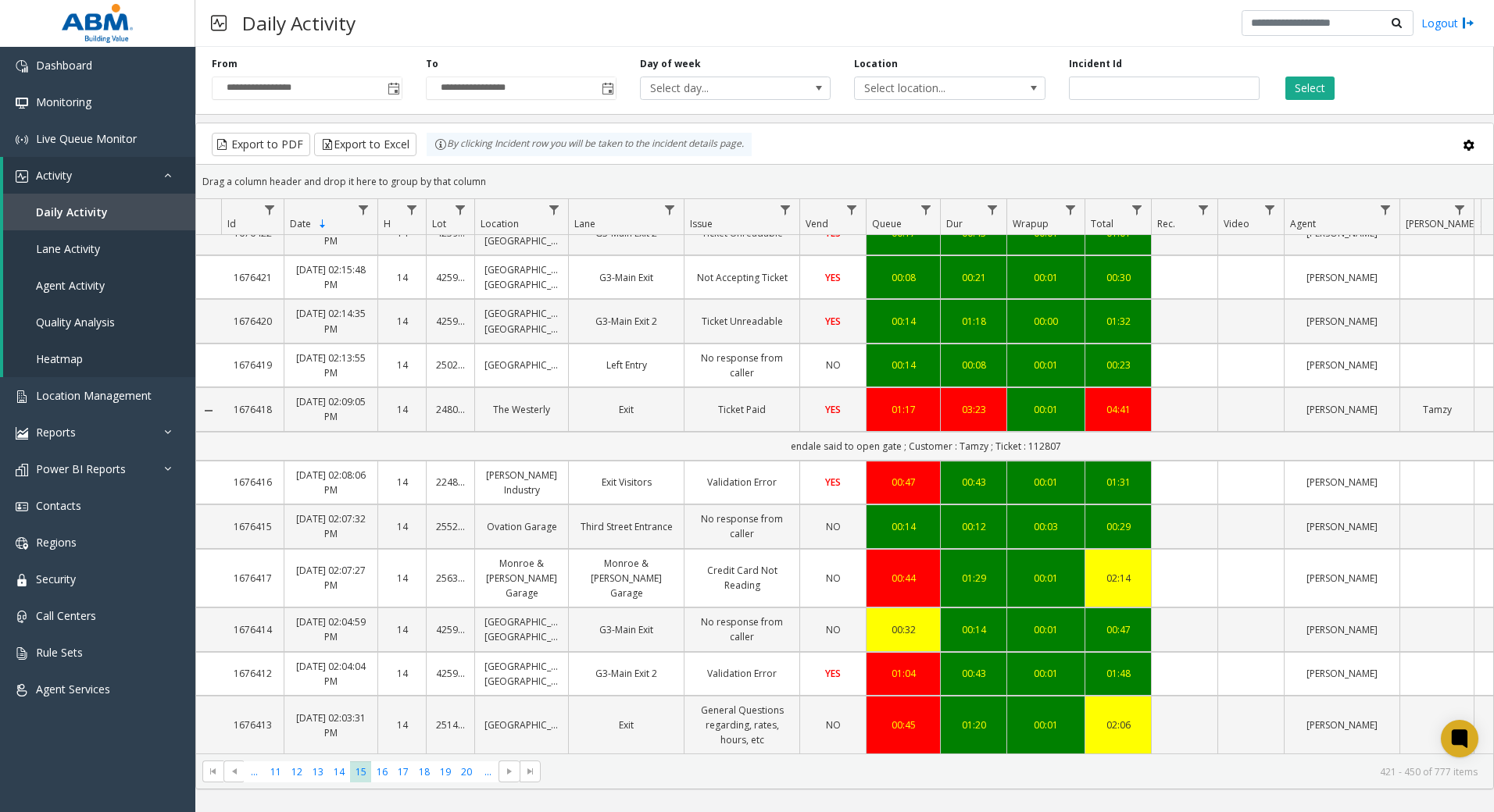
scroll to position [1066, 0]
click at [373, 767] on span "16" at bounding box center [382, 772] width 21 height 21
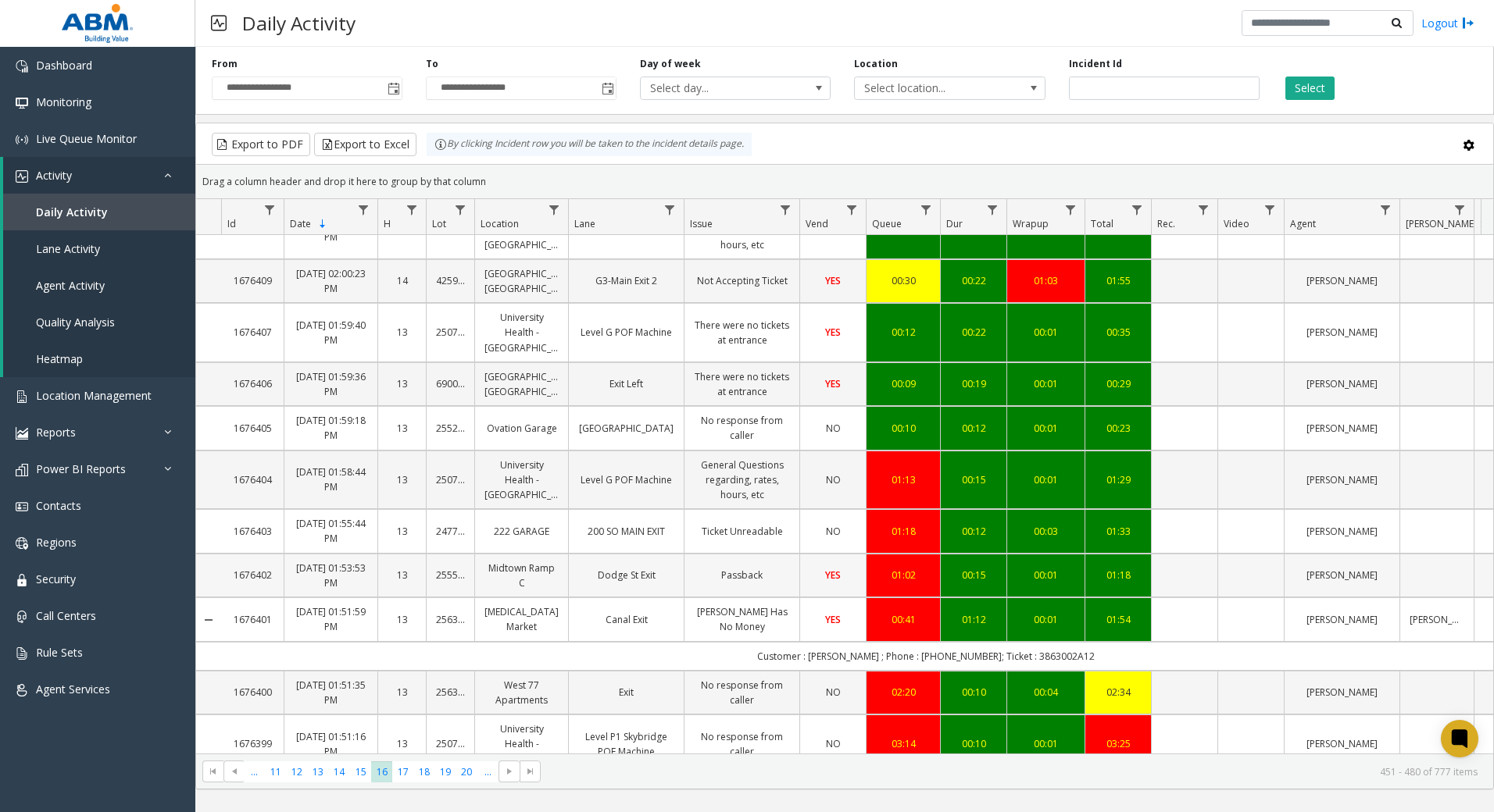
scroll to position [312, 0]
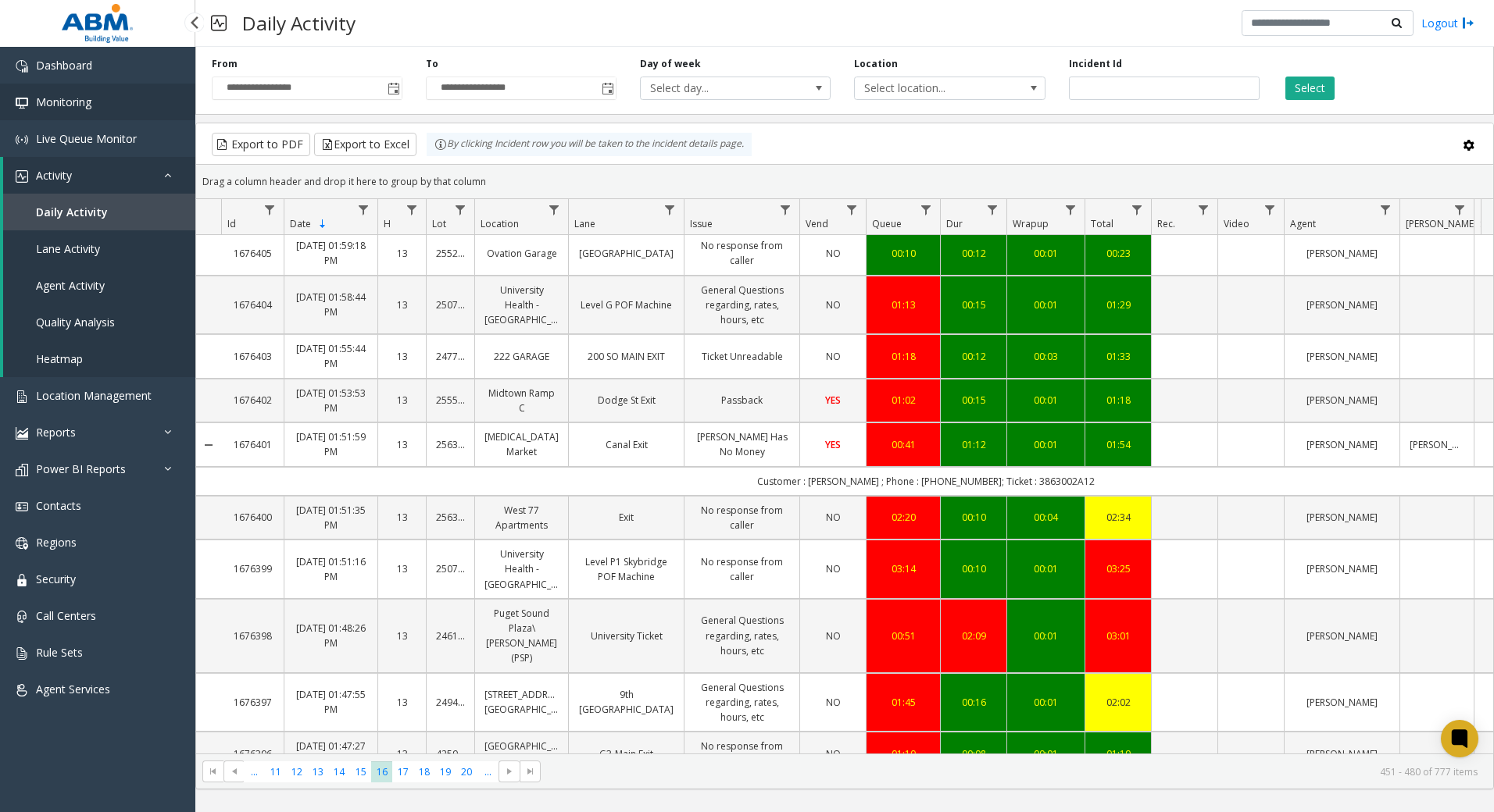
click at [53, 94] on link "Monitoring" at bounding box center [98, 101] width 195 height 37
